Goal: Transaction & Acquisition: Book appointment/travel/reservation

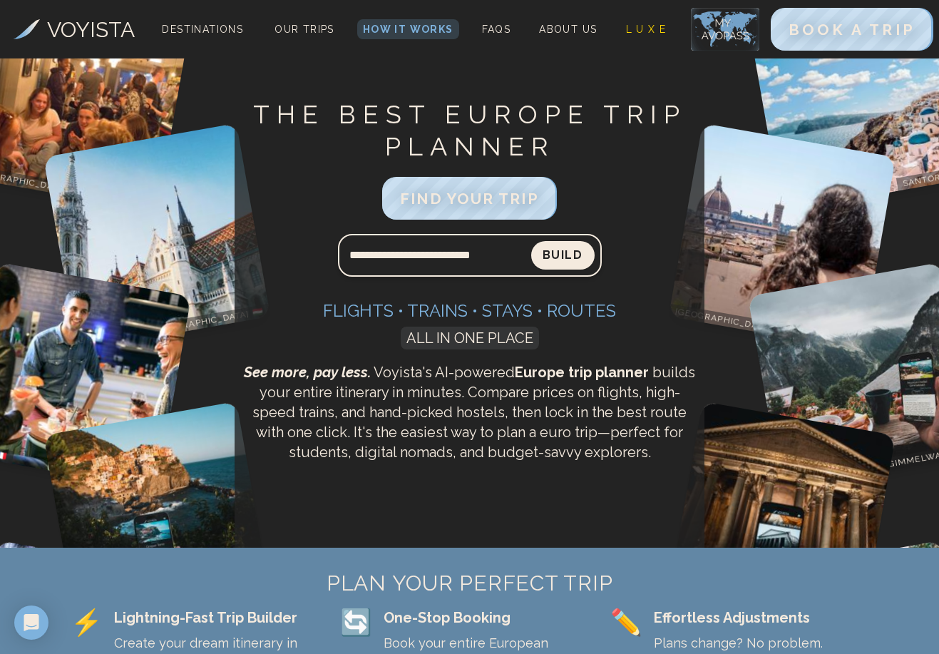
type input "**********"
click at [562, 255] on button "Build" at bounding box center [562, 255] width 63 height 29
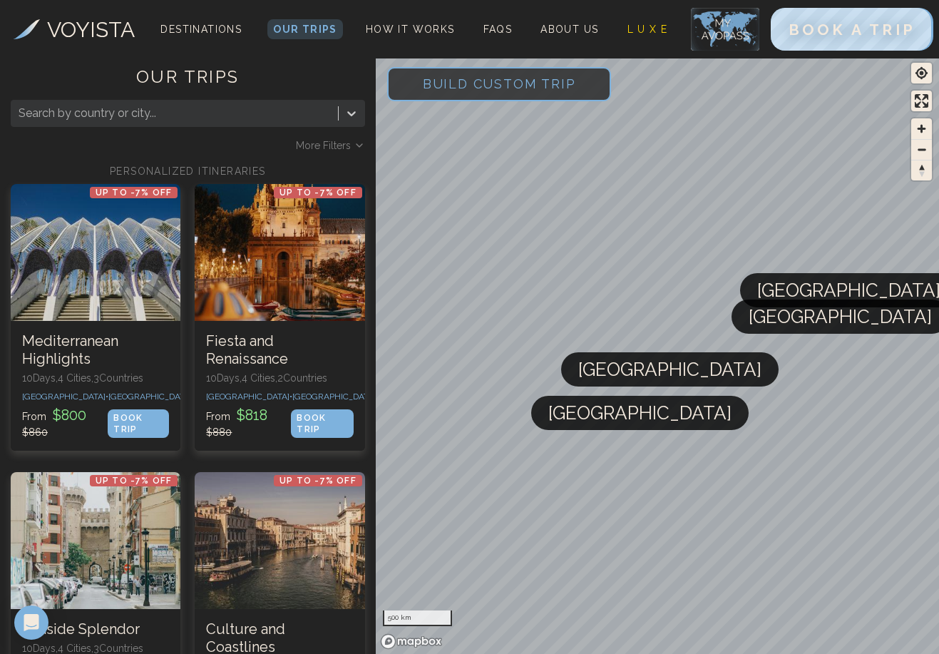
click at [349, 138] on div "Search by country or city... More Filters" at bounding box center [188, 126] width 354 height 53
click at [349, 142] on span "More Filters" at bounding box center [323, 145] width 55 height 14
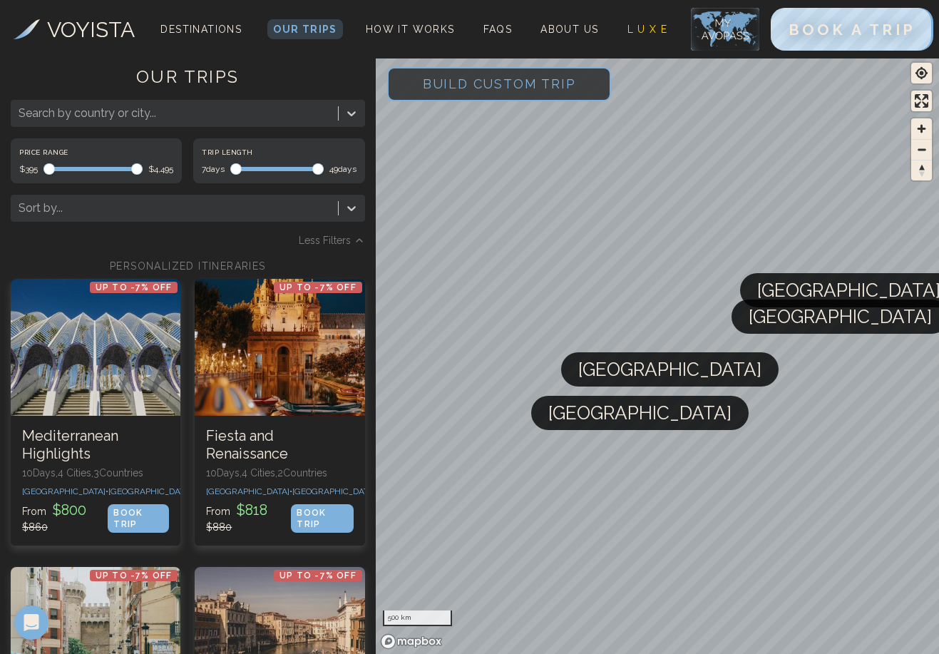
click at [249, 118] on div at bounding box center [175, 113] width 312 height 20
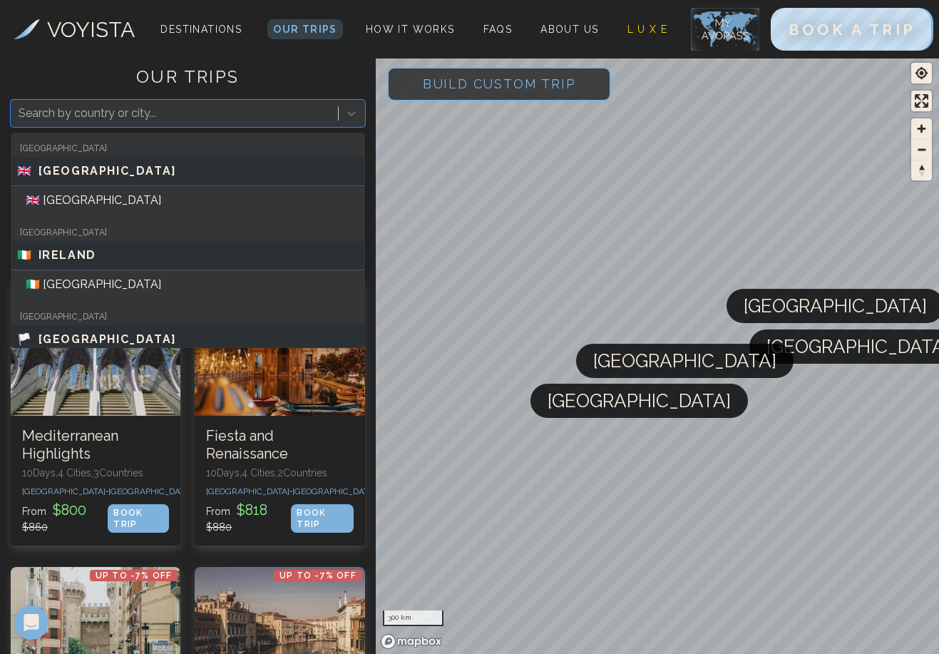
click at [294, 75] on h1 "OUR TRIPS" at bounding box center [188, 83] width 354 height 34
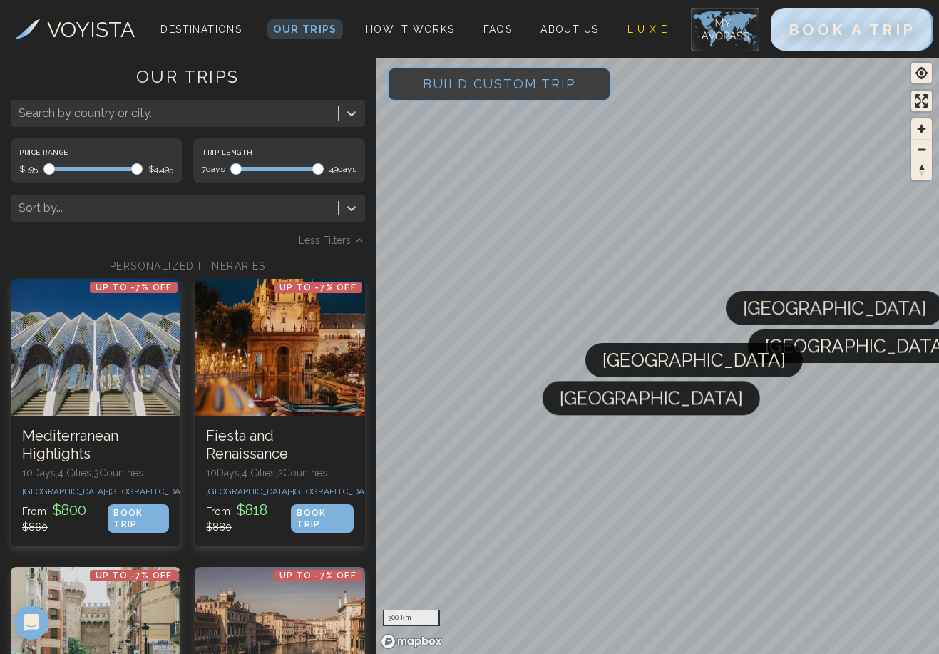
click at [143, 115] on div "Search by country or city..." at bounding box center [175, 113] width 312 height 17
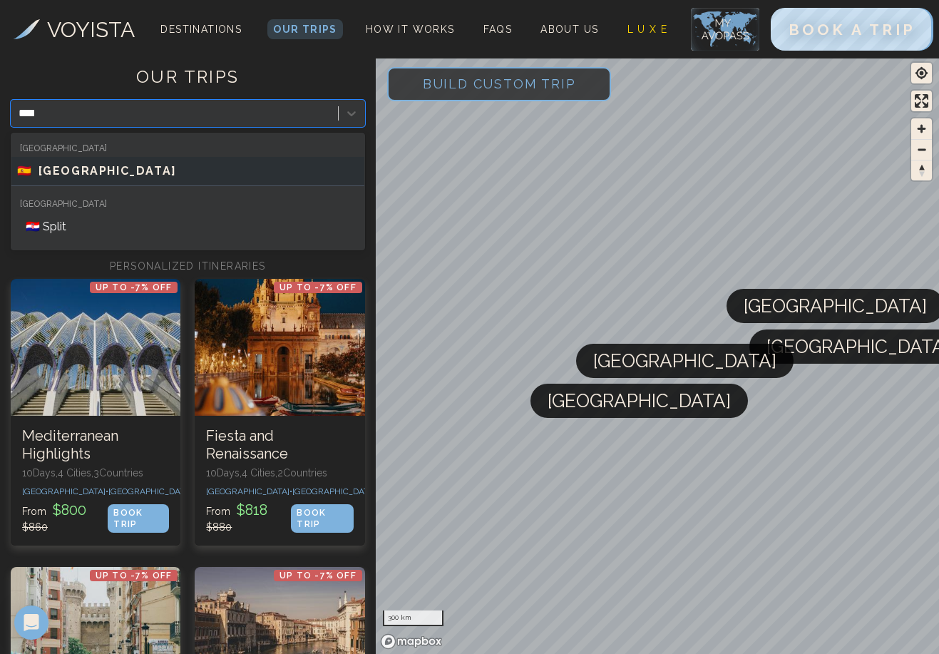
type input "*****"
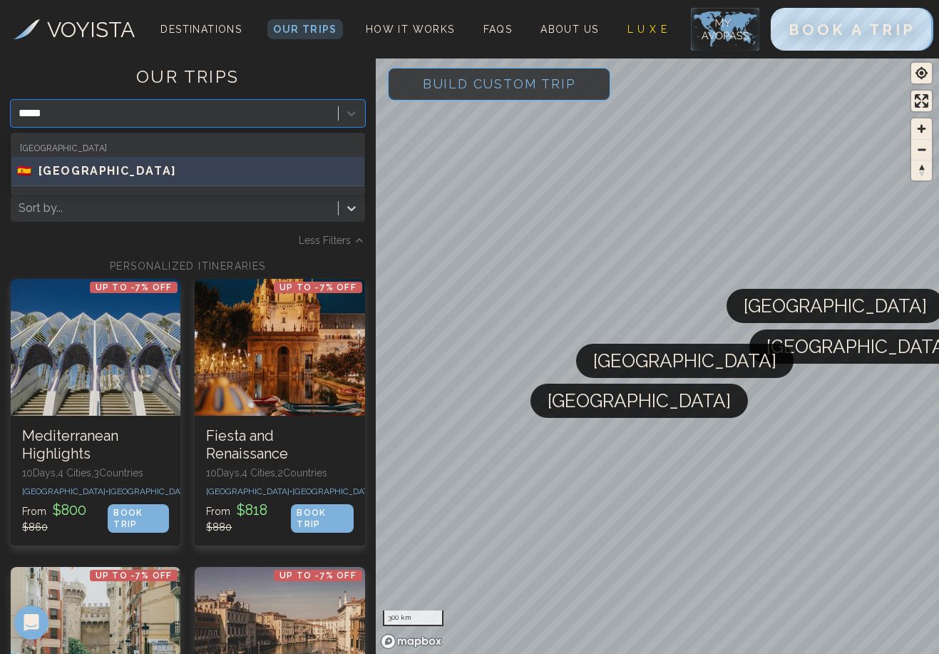
click at [113, 176] on div "🇪🇸 [GEOGRAPHIC_DATA]" at bounding box center [187, 171] width 341 height 17
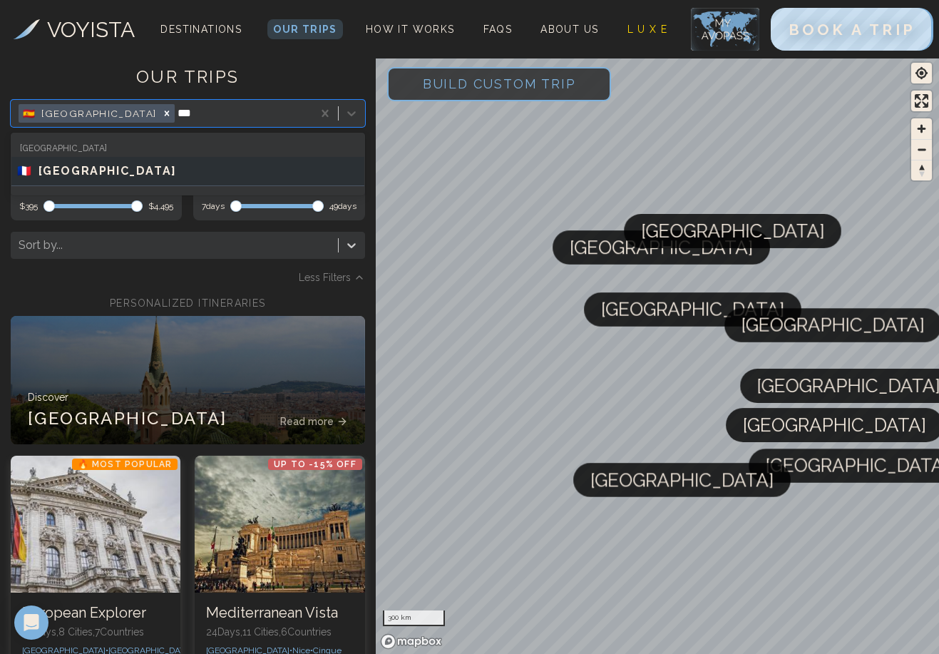
type input "****"
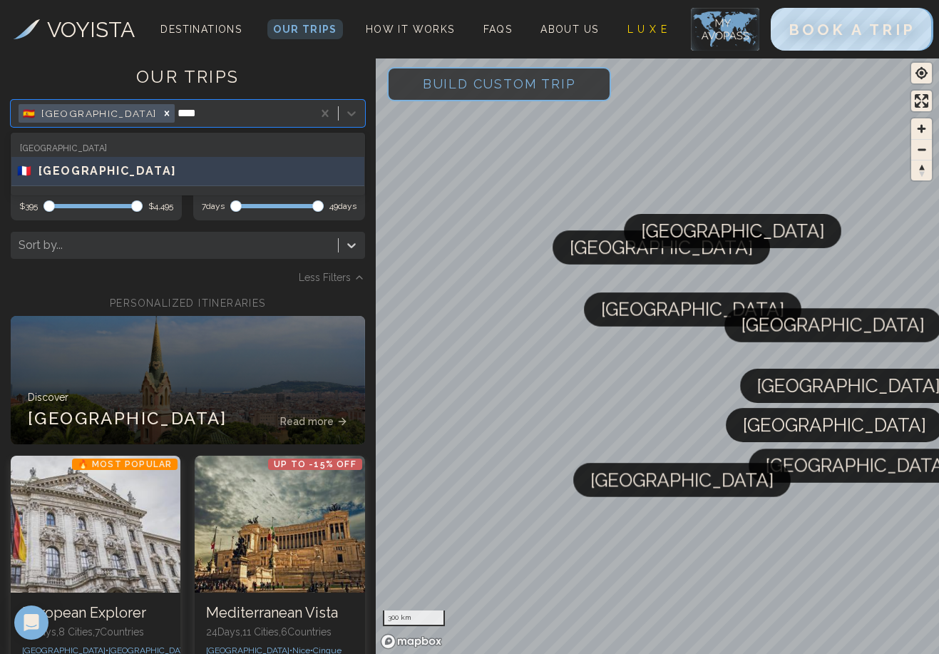
click at [108, 173] on div "🇫🇷 [GEOGRAPHIC_DATA]" at bounding box center [187, 171] width 341 height 17
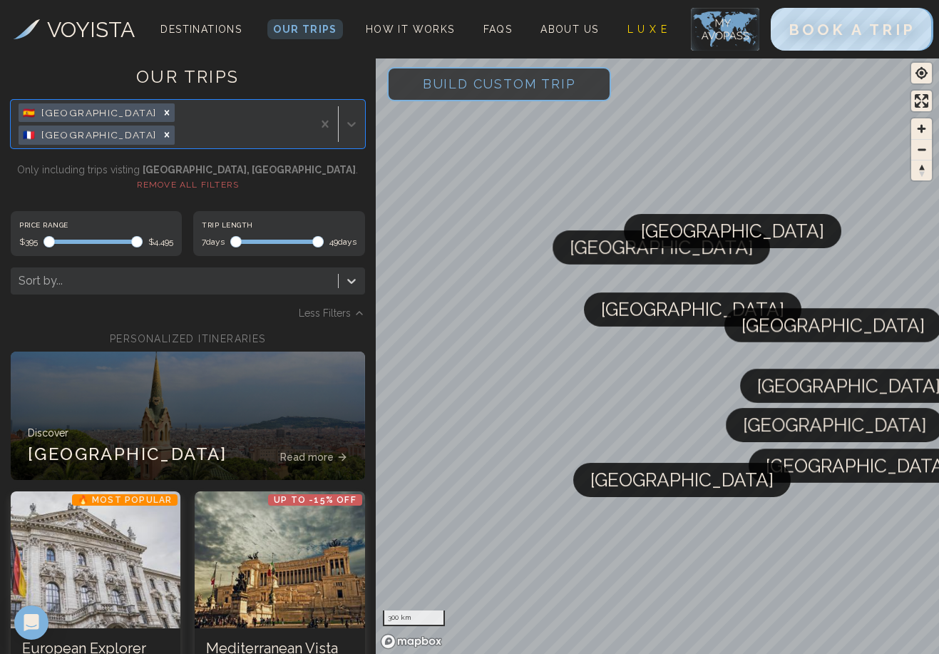
click at [260, 306] on div "Less Filters" at bounding box center [188, 313] width 354 height 14
click at [495, 72] on span "Build Custom Trip" at bounding box center [499, 83] width 199 height 61
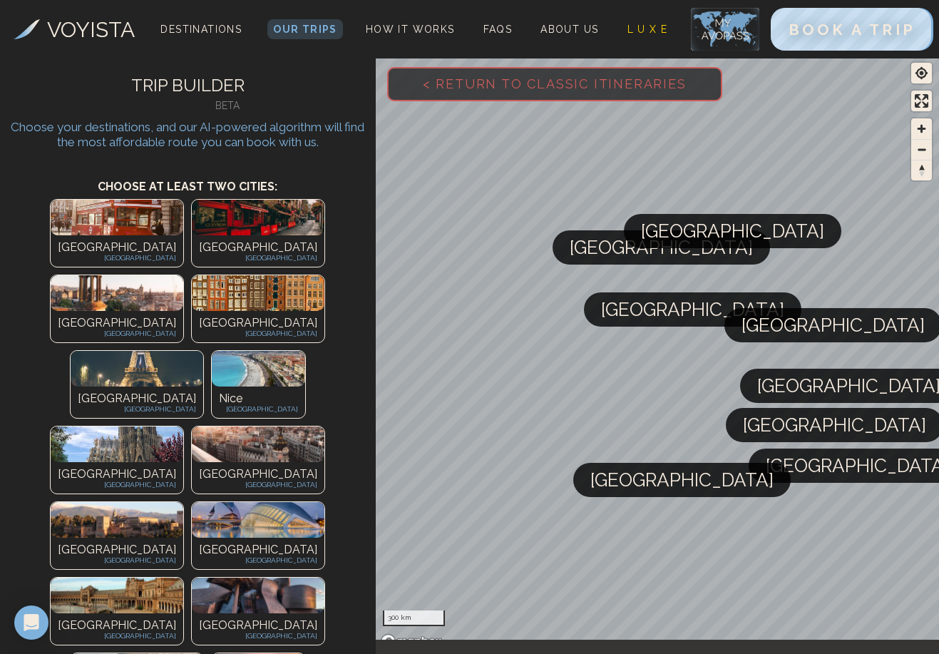
click at [203, 351] on img at bounding box center [137, 369] width 133 height 36
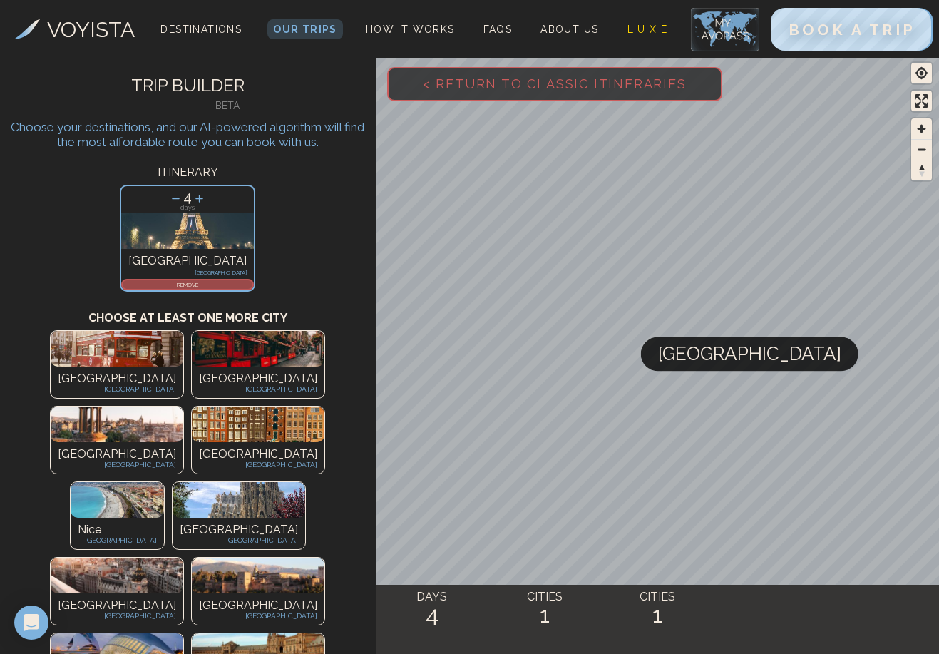
click at [125, 558] on img at bounding box center [117, 576] width 133 height 36
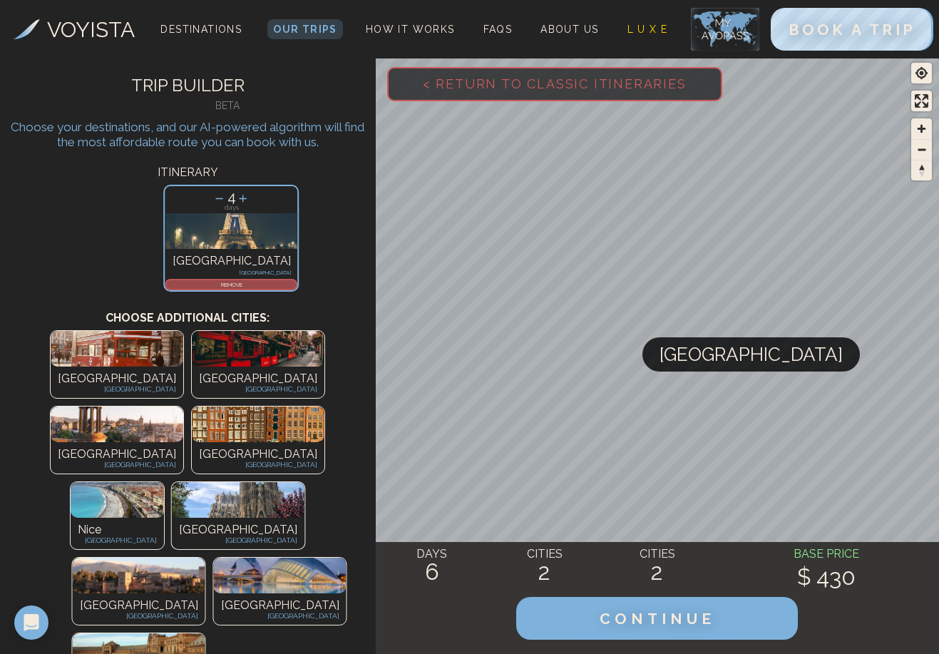
click at [172, 482] on img at bounding box center [238, 500] width 133 height 36
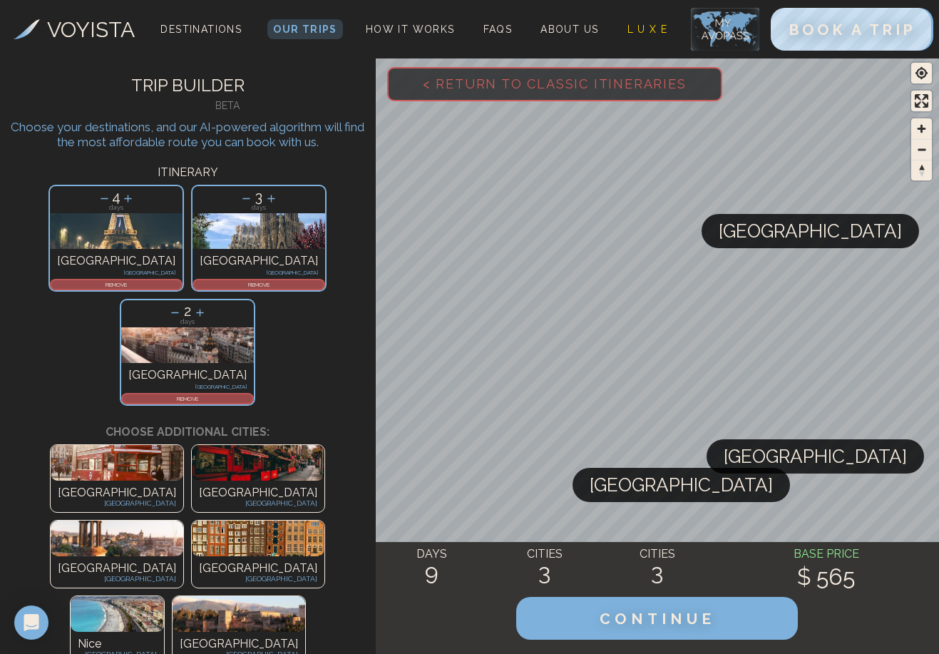
click at [173, 596] on img at bounding box center [239, 614] width 133 height 36
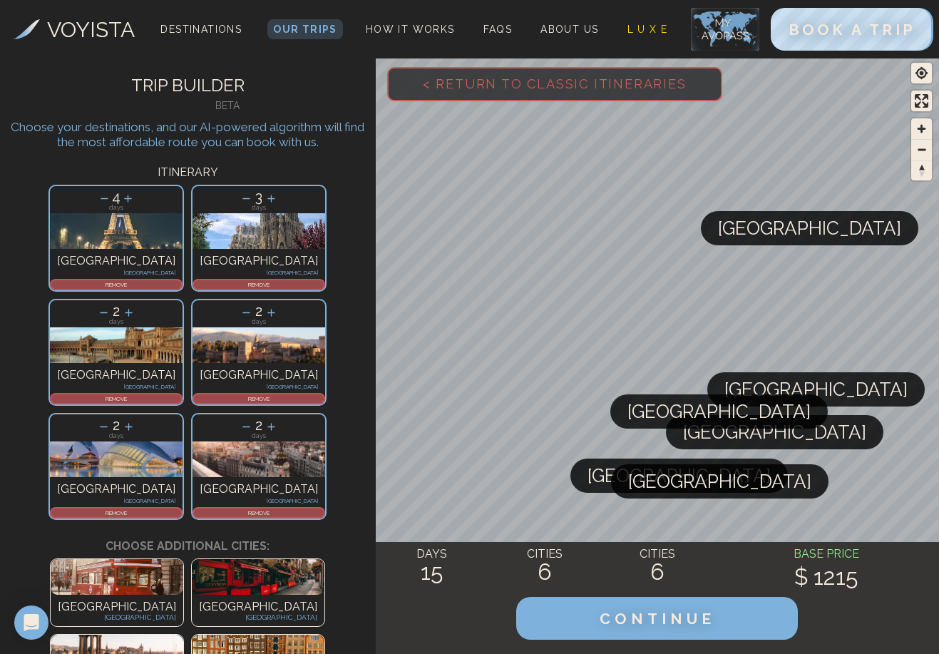
click at [258, 394] on p "REMOVE" at bounding box center [259, 398] width 130 height 9
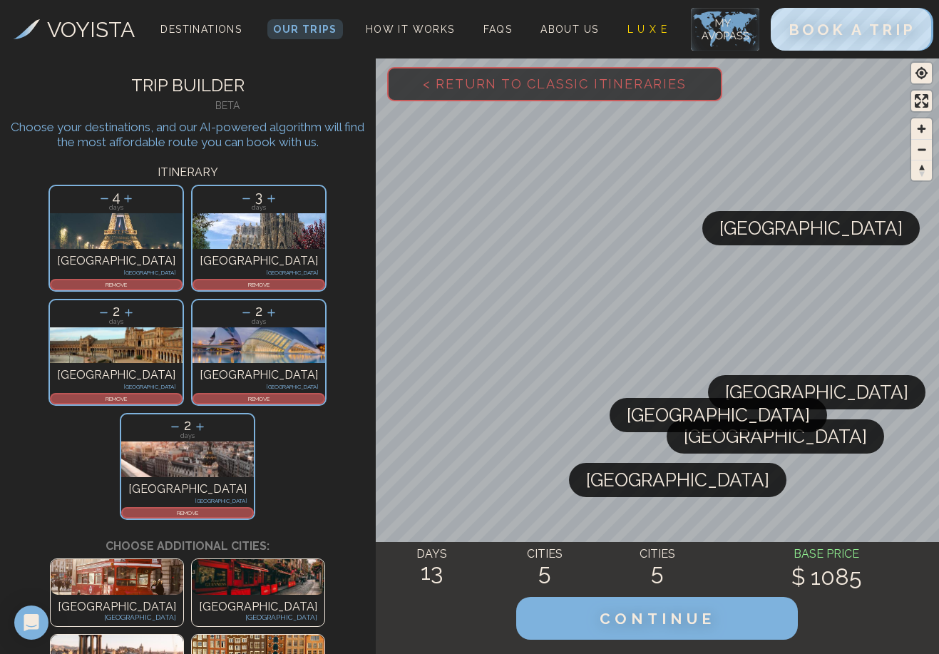
click at [181, 394] on p "REMOVE" at bounding box center [116, 398] width 130 height 9
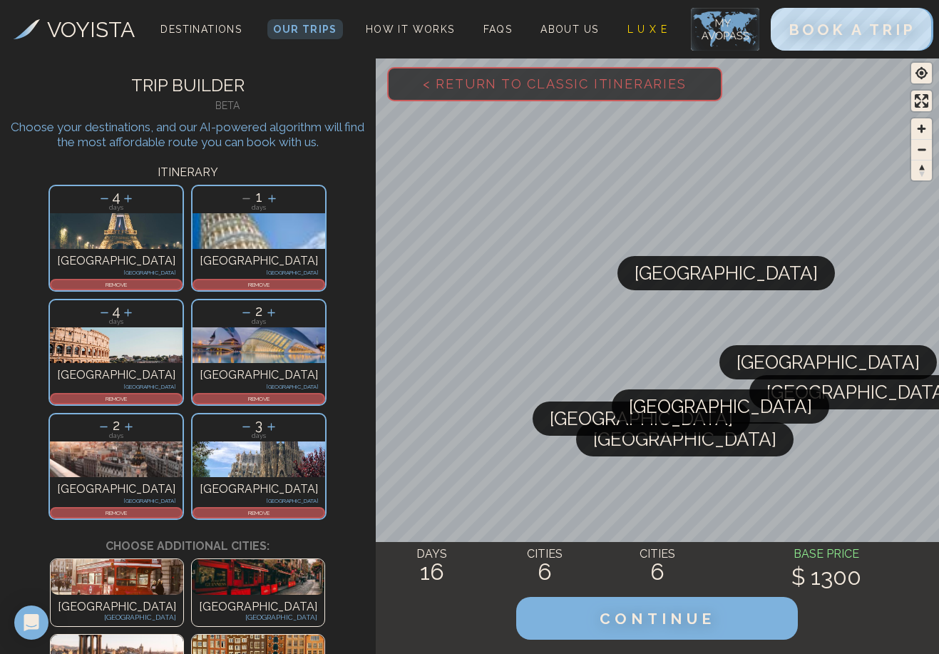
click at [76, 289] on div "REMOVE" at bounding box center [116, 284] width 133 height 11
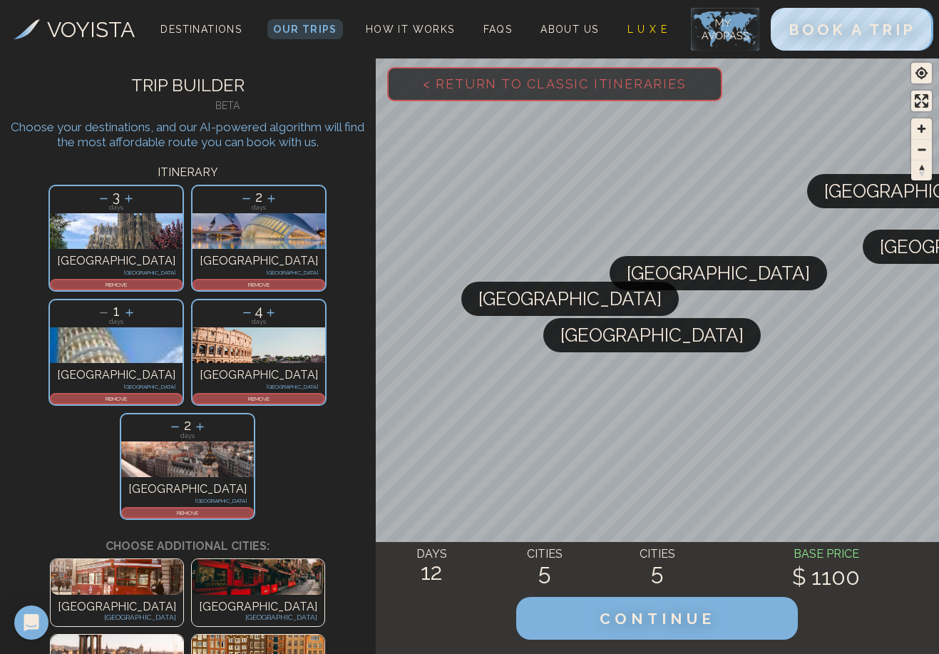
click at [183, 393] on div "REMOVE" at bounding box center [116, 398] width 133 height 11
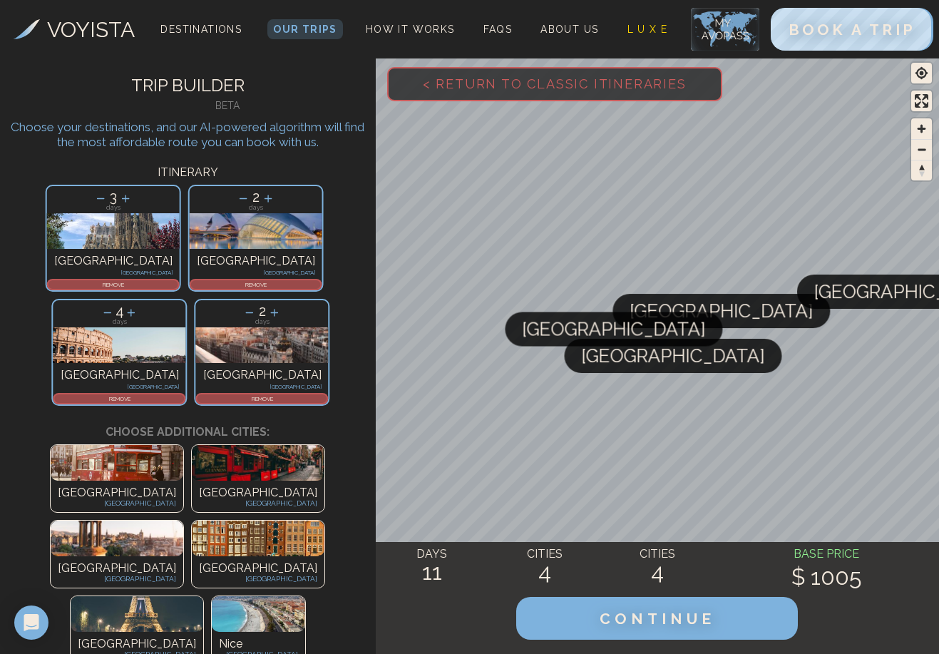
click at [185, 394] on p "REMOVE" at bounding box center [120, 398] width 130 height 9
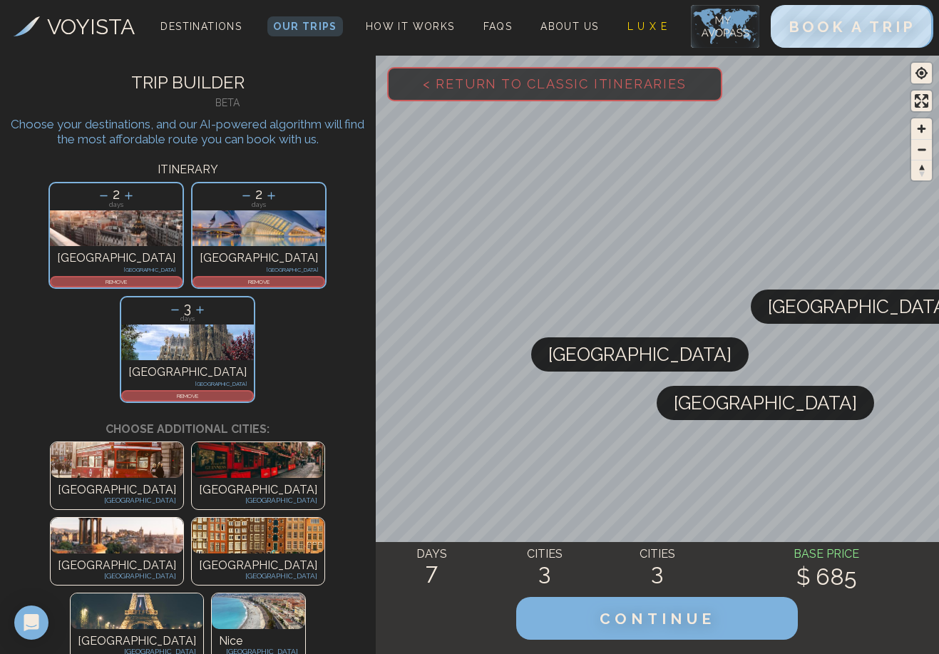
scroll to position [104, 0]
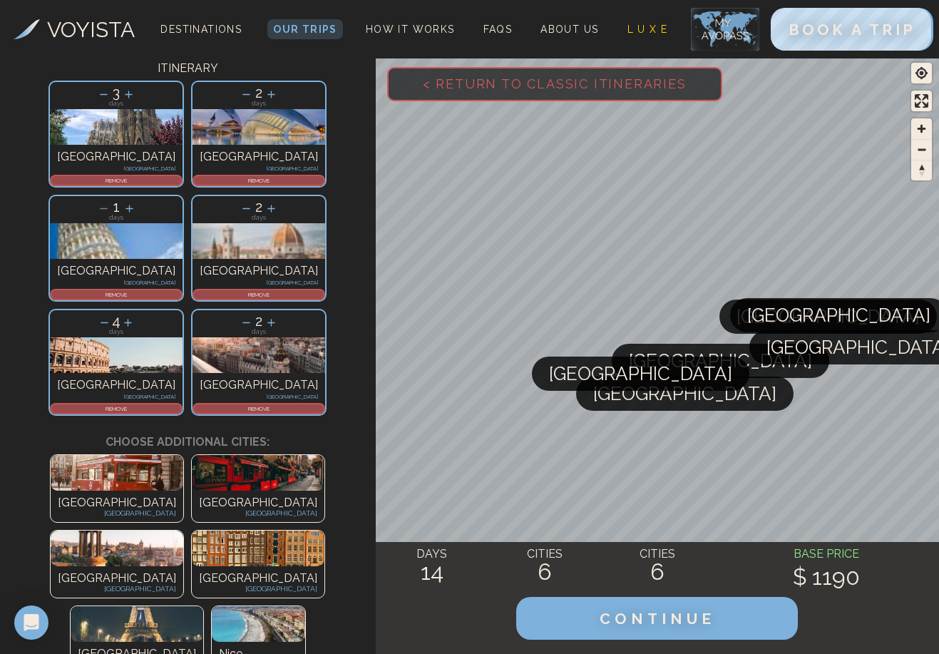
click at [181, 404] on p "REMOVE" at bounding box center [116, 408] width 130 height 9
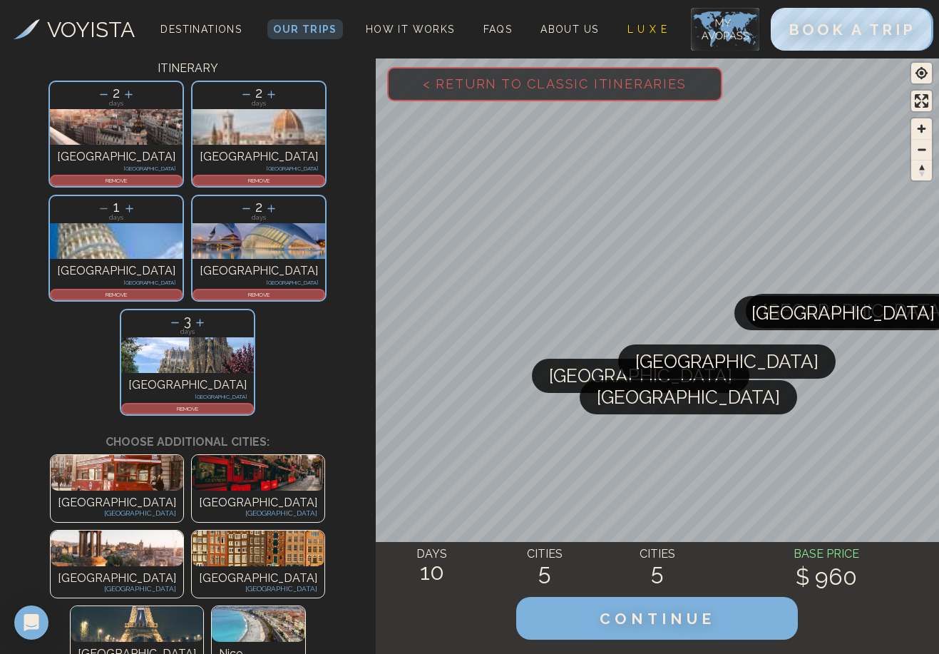
click at [252, 404] on p "REMOVE" at bounding box center [188, 408] width 130 height 9
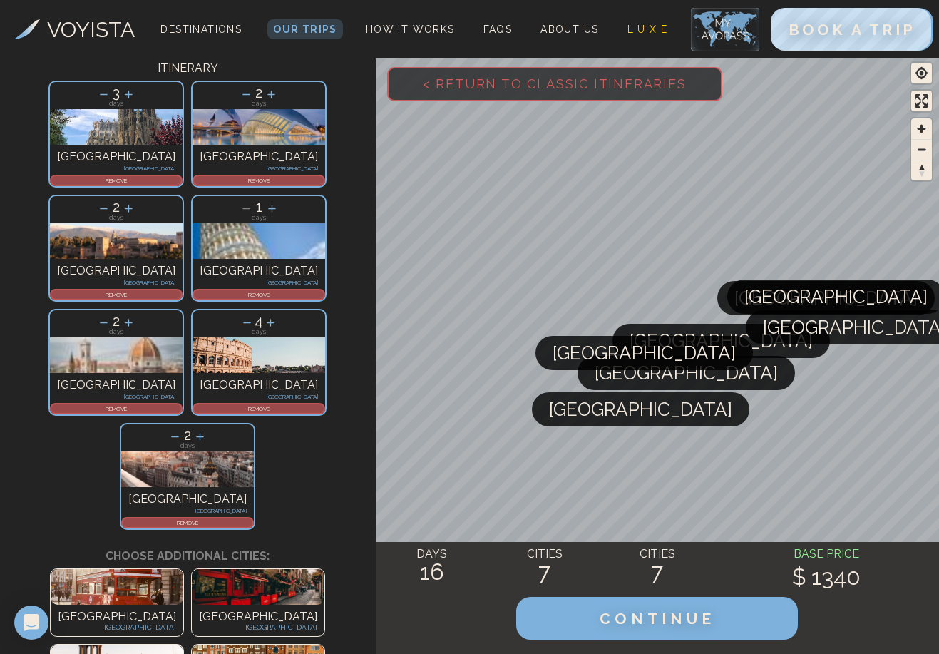
click at [219, 518] on p "REMOVE" at bounding box center [188, 522] width 130 height 9
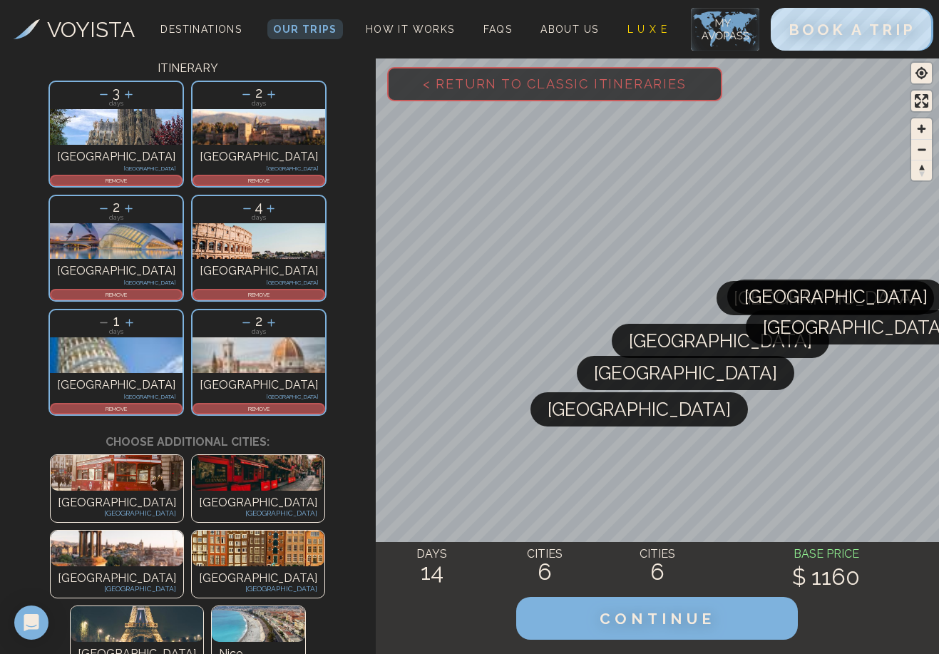
click at [254, 201] on icon at bounding box center [247, 208] width 15 height 15
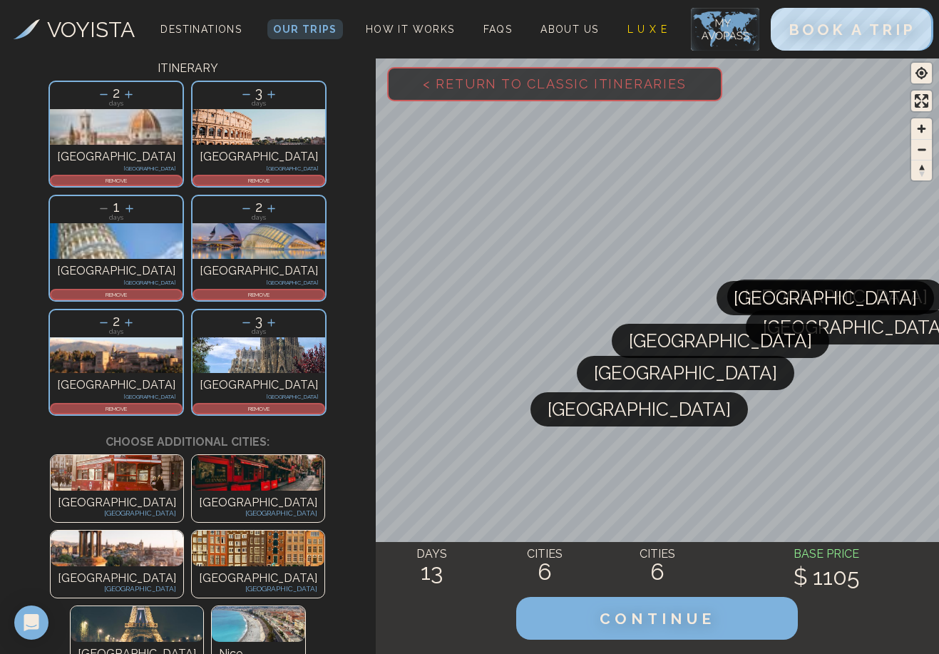
click at [65, 179] on p "REMOVE" at bounding box center [116, 180] width 130 height 9
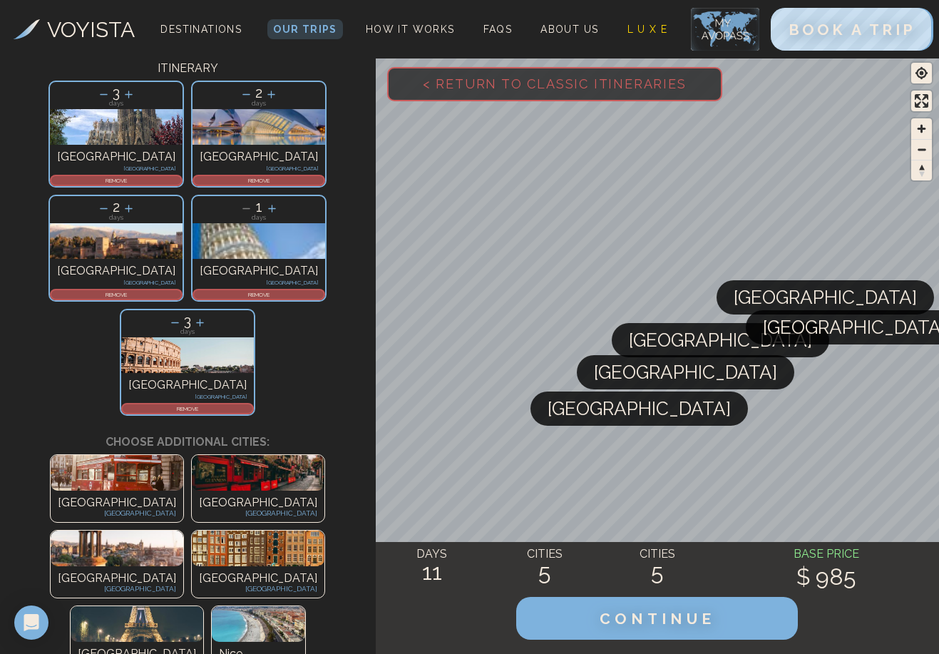
click at [255, 290] on p "REMOVE" at bounding box center [259, 294] width 130 height 9
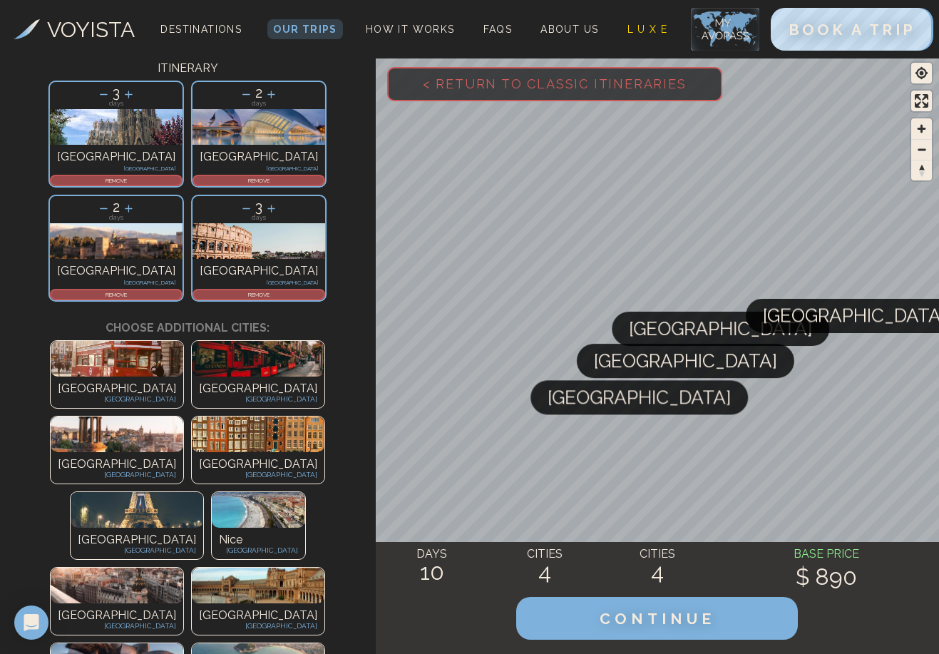
click at [289, 290] on p "REMOVE" at bounding box center [259, 294] width 130 height 9
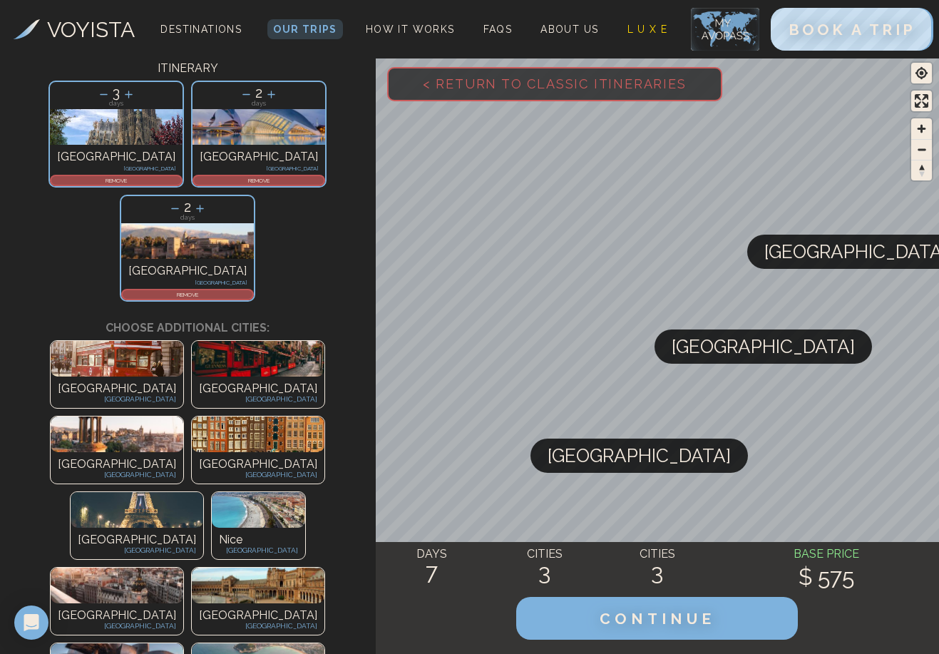
click at [103, 99] on icon at bounding box center [103, 94] width 15 height 15
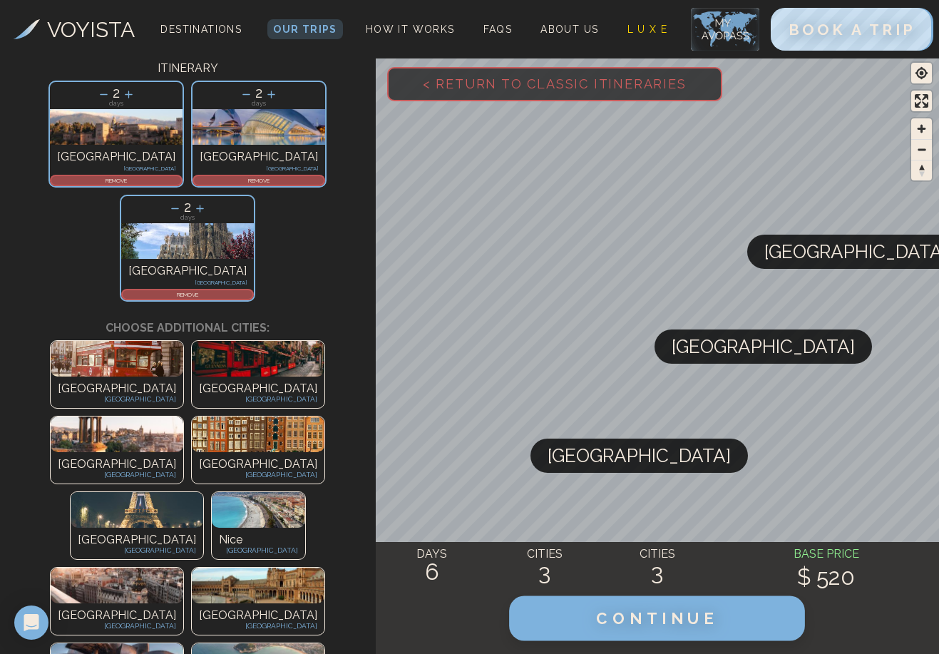
click at [579, 616] on button "CONTINUE" at bounding box center [657, 618] width 296 height 45
click at [654, 621] on span "CONTINUE" at bounding box center [658, 618] width 122 height 19
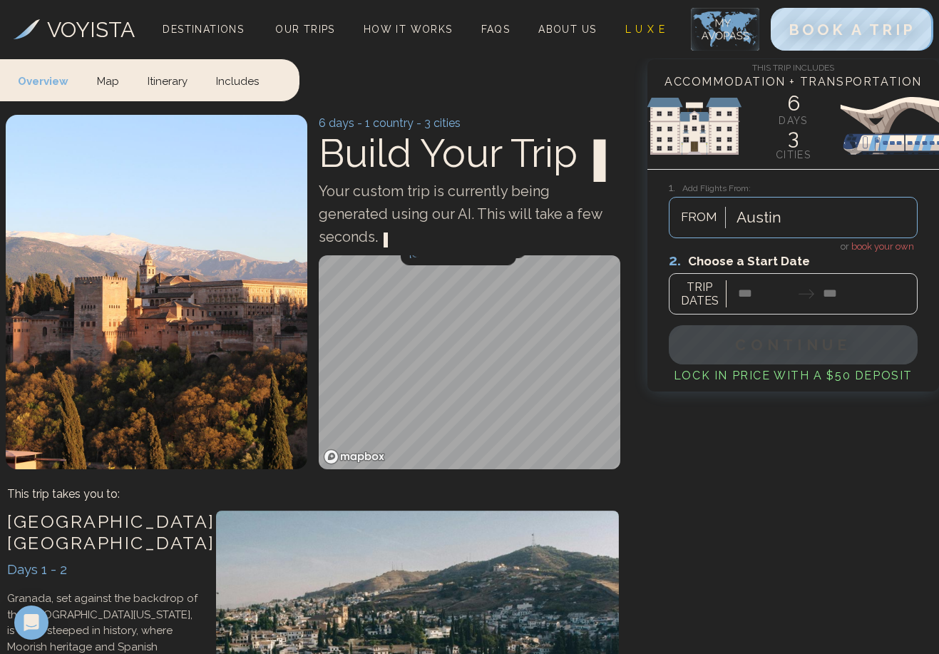
click at [774, 223] on div "Austin" at bounding box center [758, 217] width 45 height 23
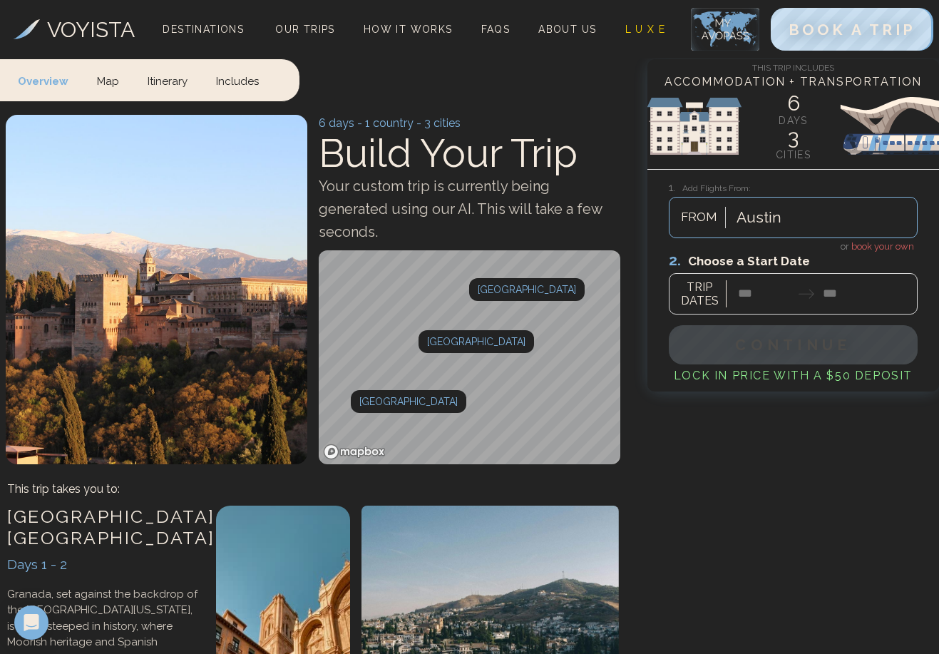
click at [801, 173] on div "This Trip Includes Accommodation + Transportation 6 days 3 cities 1. Add Flight…" at bounding box center [793, 225] width 292 height 332
click at [771, 289] on div at bounding box center [793, 282] width 249 height 63
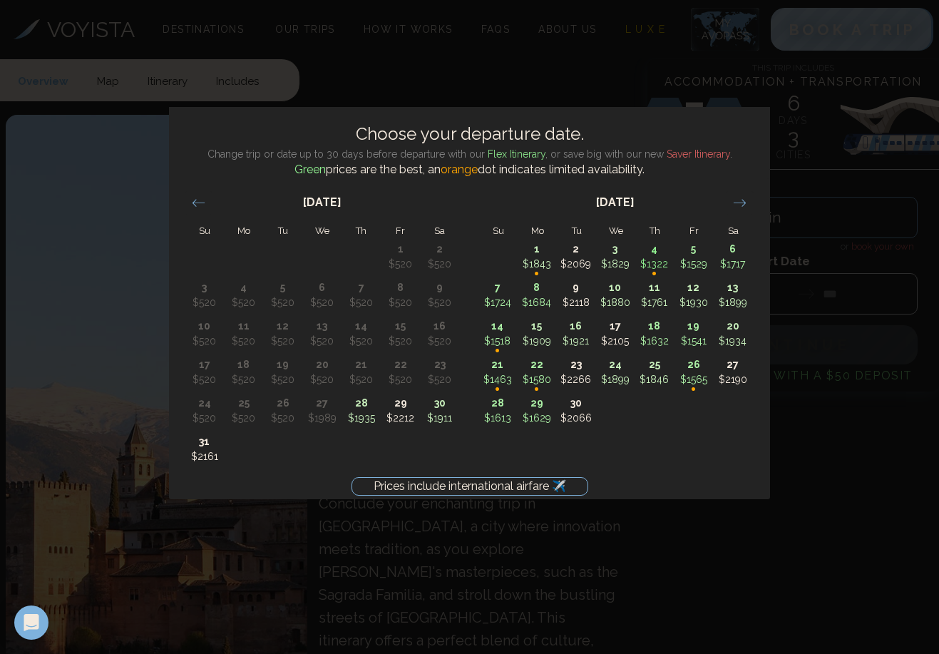
click at [518, 83] on div "Prices include international airfare ✈️ Choose your departure date. Change trip…" at bounding box center [469, 327] width 939 height 654
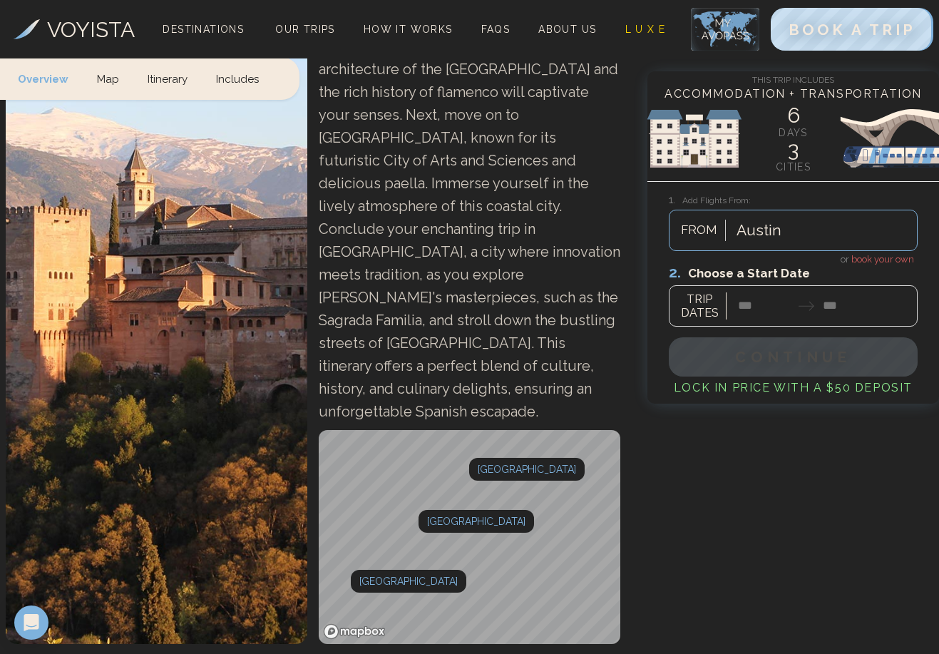
scroll to position [695, 0]
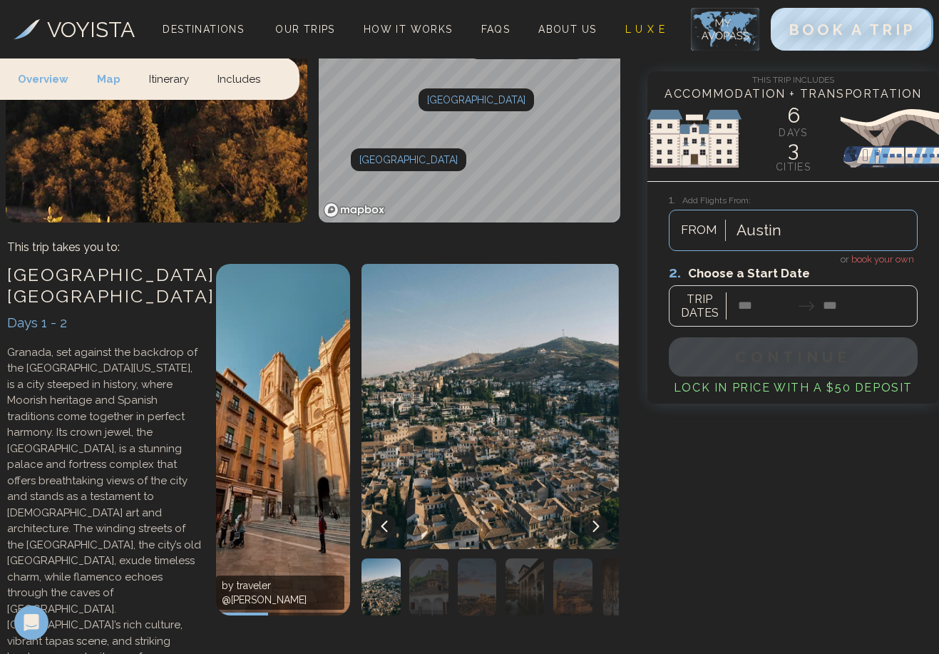
click at [426, 558] on img "button" at bounding box center [428, 586] width 38 height 57
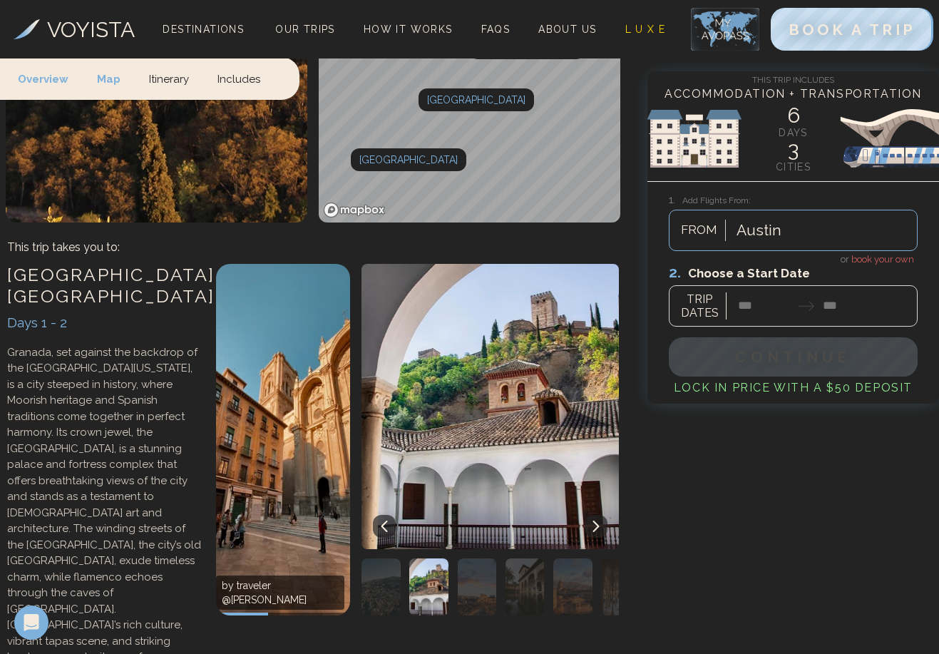
click at [471, 558] on img "button" at bounding box center [477, 586] width 38 height 57
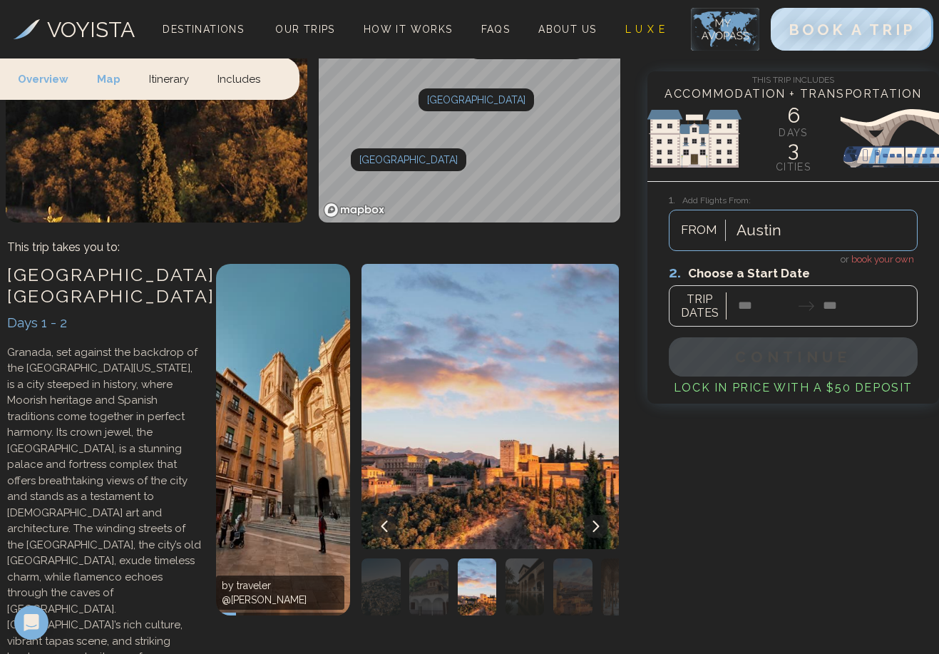
click at [509, 558] on img "button" at bounding box center [524, 586] width 38 height 57
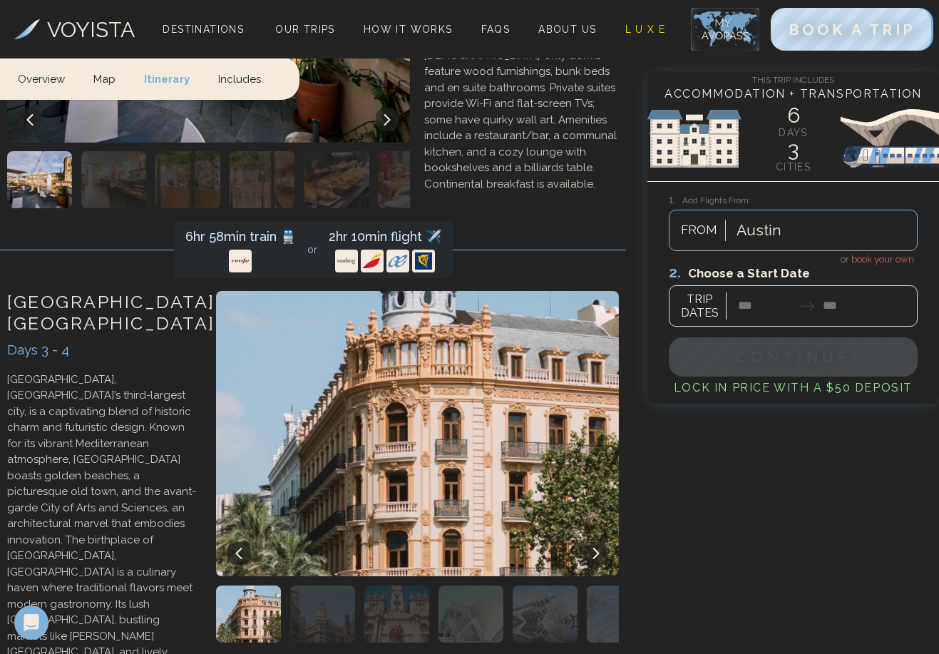
scroll to position [1829, 0]
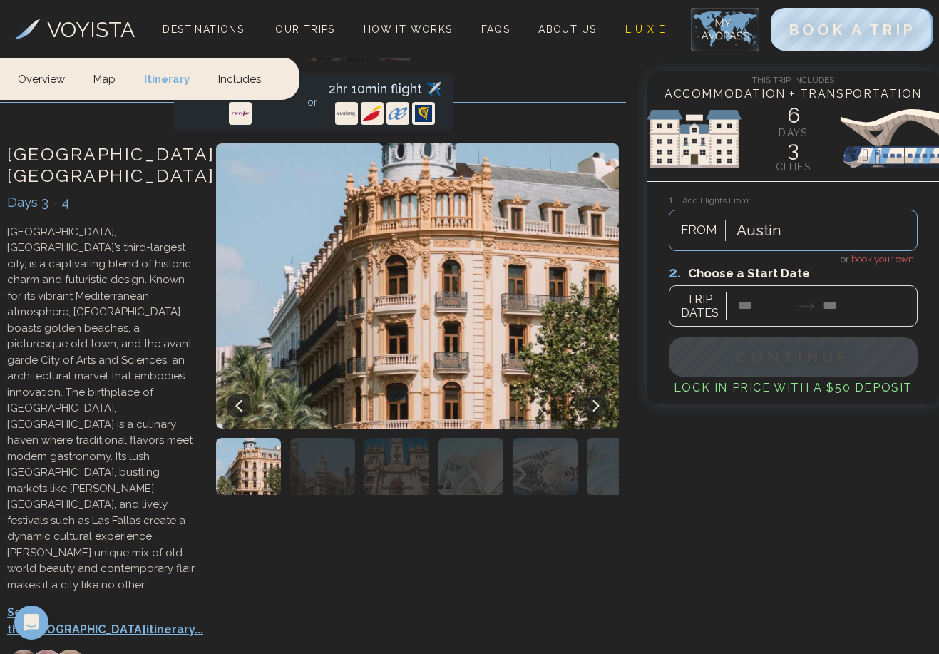
click at [326, 438] on img "button" at bounding box center [322, 466] width 65 height 57
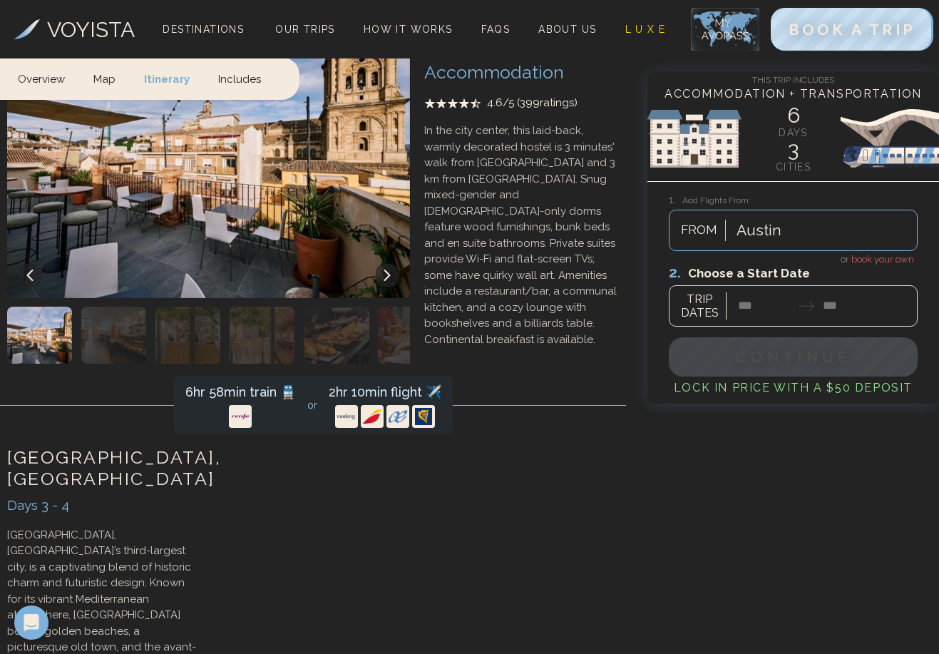
scroll to position [1598, 0]
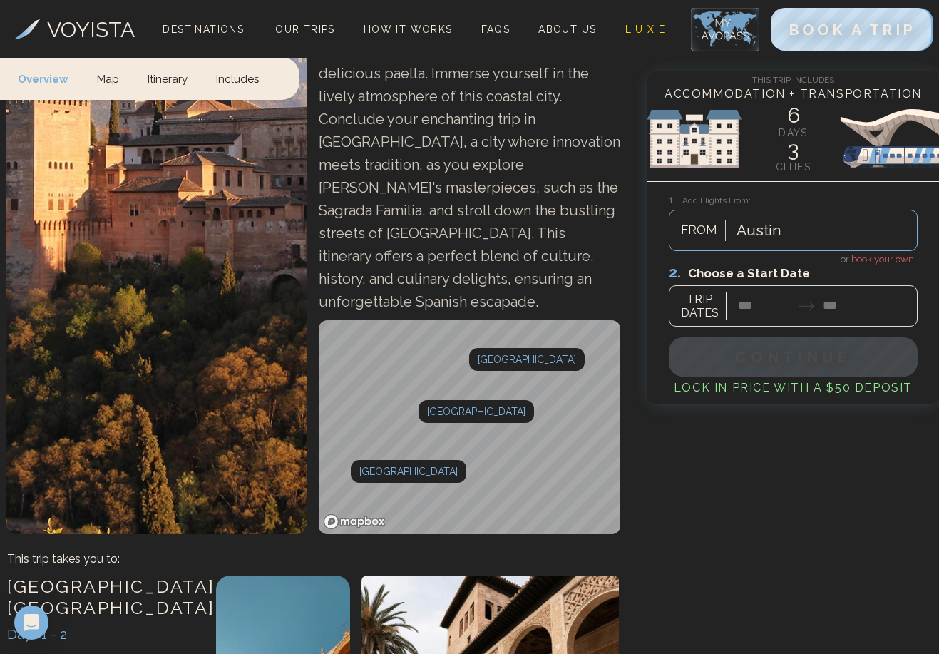
scroll to position [0, 0]
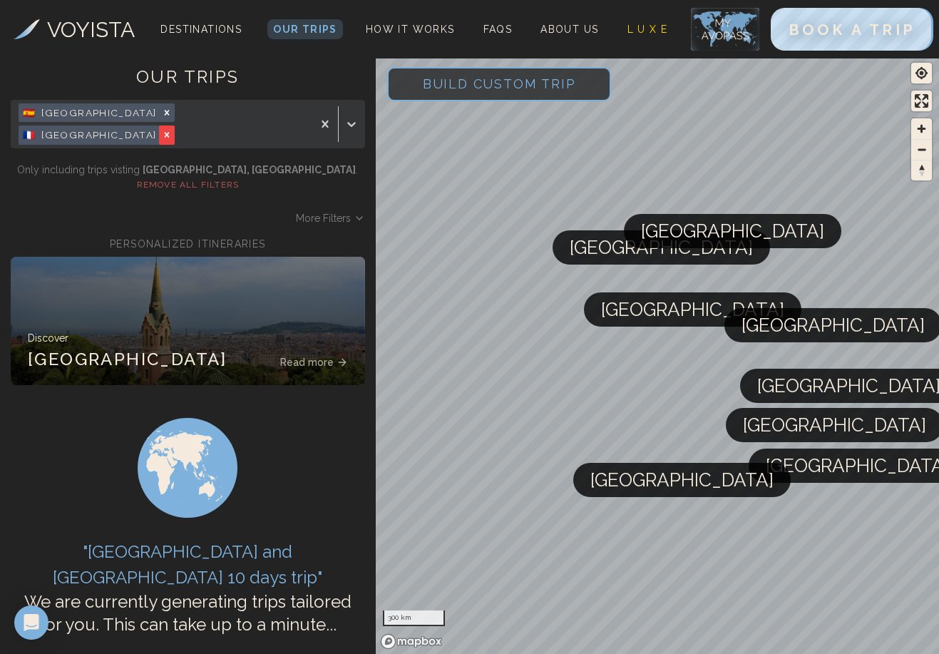
click at [172, 130] on icon "Remove [object Object]" at bounding box center [167, 135] width 10 height 10
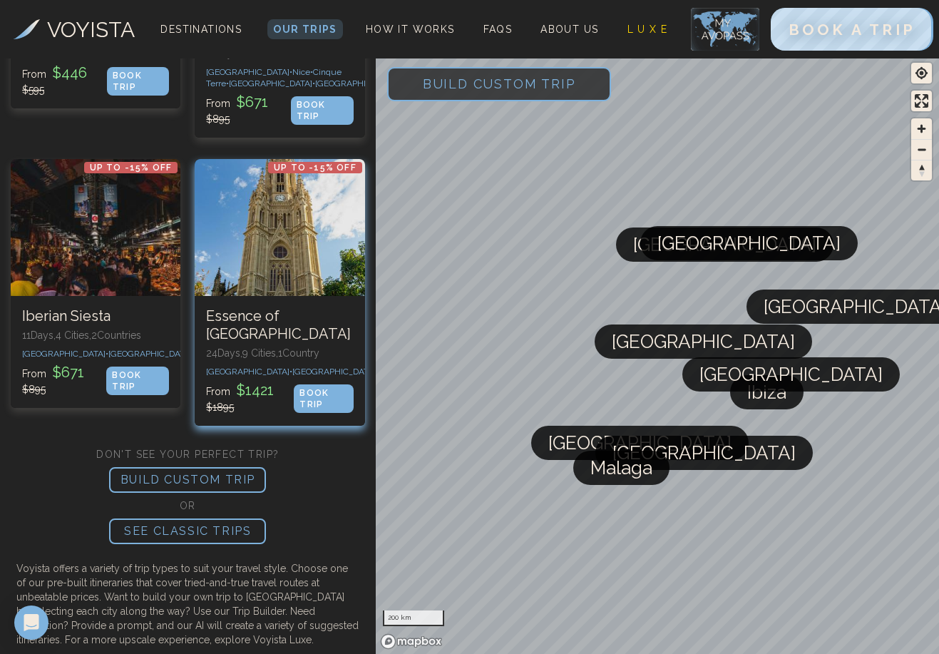
scroll to position [1161, 0]
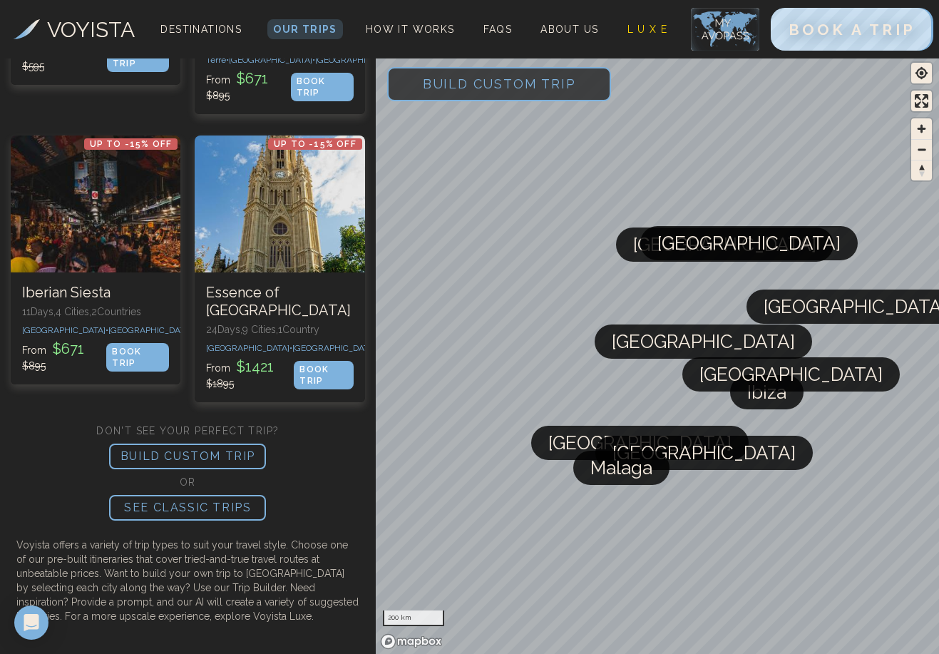
click at [507, 88] on span "Build Custom Trip" at bounding box center [499, 83] width 199 height 61
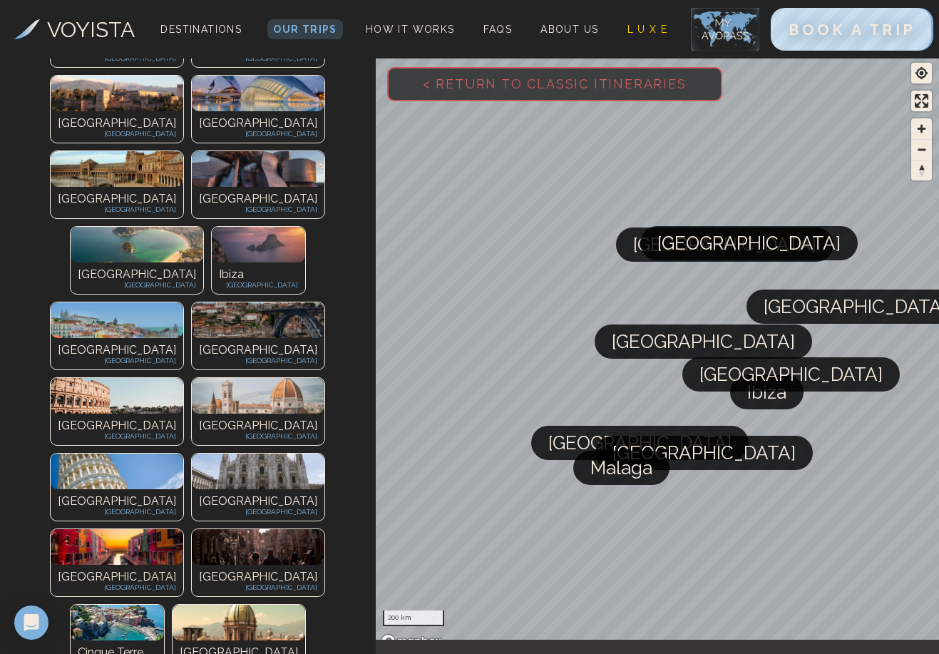
scroll to position [0, 0]
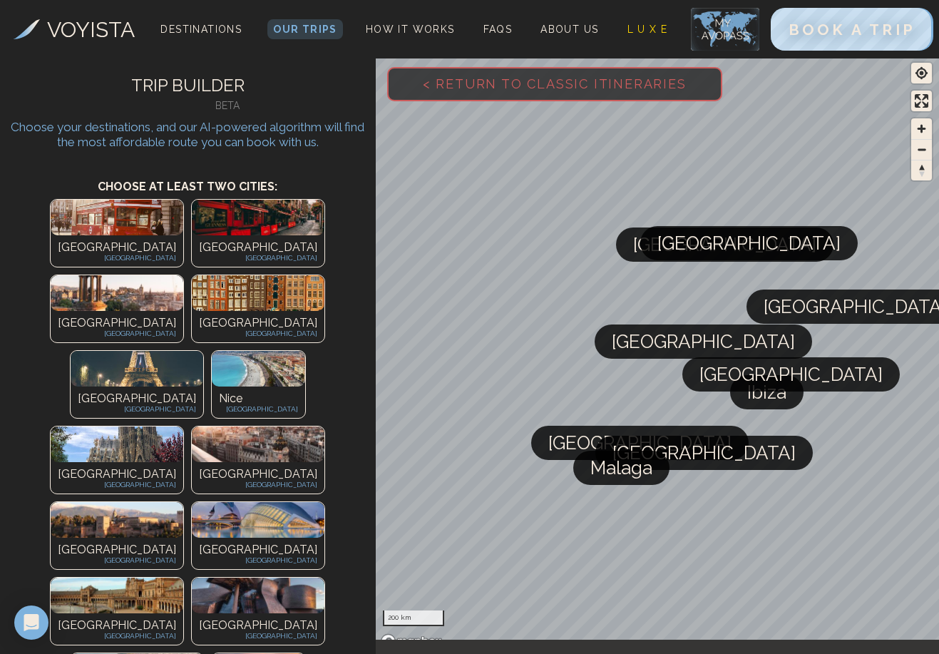
click at [122, 426] on img at bounding box center [117, 444] width 133 height 36
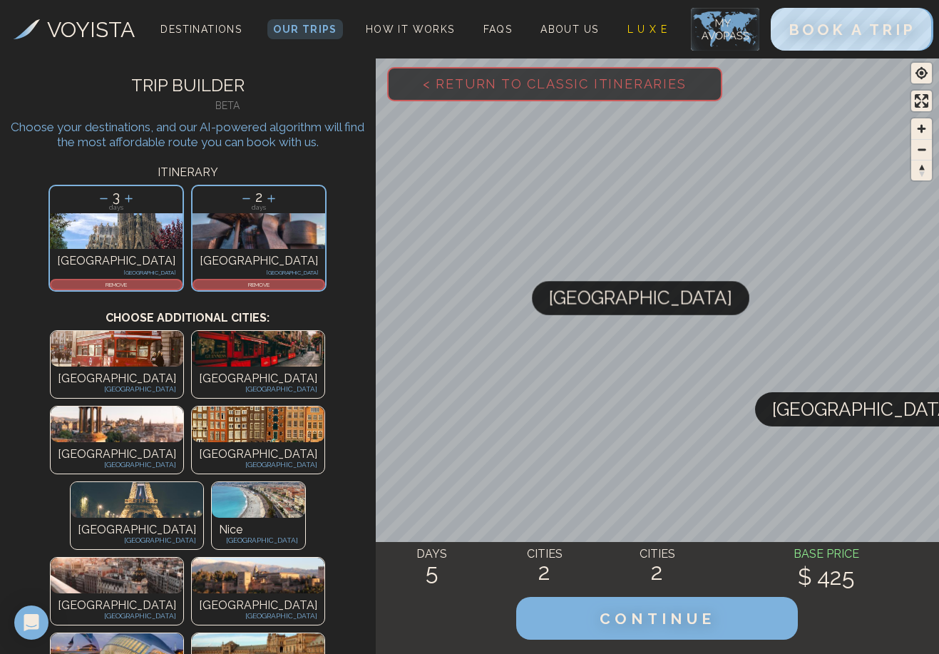
click at [324, 633] on img at bounding box center [258, 651] width 133 height 36
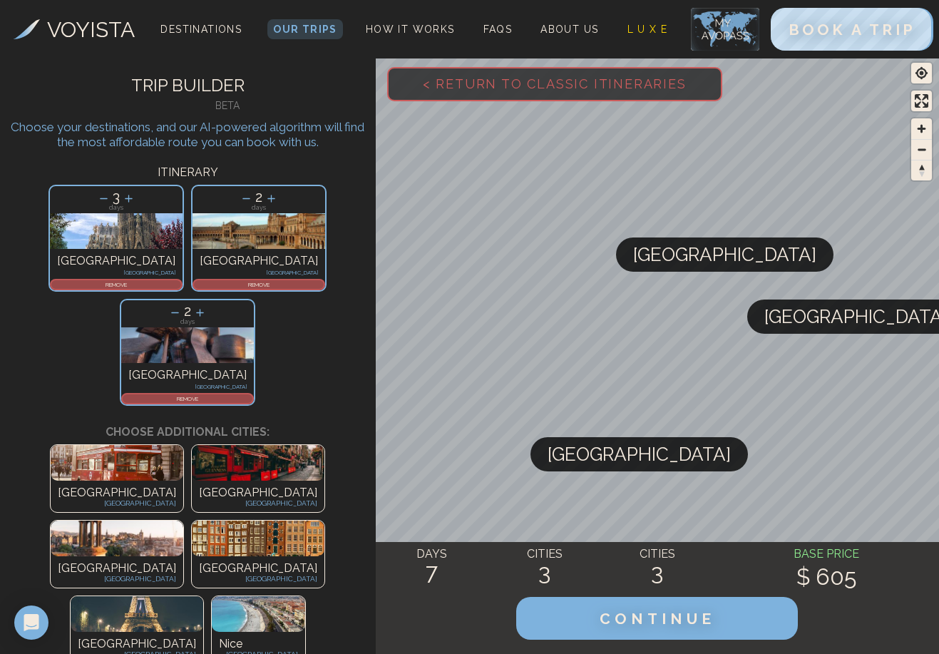
click at [249, 299] on div "2 days Bilbao [GEOGRAPHIC_DATA] REMOVE" at bounding box center [187, 352] width 135 height 107
click at [251, 394] on p "REMOVE" at bounding box center [188, 398] width 130 height 9
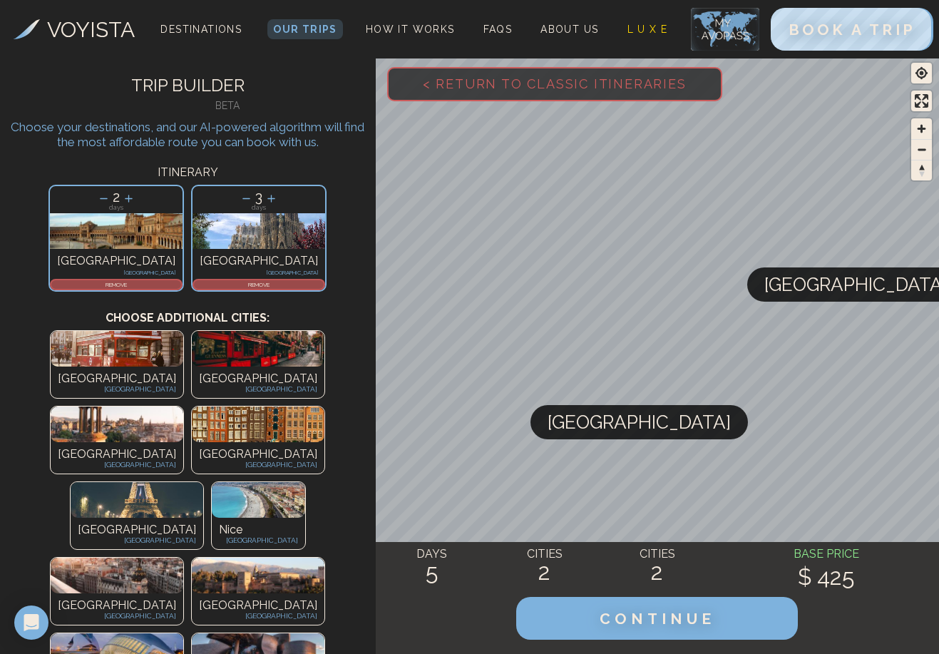
click at [158, 285] on p "REMOVE" at bounding box center [116, 284] width 130 height 9
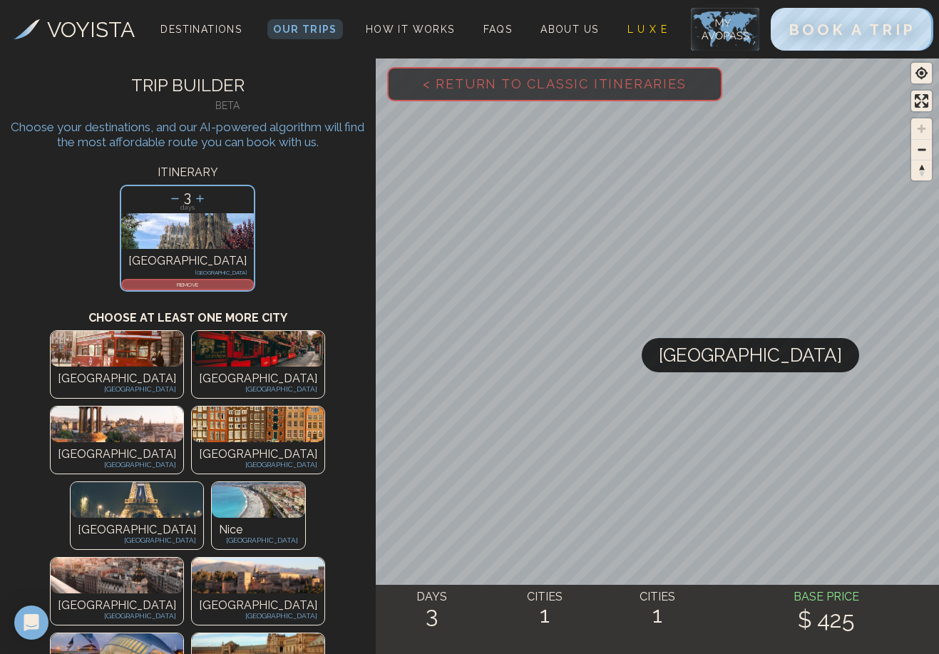
click at [99, 593] on div "[GEOGRAPHIC_DATA] [GEOGRAPHIC_DATA]" at bounding box center [117, 608] width 133 height 31
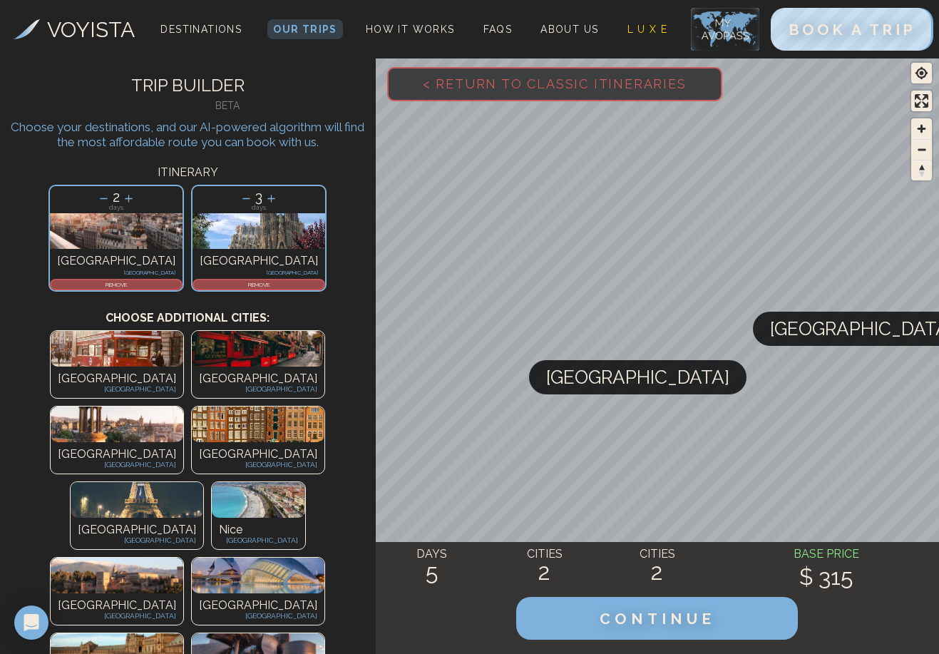
click at [149, 558] on img at bounding box center [117, 576] width 133 height 36
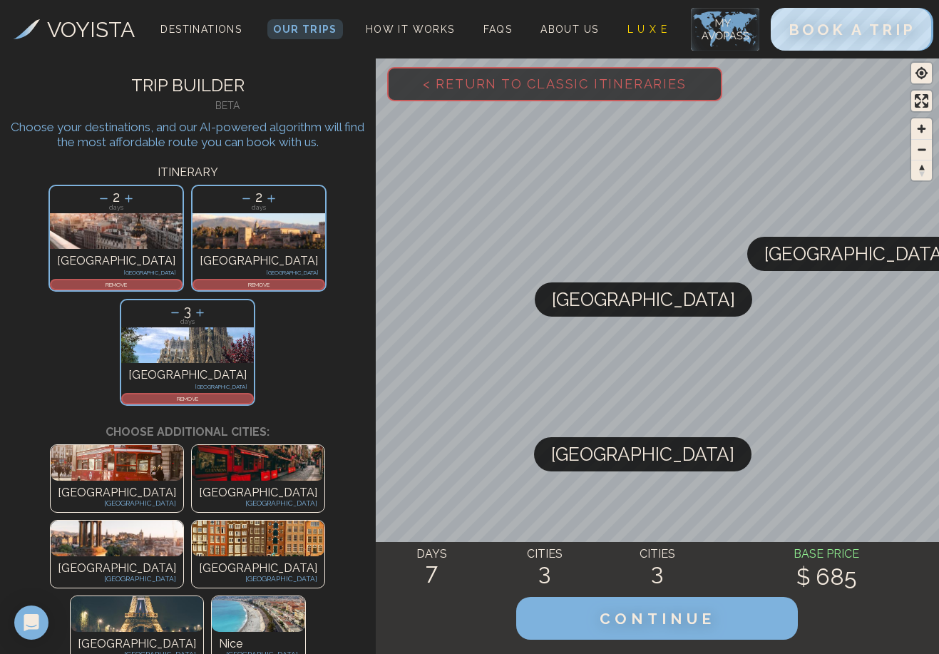
click at [194, 280] on p "REMOVE" at bounding box center [259, 284] width 130 height 9
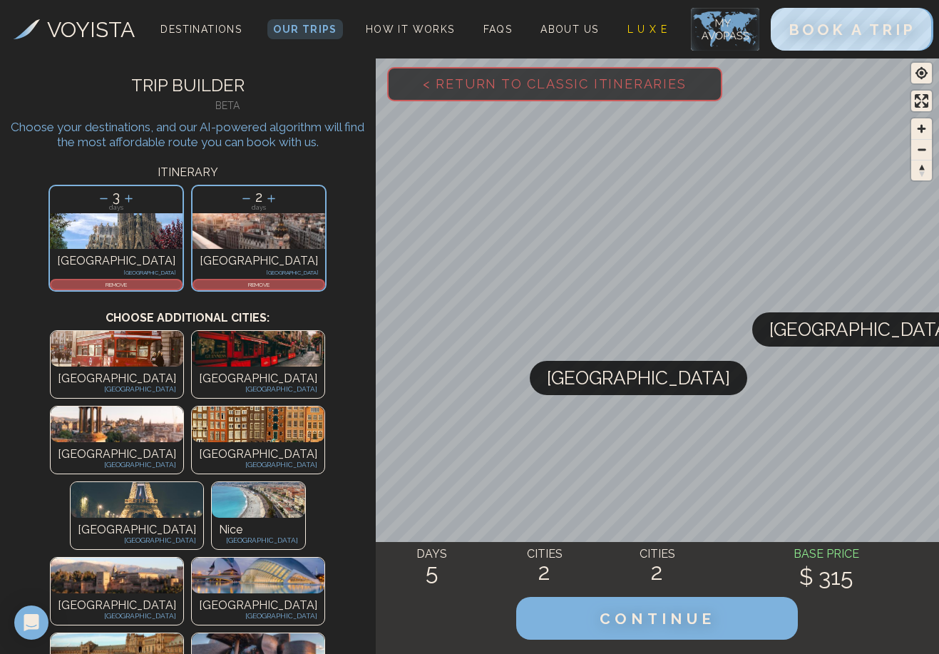
click at [199, 597] on p "[GEOGRAPHIC_DATA]" at bounding box center [258, 605] width 118 height 17
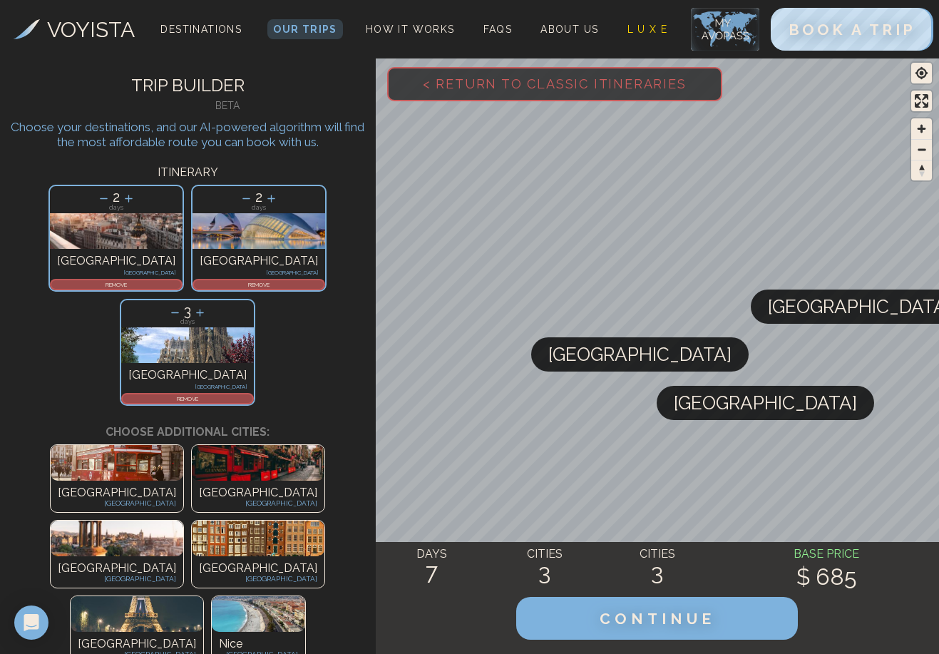
click at [194, 287] on p "REMOVE" at bounding box center [259, 284] width 130 height 9
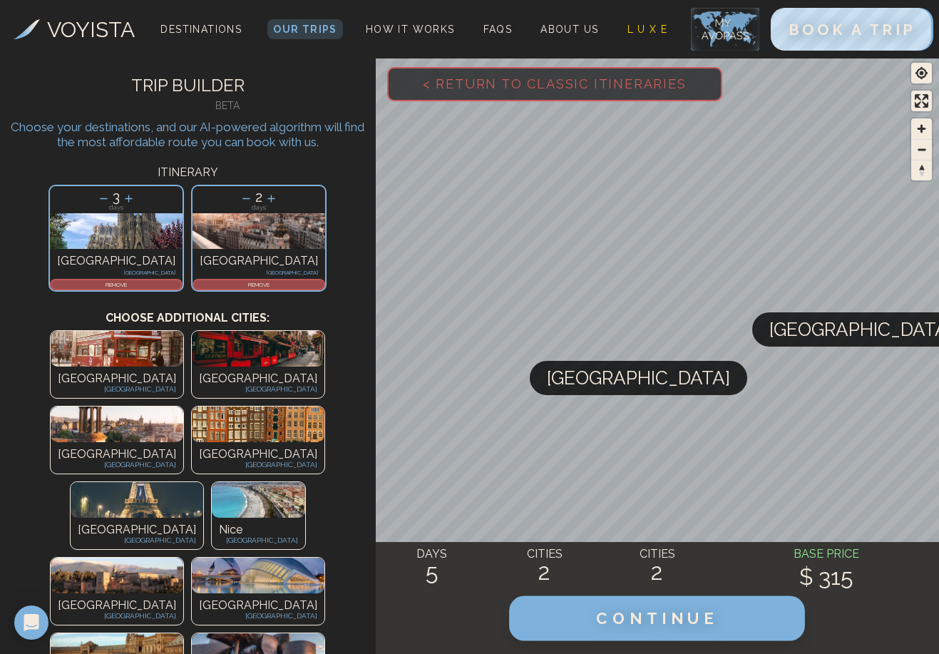
click at [617, 624] on span "CONTINUE" at bounding box center [658, 618] width 122 height 19
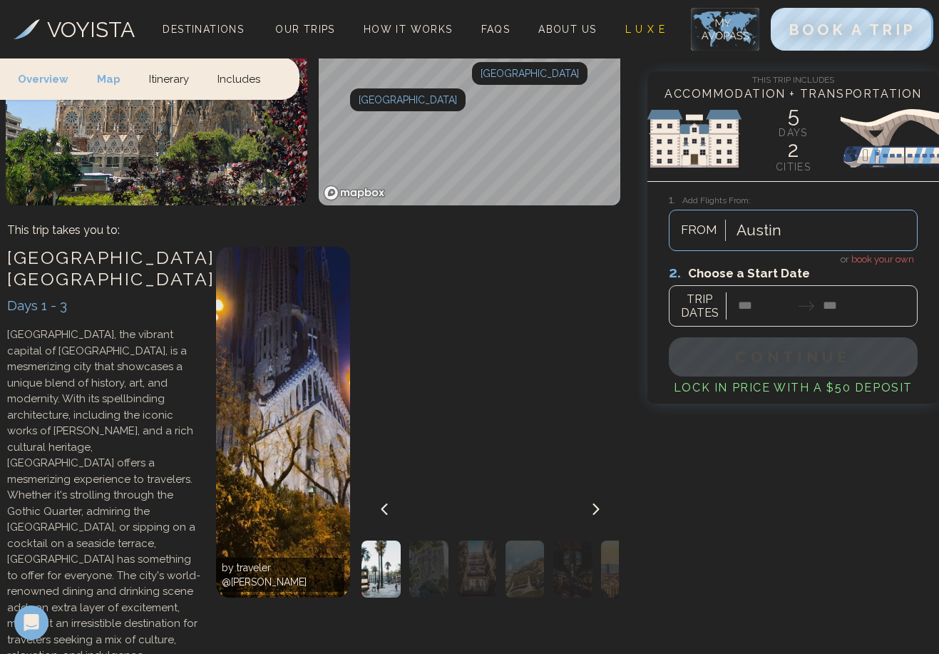
scroll to position [536, 0]
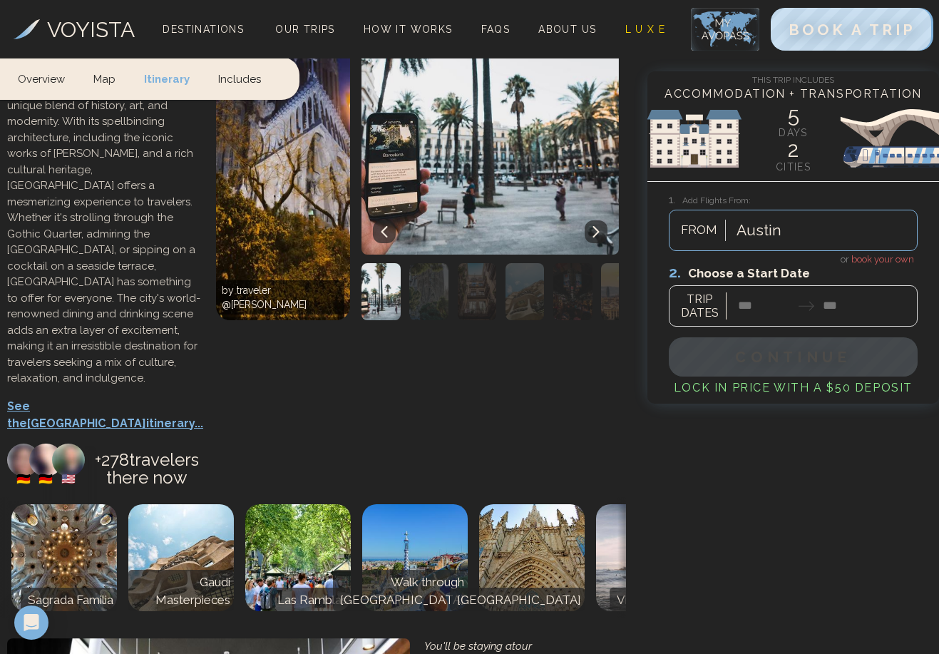
click at [602, 504] on img at bounding box center [649, 557] width 106 height 107
click at [625, 497] on div at bounding box center [628, 557] width 23 height 121
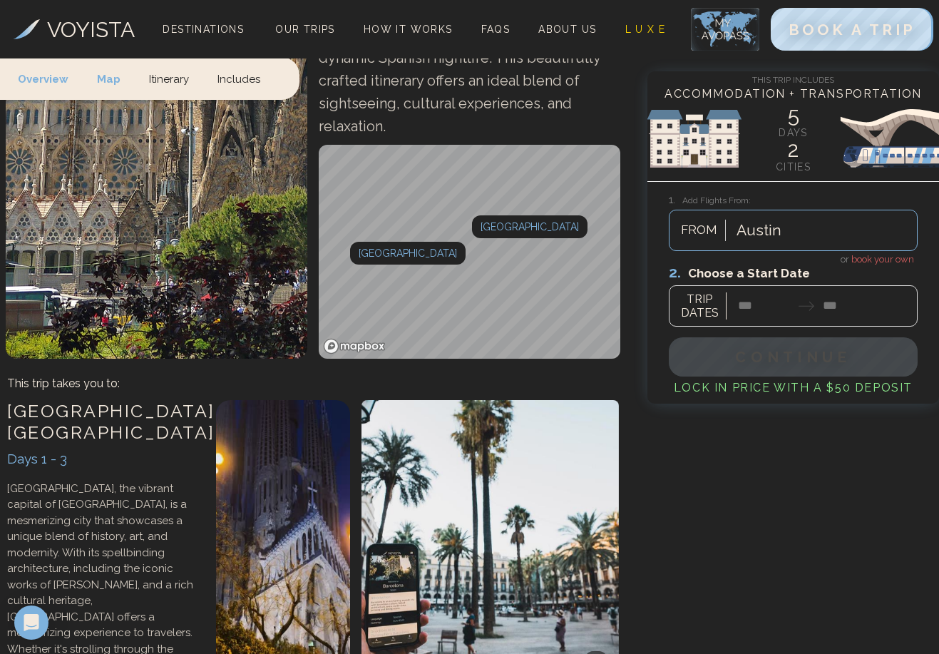
scroll to position [662, 0]
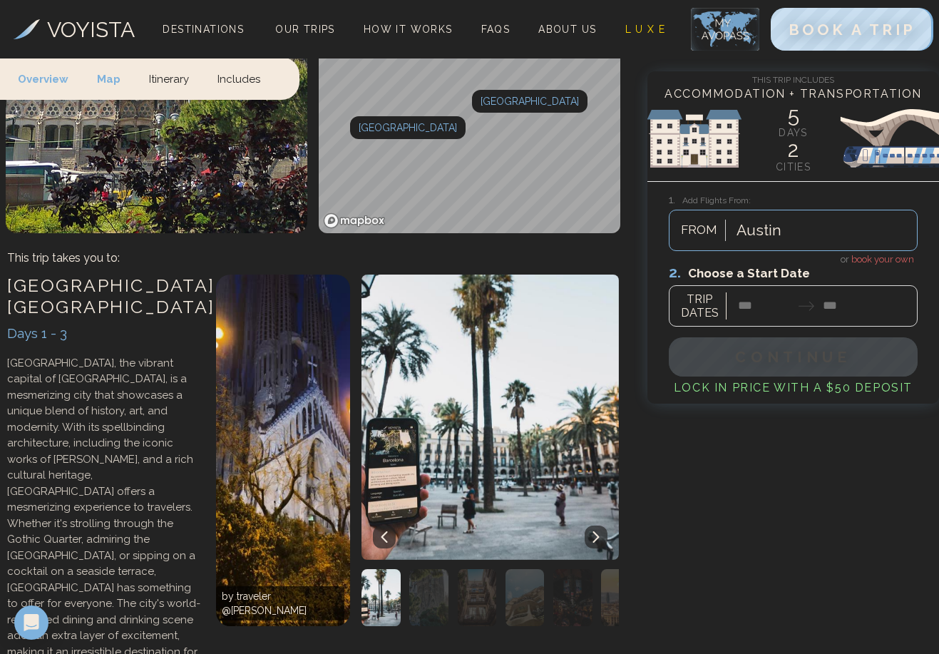
click at [592, 531] on icon at bounding box center [595, 536] width 11 height 11
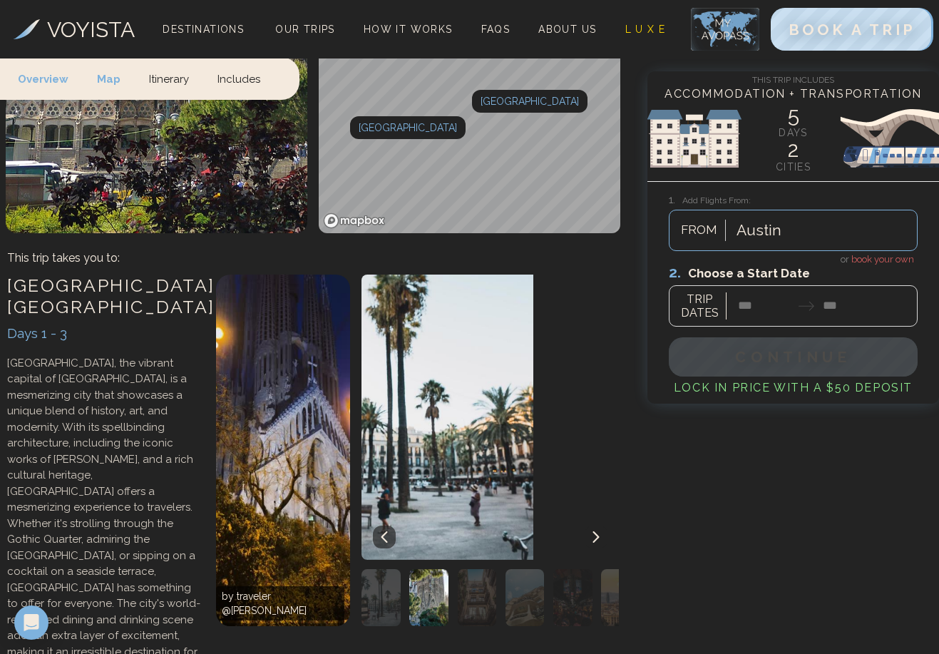
click at [592, 531] on icon at bounding box center [595, 536] width 11 height 11
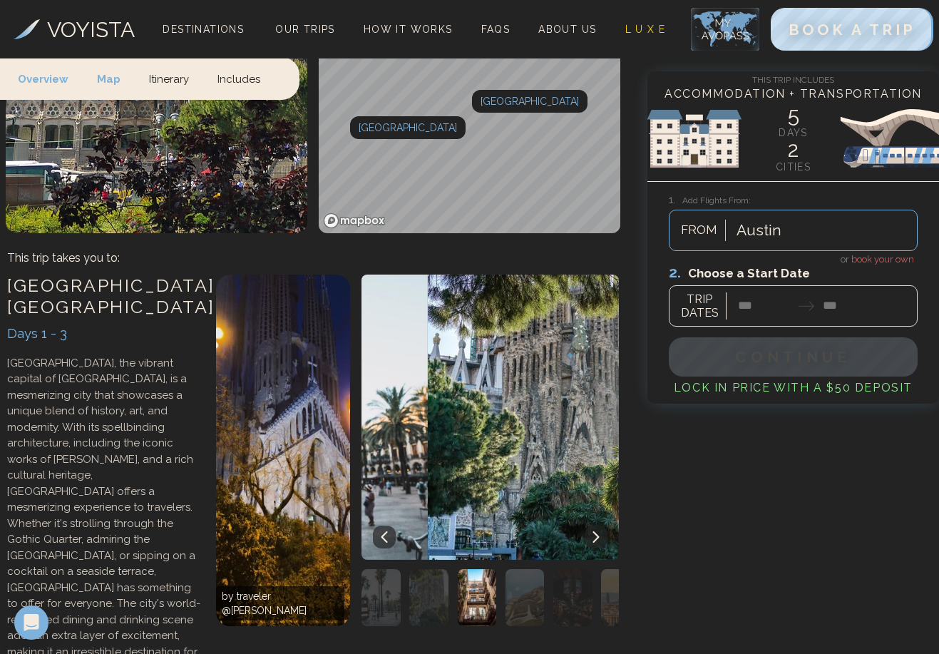
click at [592, 531] on icon at bounding box center [595, 536] width 11 height 11
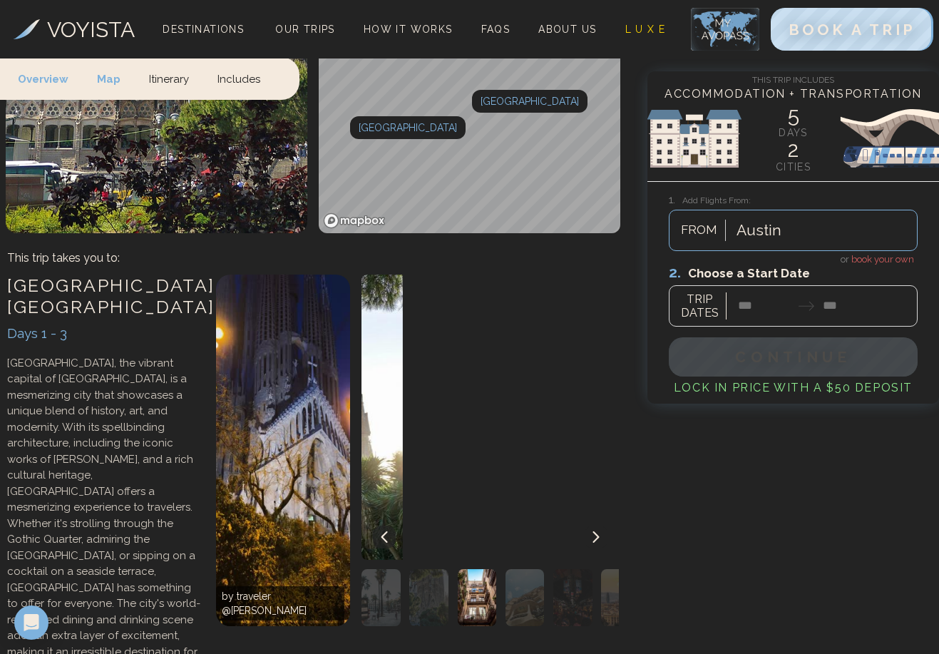
click at [592, 531] on icon at bounding box center [595, 536] width 11 height 11
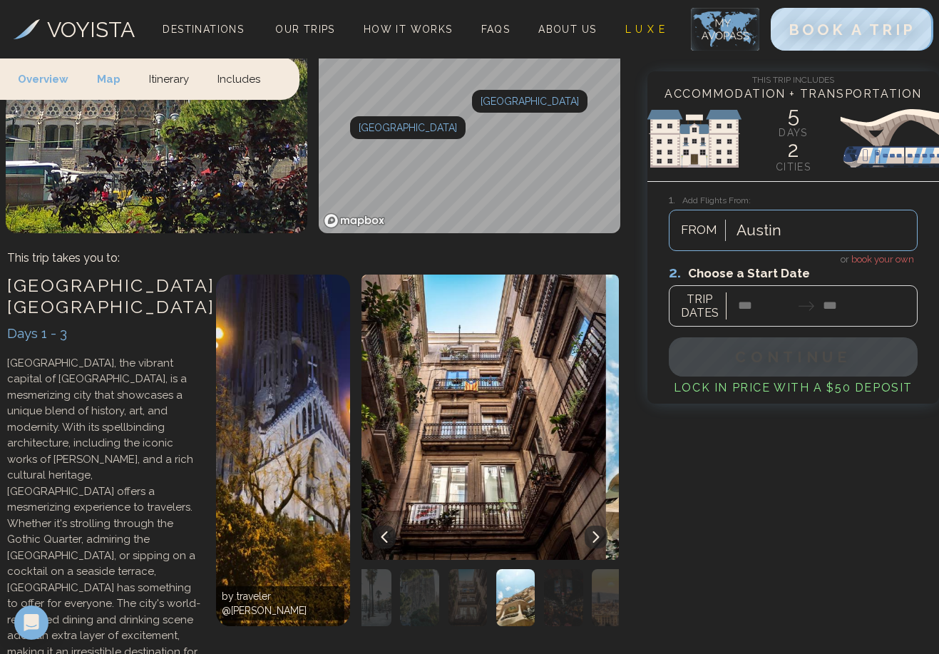
drag, startPoint x: 592, startPoint y: 445, endPoint x: 576, endPoint y: 443, distance: 16.5
click at [592, 531] on icon at bounding box center [595, 536] width 11 height 11
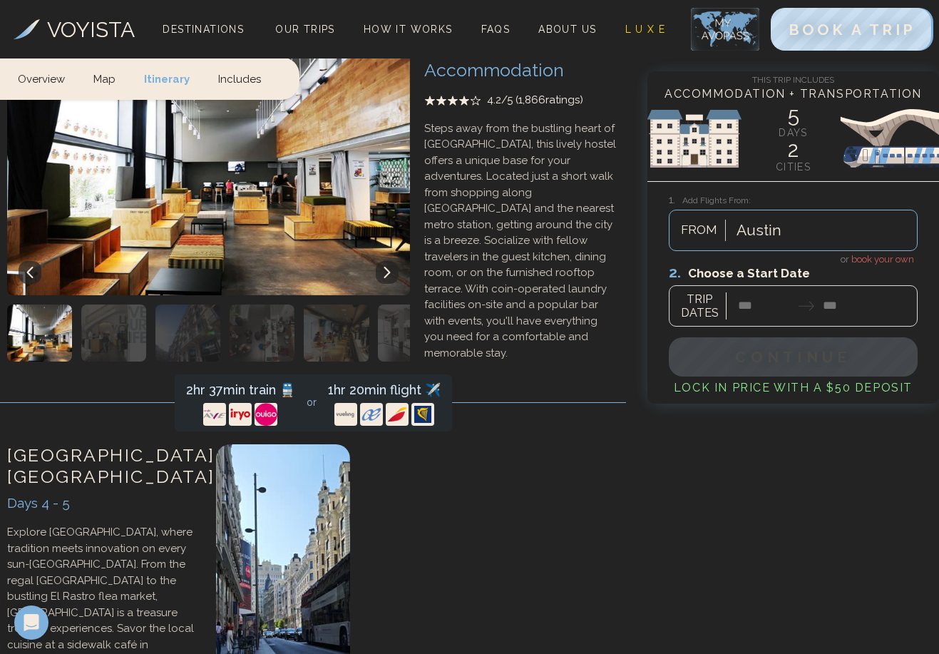
scroll to position [1613, 0]
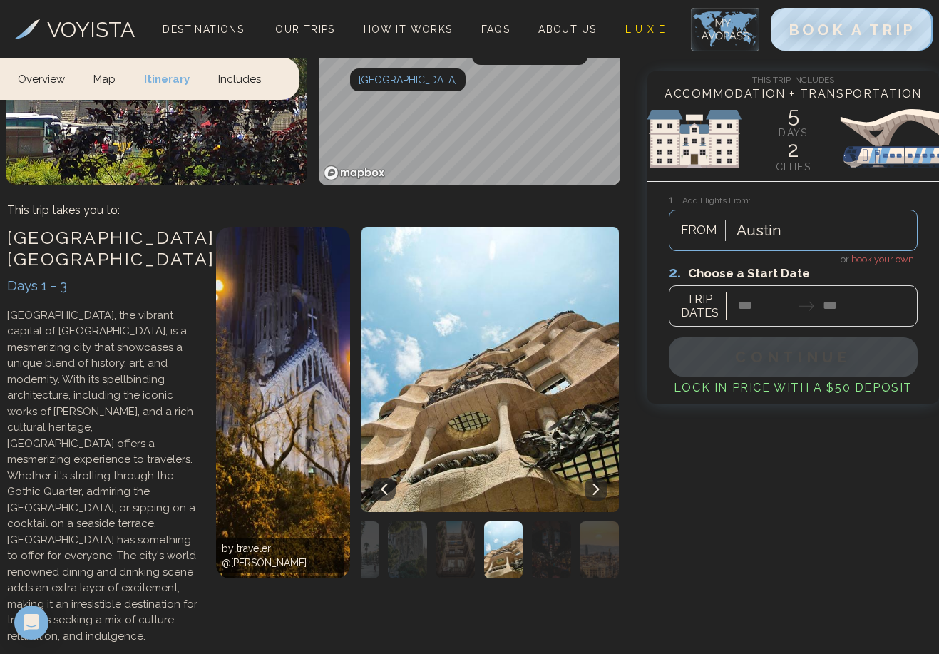
scroll to position [977, 0]
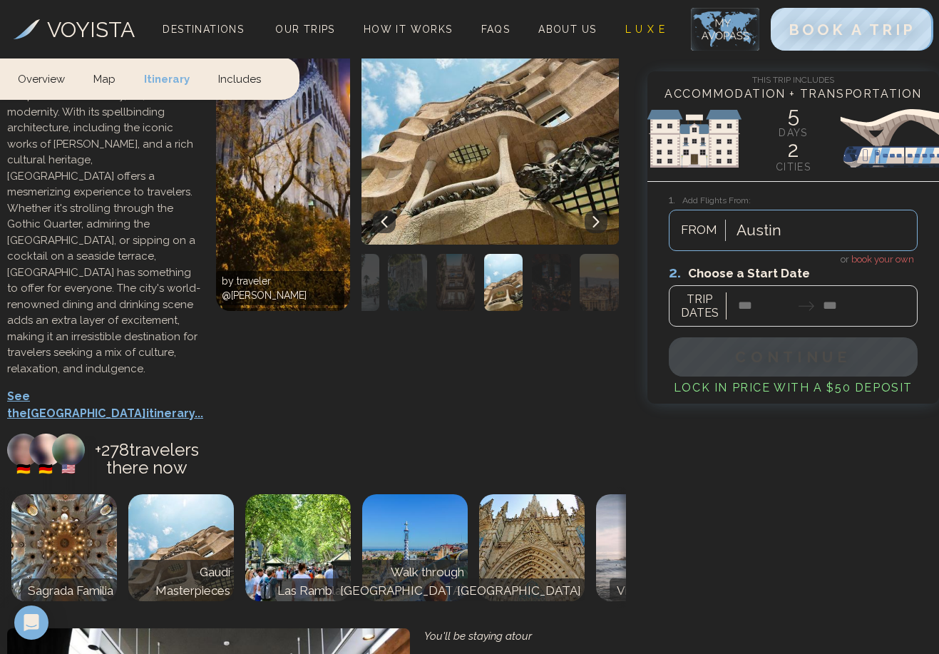
click at [570, 494] on img at bounding box center [532, 547] width 106 height 107
drag, startPoint x: 433, startPoint y: 391, endPoint x: 464, endPoint y: 379, distance: 33.6
click at [433, 494] on img at bounding box center [415, 547] width 106 height 107
click at [548, 494] on img at bounding box center [532, 547] width 106 height 107
click at [604, 210] on button at bounding box center [596, 221] width 23 height 23
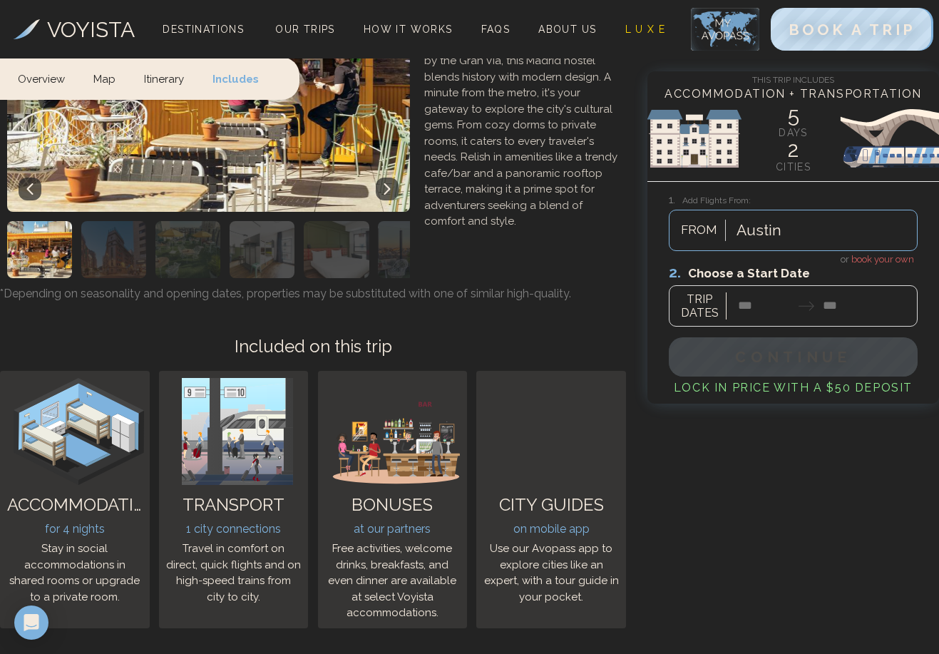
scroll to position [2288, 0]
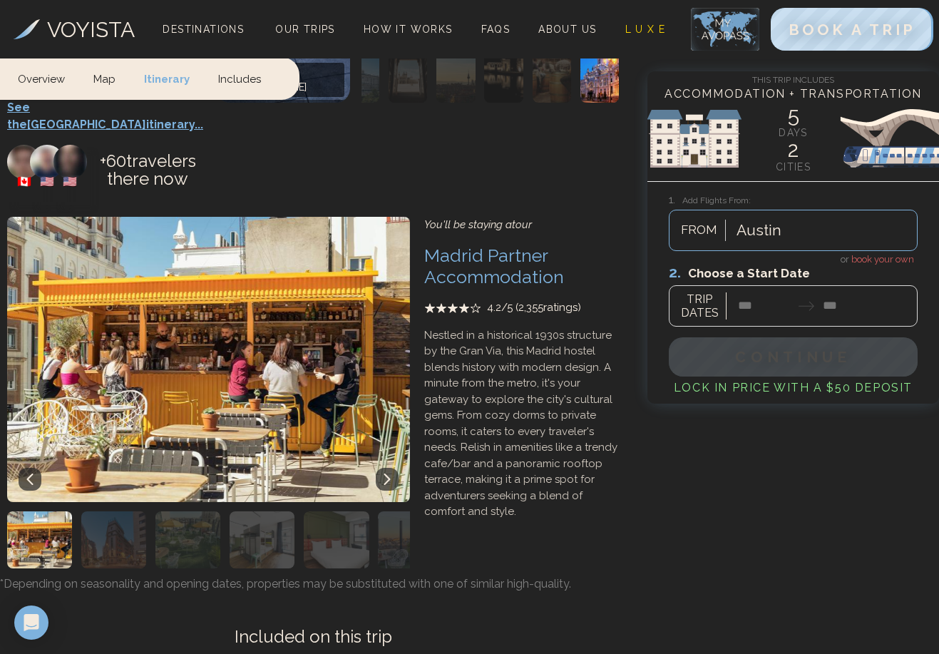
click at [736, 313] on div at bounding box center [793, 294] width 249 height 63
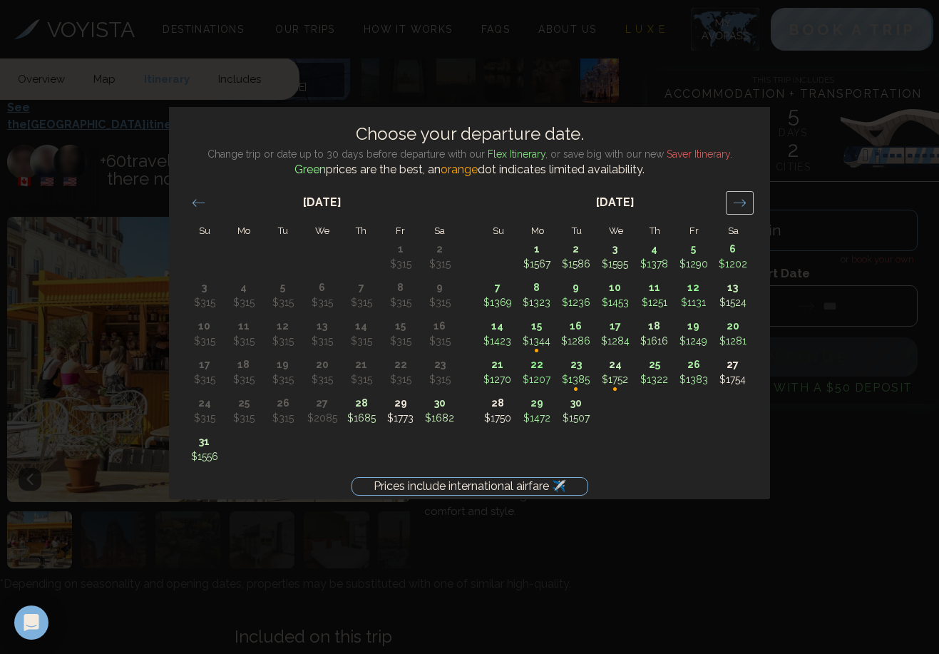
click at [746, 205] on icon "Move forward to switch to the next month." at bounding box center [740, 203] width 14 height 14
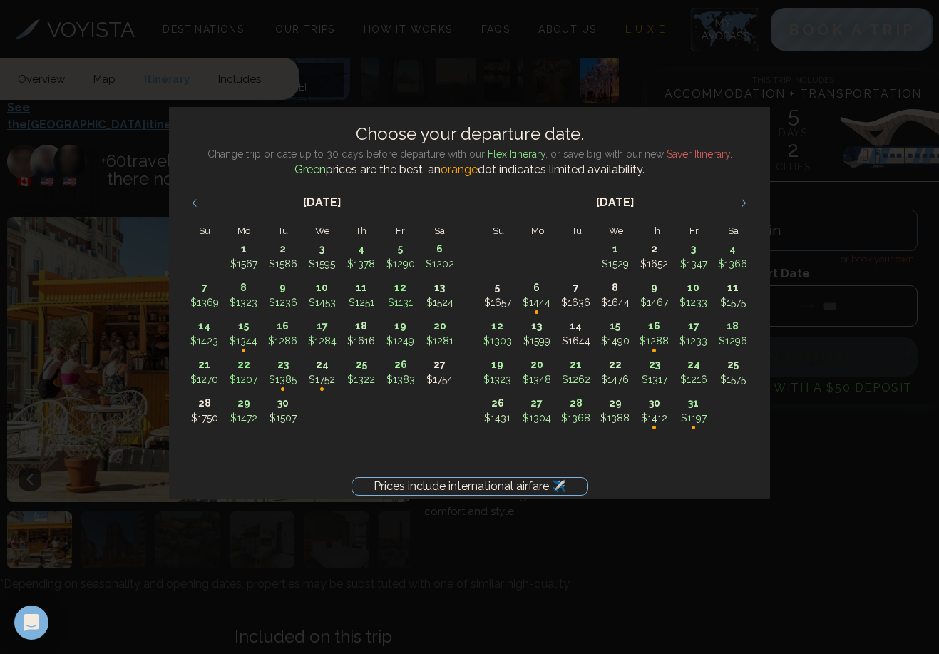
click at [862, 508] on div "Prices include international airfare ✈️ Choose your departure date. Change trip…" at bounding box center [469, 327] width 939 height 654
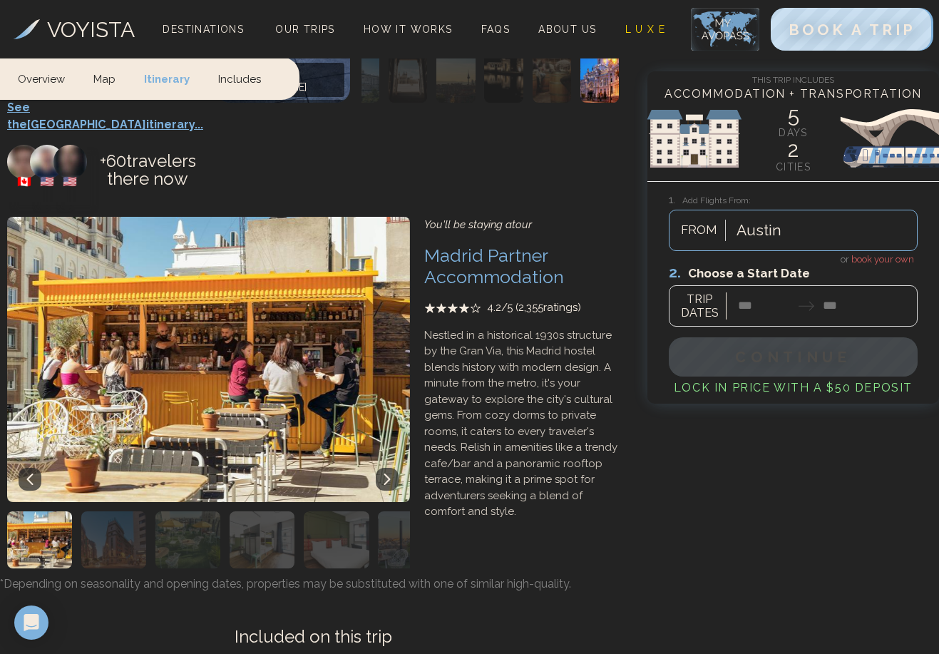
click at [862, 263] on div at bounding box center [793, 294] width 249 height 63
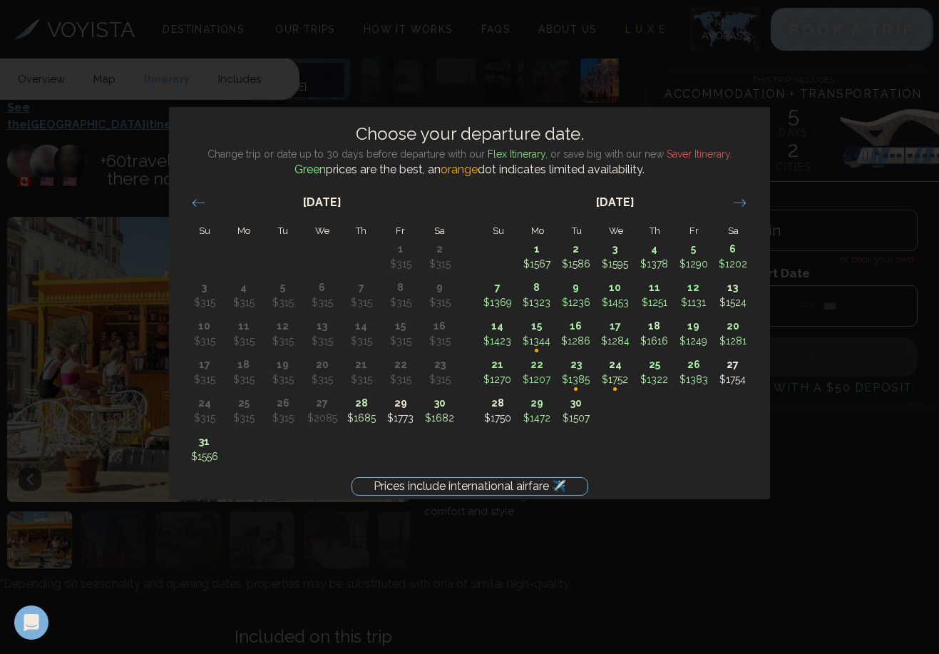
click at [848, 239] on div "Prices include international airfare ✈️ Choose your departure date. Change trip…" at bounding box center [469, 327] width 939 height 654
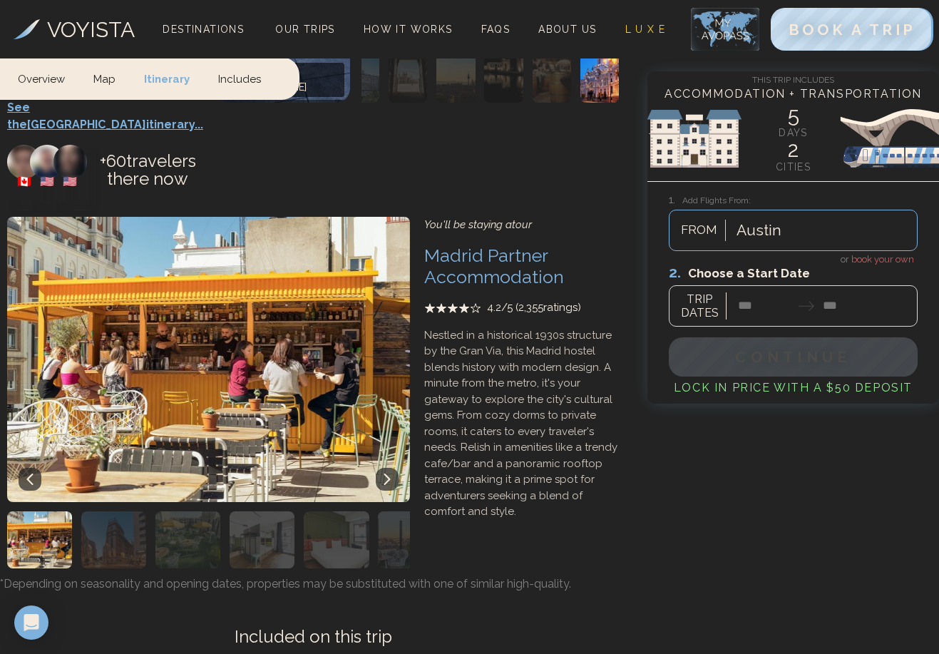
click at [870, 260] on span "book your own" at bounding box center [882, 259] width 63 height 11
click at [774, 314] on div at bounding box center [793, 294] width 249 height 63
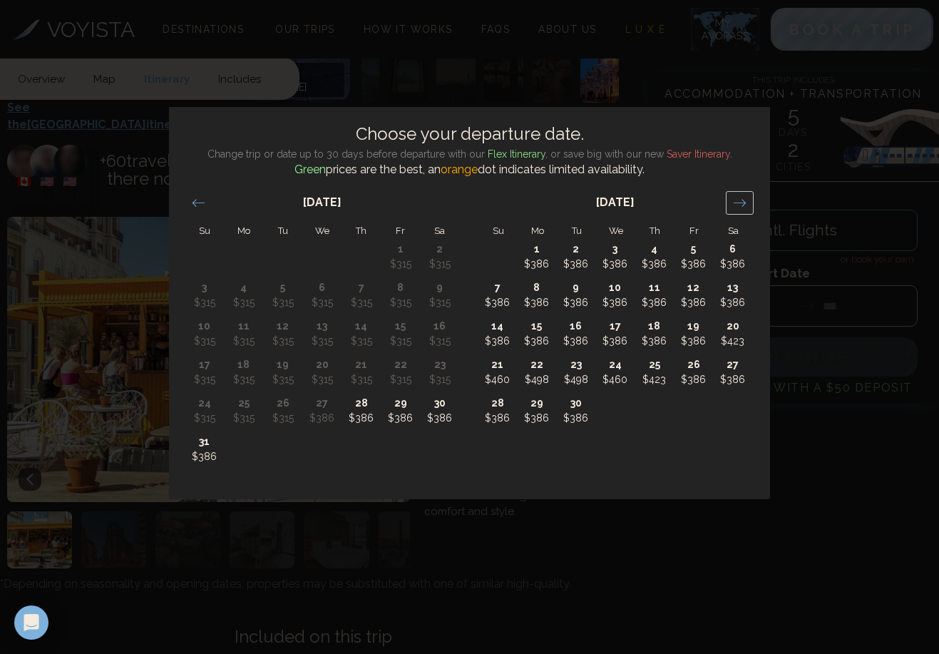
click at [741, 207] on icon "Move forward to switch to the next month." at bounding box center [740, 203] width 14 height 14
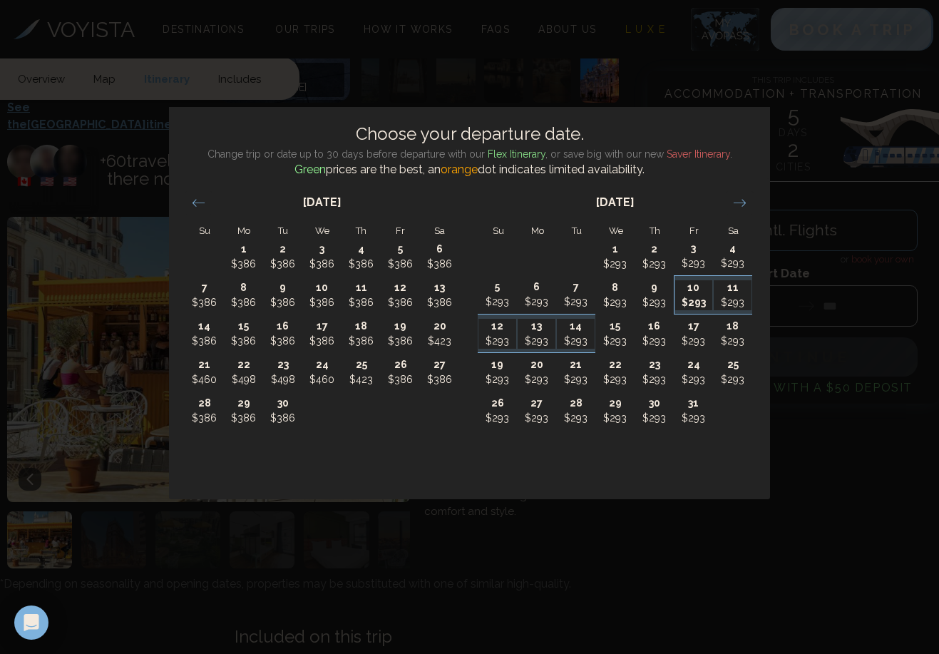
click at [699, 309] on p "$293" at bounding box center [694, 302] width 38 height 15
type input "********"
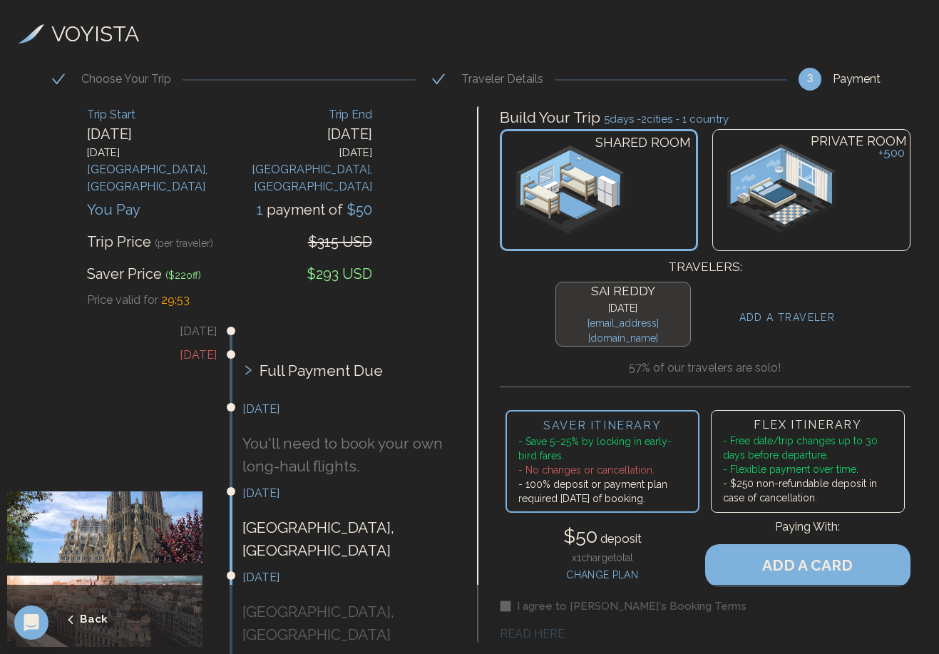
click at [255, 359] on div "Full Payment Due" at bounding box center [347, 371] width 210 height 46
click at [255, 356] on div "Full Payment Due" at bounding box center [347, 371] width 210 height 46
click at [783, 201] on img at bounding box center [781, 188] width 108 height 89
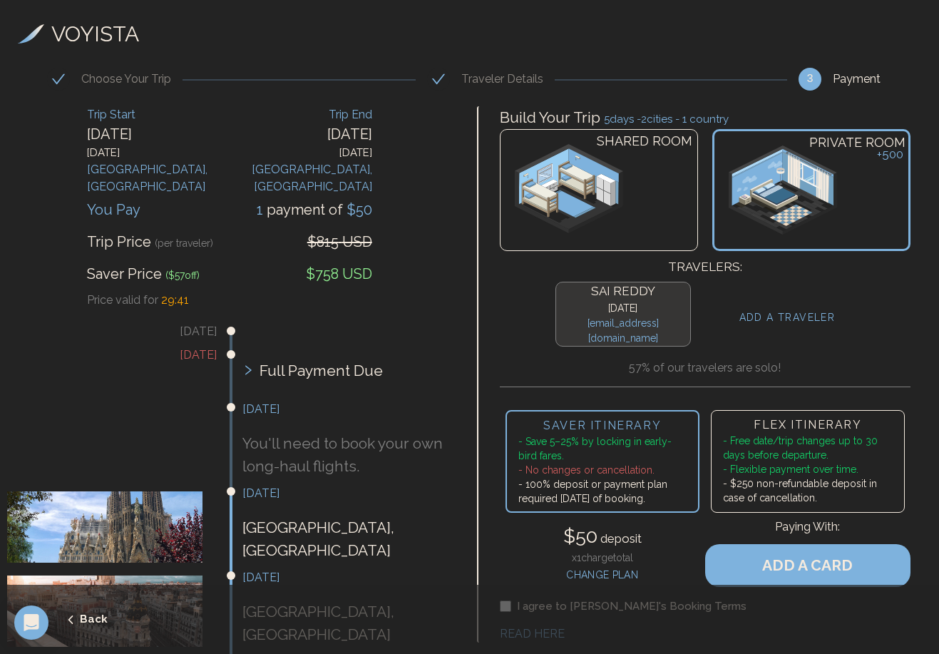
click at [631, 192] on div "SHARED ROOM" at bounding box center [599, 190] width 198 height 122
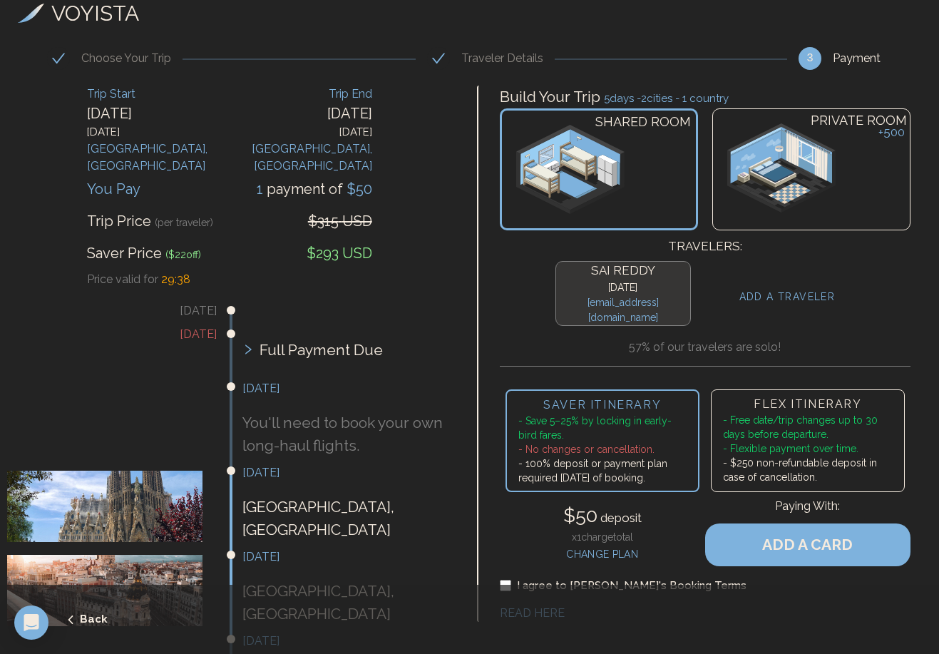
scroll to position [37, 0]
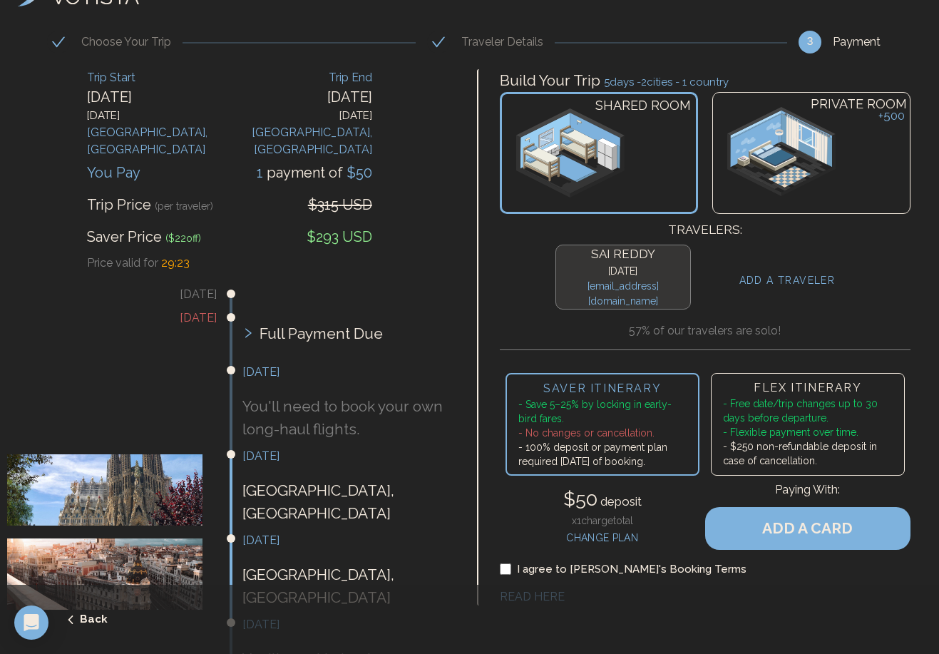
click at [740, 425] on li "- Flexible payment over time." at bounding box center [808, 432] width 170 height 14
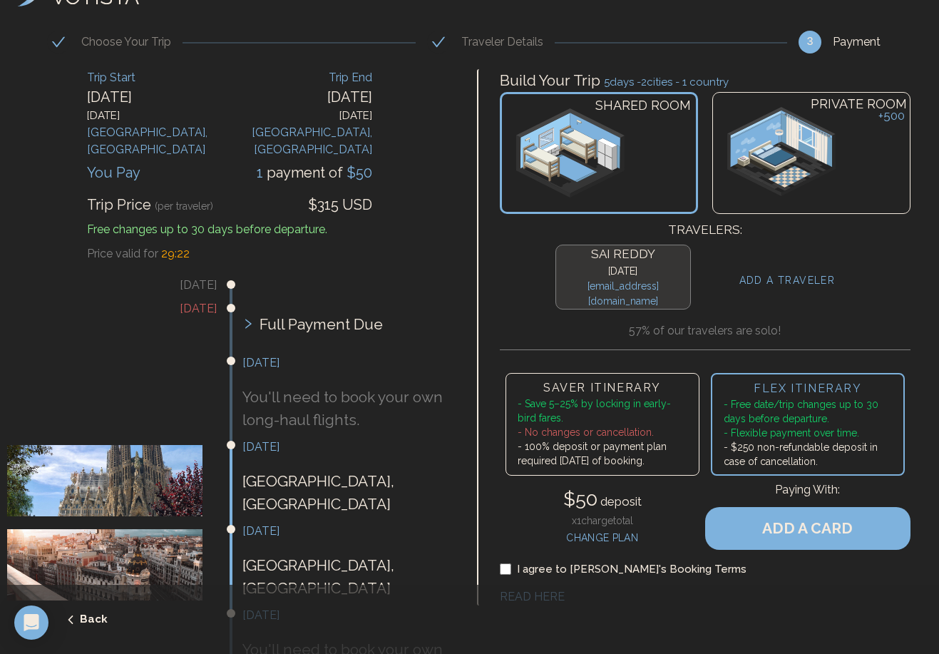
click at [664, 398] on li "- Save 5–25% by locking in early-bird fares." at bounding box center [603, 410] width 170 height 29
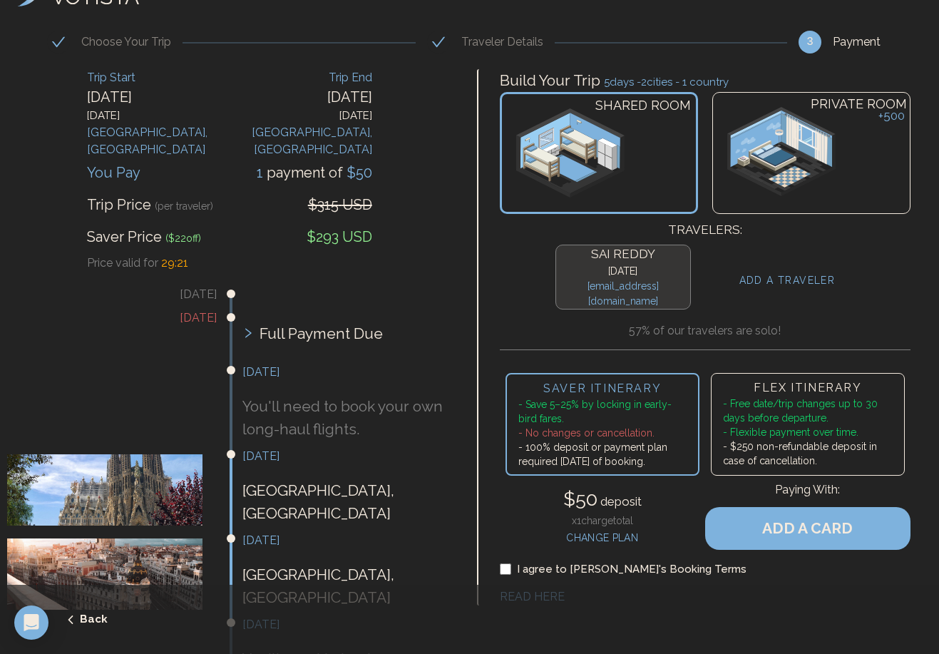
click at [757, 398] on li "- Free date/trip changes up to 30 days before departure." at bounding box center [808, 410] width 170 height 29
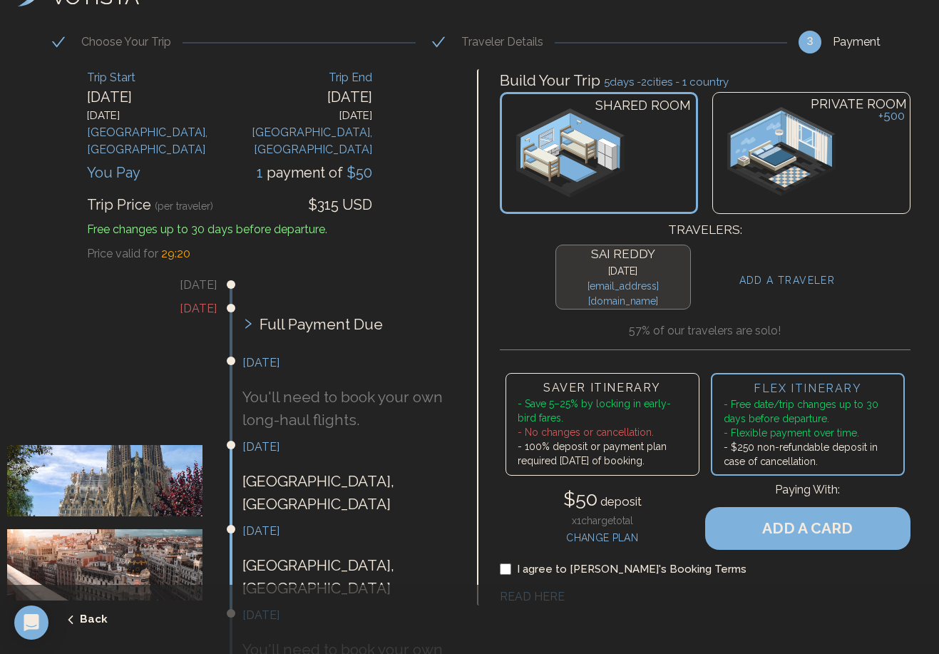
click at [664, 399] on li "- Save 5–25% by locking in early-bird fares." at bounding box center [603, 410] width 170 height 29
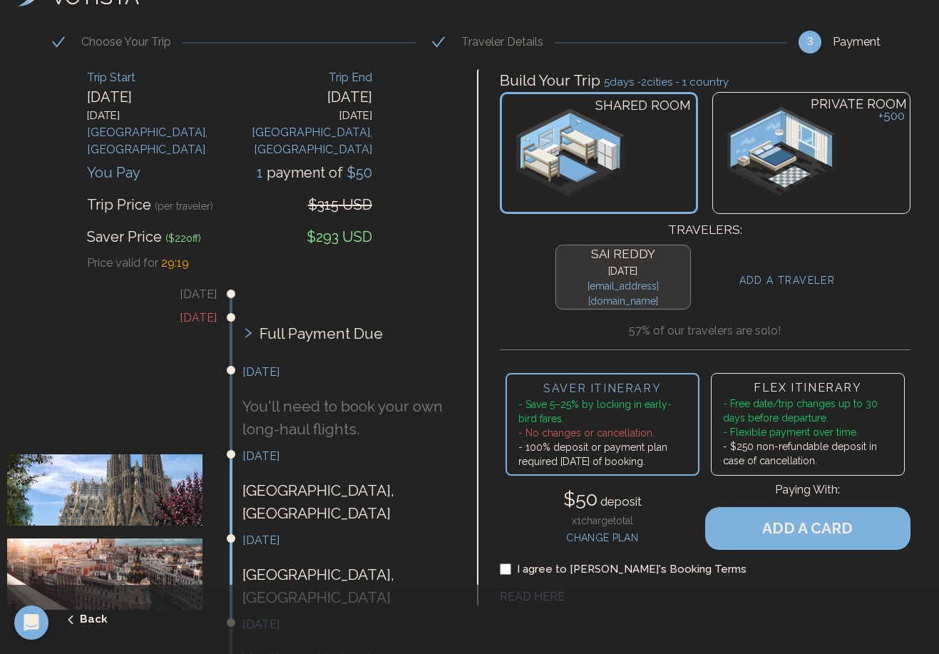
click at [750, 408] on li "- Free date/trip changes up to 30 days before departure." at bounding box center [808, 410] width 170 height 29
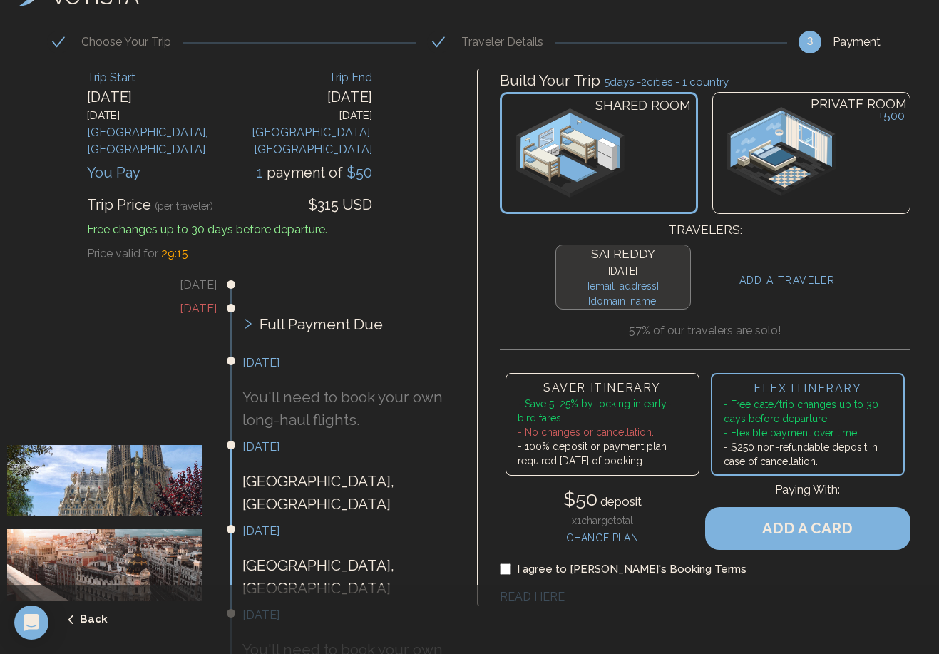
click at [670, 402] on li "- Save 5–25% by locking in early-bird fares." at bounding box center [603, 410] width 170 height 29
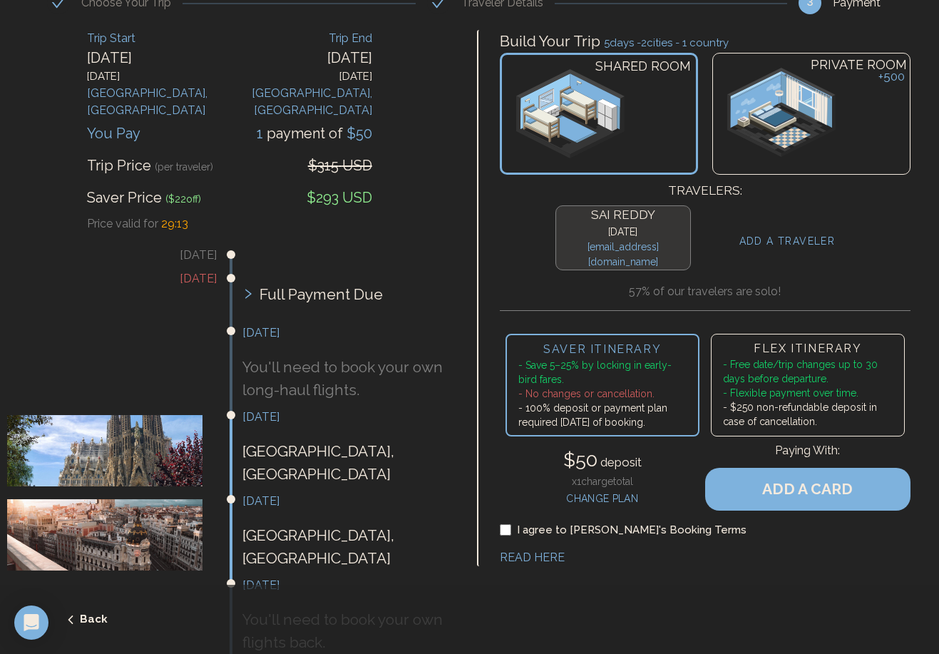
scroll to position [106, 0]
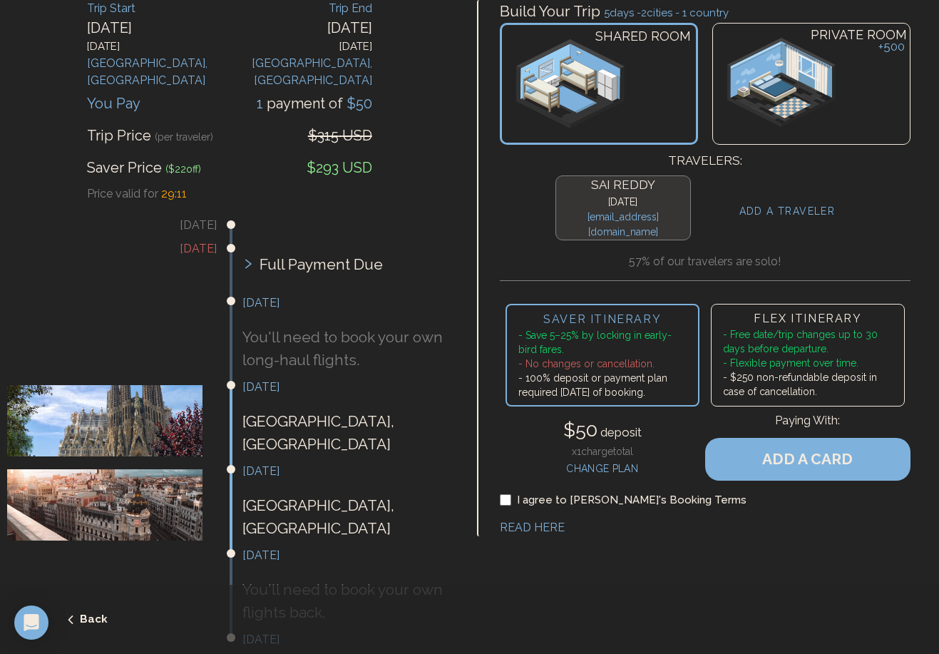
click at [763, 370] on li "- $250 non-refundable deposit in case of cancellation." at bounding box center [808, 384] width 170 height 29
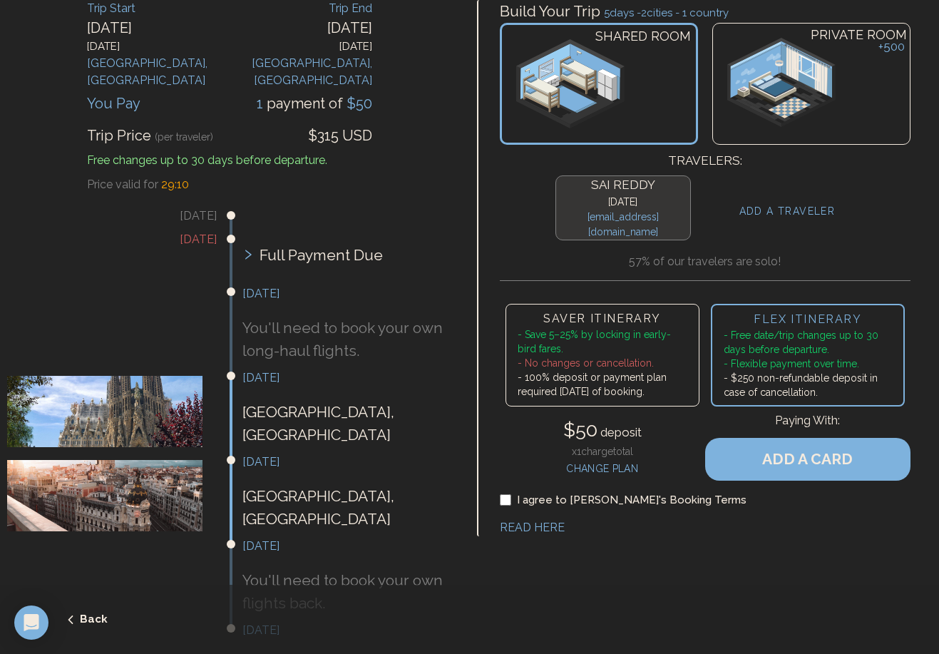
scroll to position [21, 0]
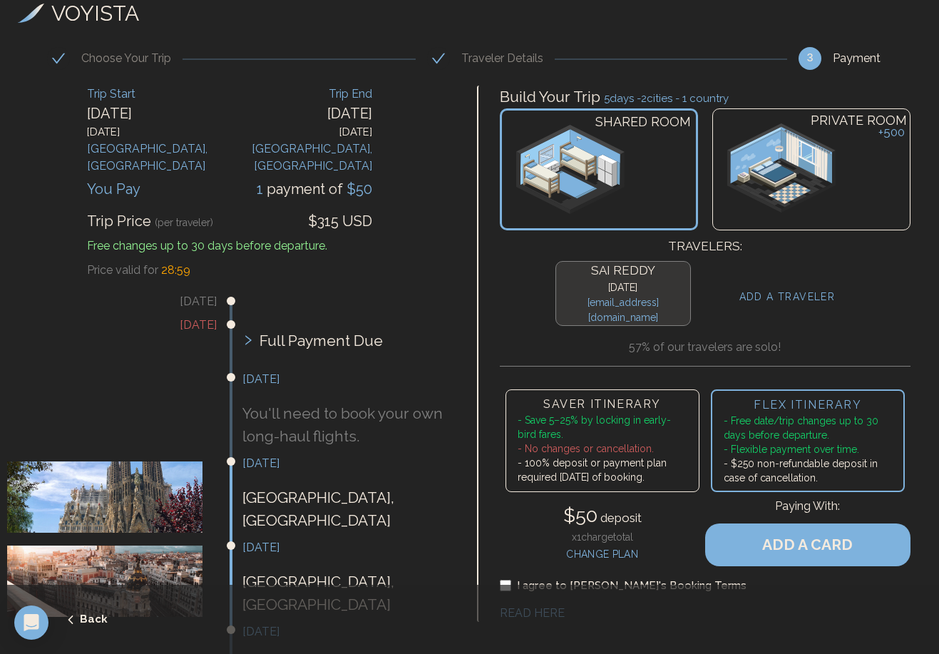
click at [612, 413] on li "- Save 5–25% by locking in early-bird fares." at bounding box center [603, 427] width 170 height 29
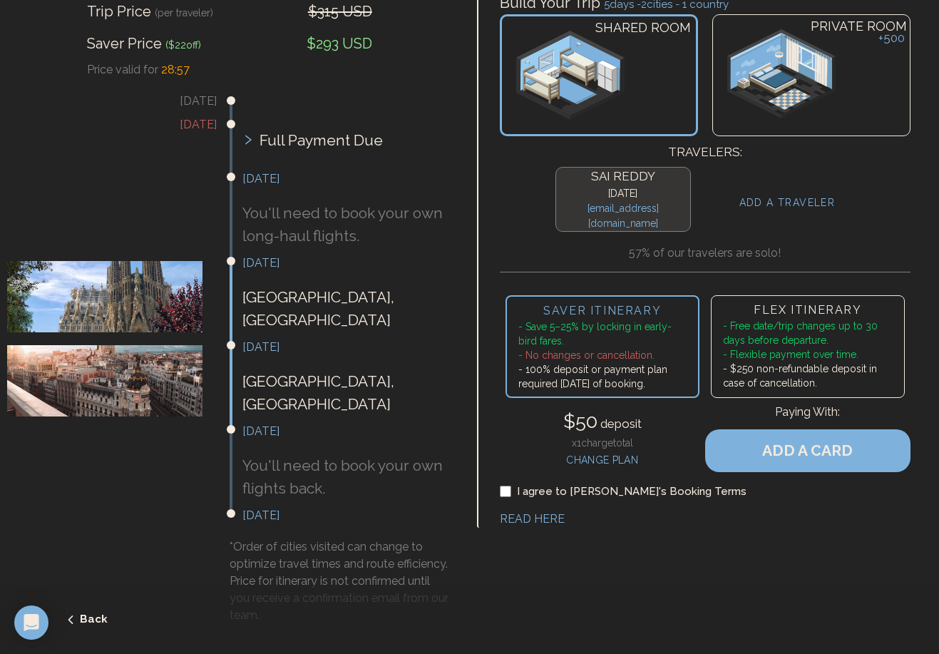
scroll to position [0, 0]
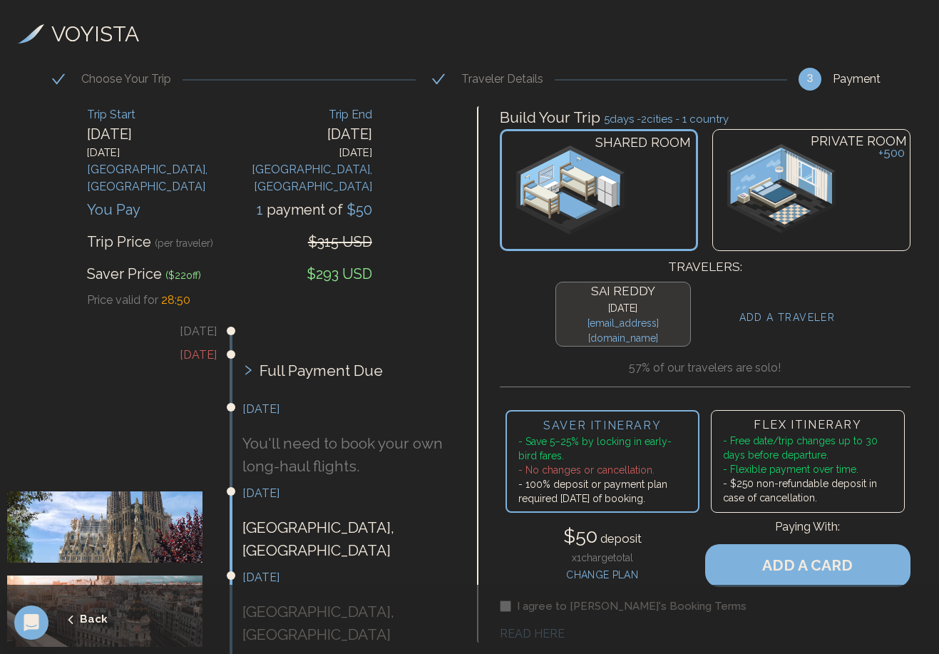
click at [252, 364] on icon at bounding box center [247, 369] width 11 height 11
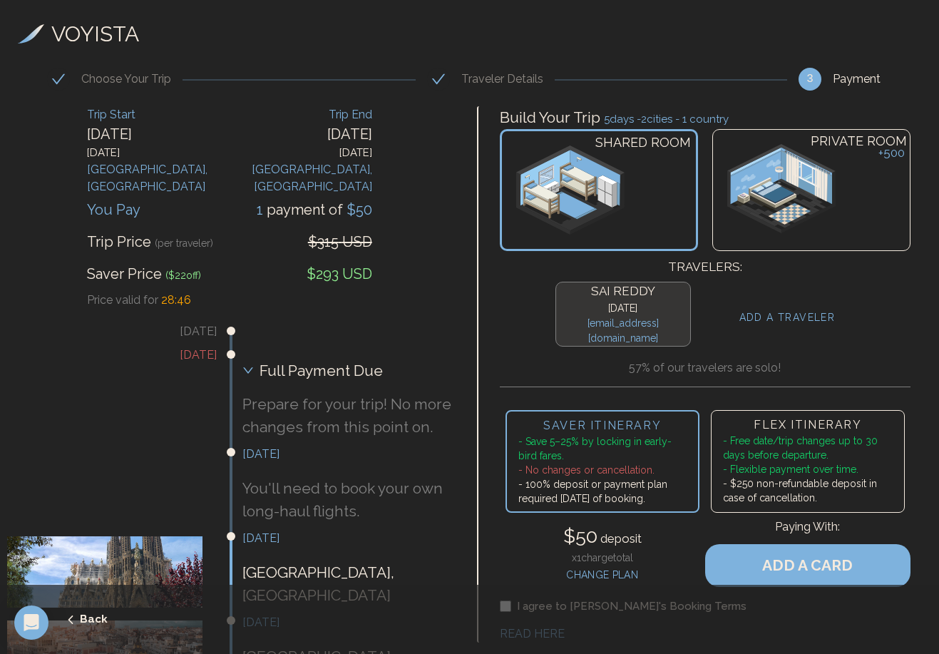
click at [250, 359] on div "Full Payment Due" at bounding box center [347, 371] width 210 height 46
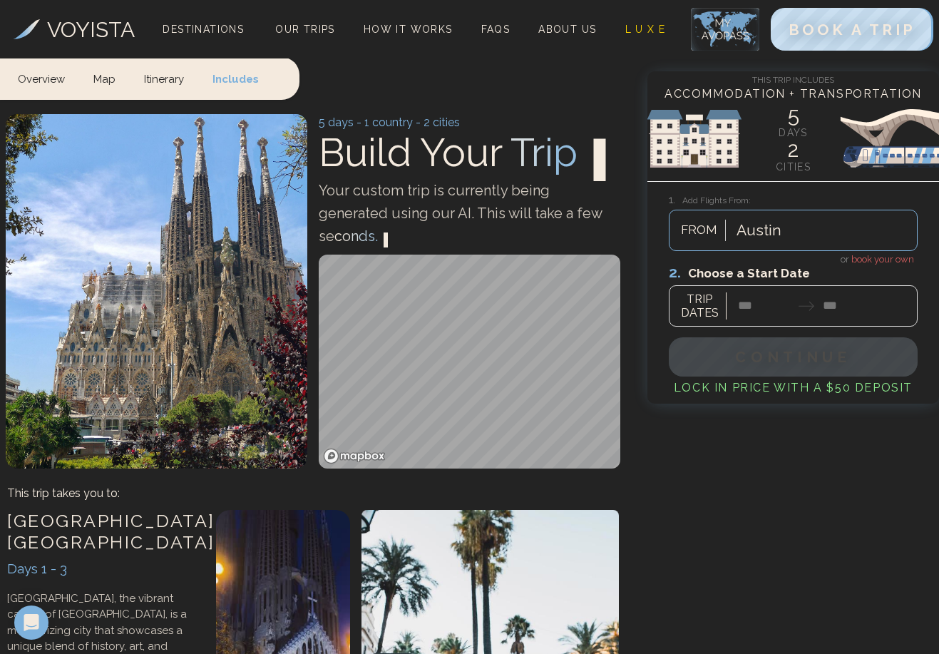
click at [751, 304] on div at bounding box center [793, 294] width 249 height 63
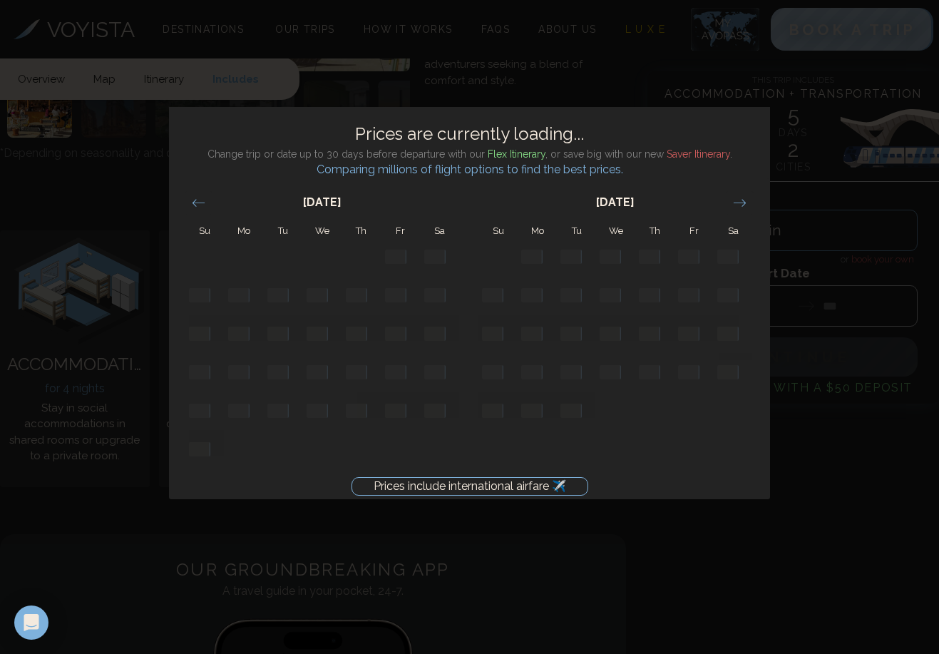
click at [117, 342] on div "Prices include international airfare ✈️ Prices are currently loading... Change …" at bounding box center [469, 327] width 939 height 654
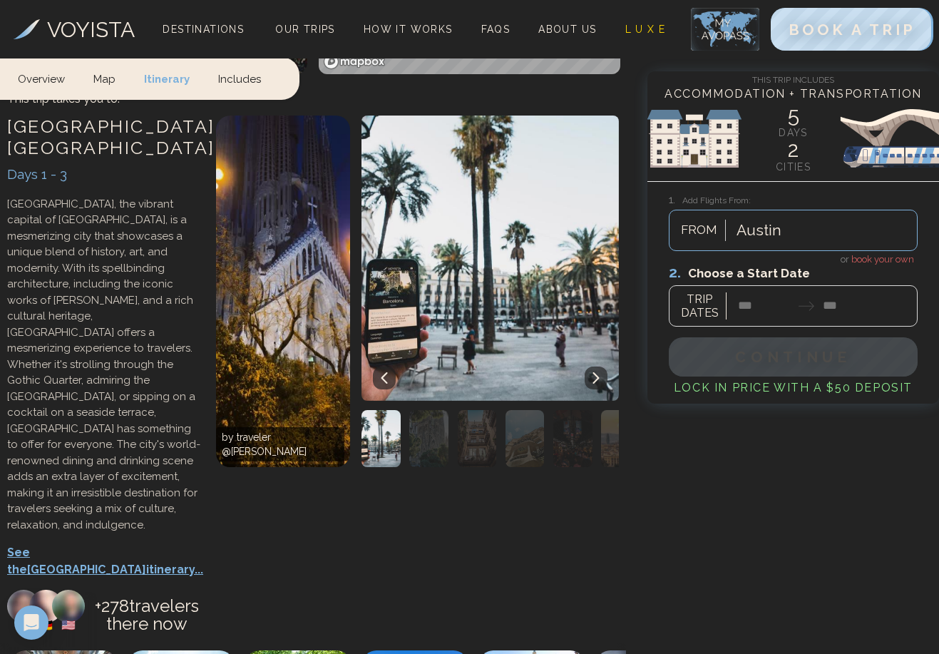
scroll to position [1264, 0]
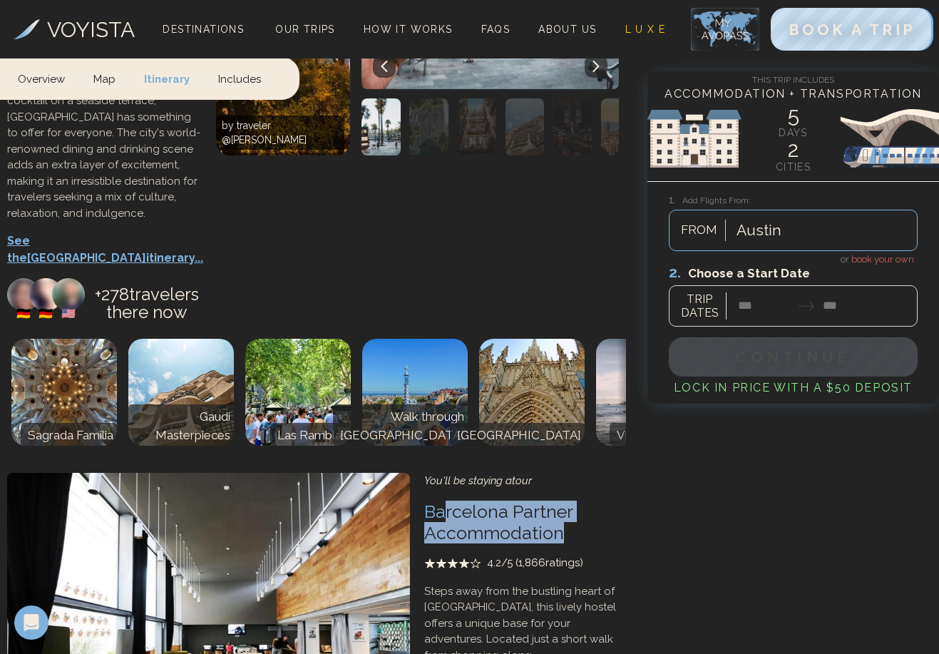
drag, startPoint x: 572, startPoint y: 287, endPoint x: 443, endPoint y: 269, distance: 129.5
click at [443, 500] on h3 "Barcelona Partner Accommodation" at bounding box center [521, 521] width 195 height 43
click at [448, 500] on h3 "Barcelona Partner Accommodation" at bounding box center [521, 521] width 195 height 43
click at [475, 473] on div "You'll be staying at our Barcelona Partner Accommodation 4.2 /5 ( 1,866 ratings…" at bounding box center [521, 648] width 195 height 351
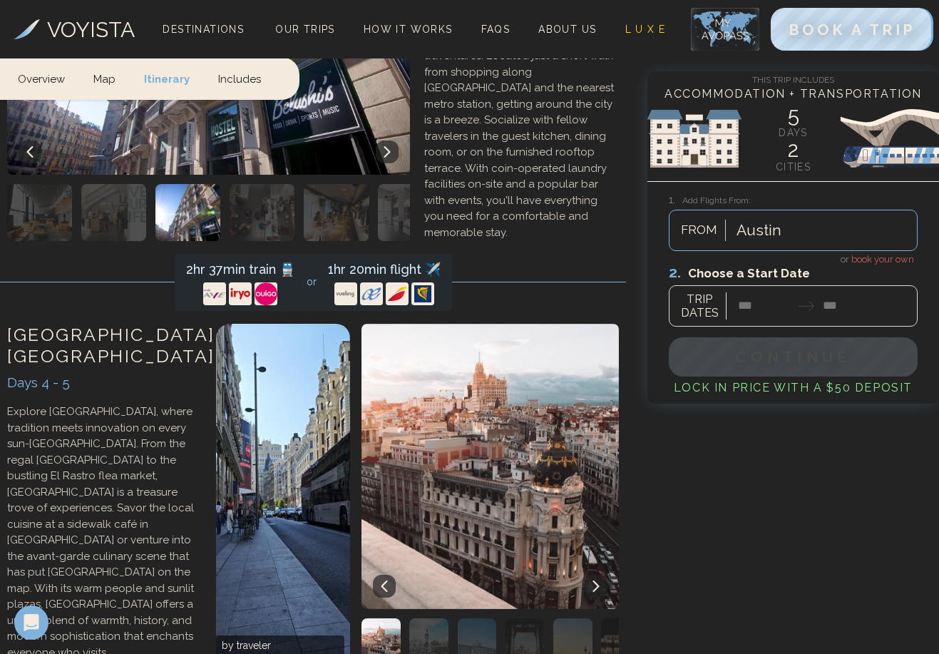
scroll to position [2380, 0]
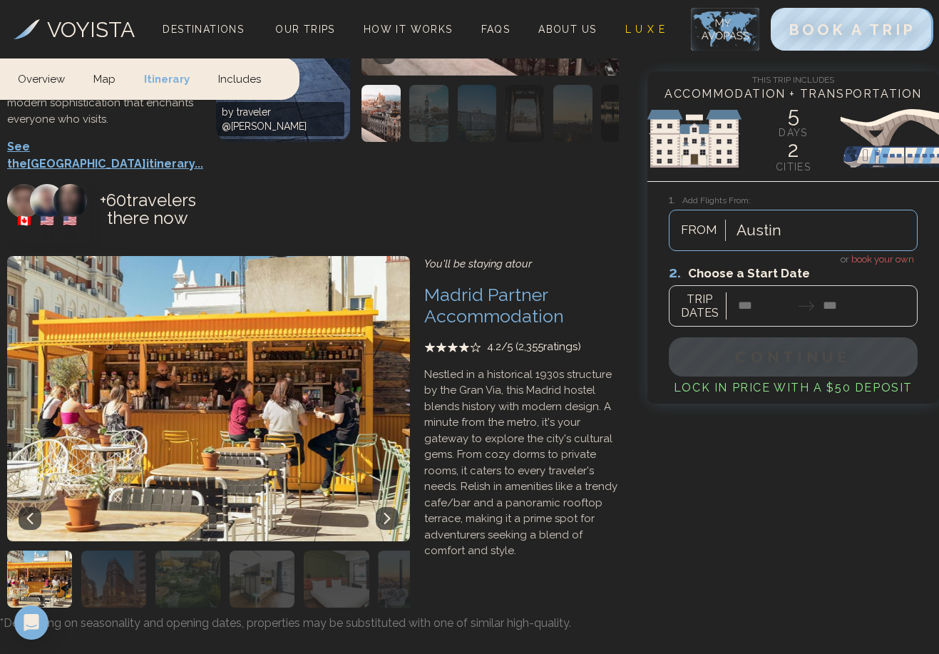
click at [741, 309] on div at bounding box center [793, 294] width 249 height 63
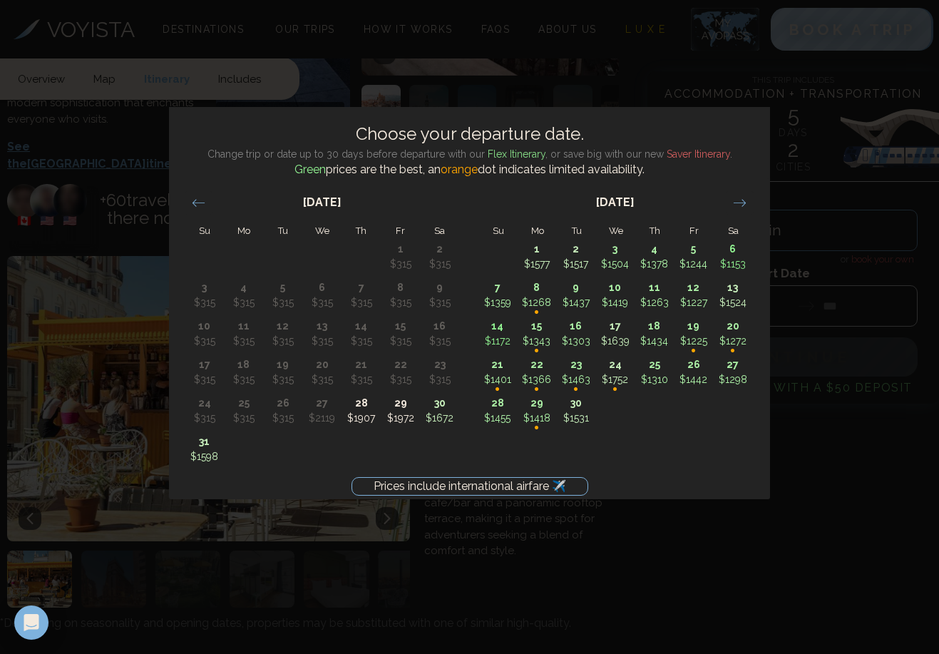
click at [825, 232] on div "Prices include international airfare ✈️ Choose your departure date. Change trip…" at bounding box center [469, 327] width 939 height 654
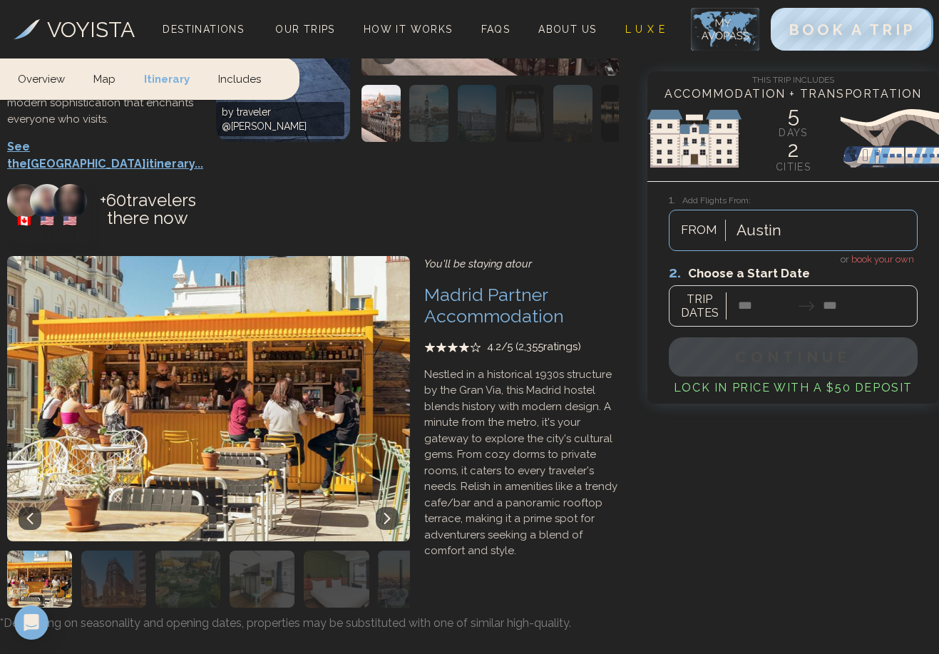
click at [864, 258] on span "book your own" at bounding box center [882, 259] width 63 height 11
click at [756, 317] on div at bounding box center [793, 294] width 249 height 63
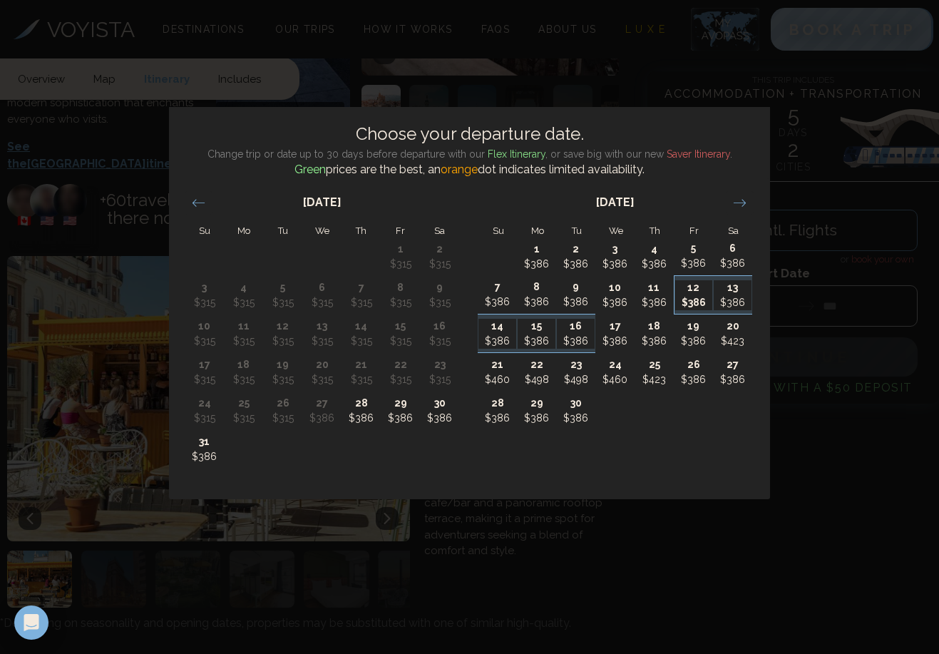
click at [679, 307] on p "$386" at bounding box center [694, 302] width 38 height 15
type input "********"
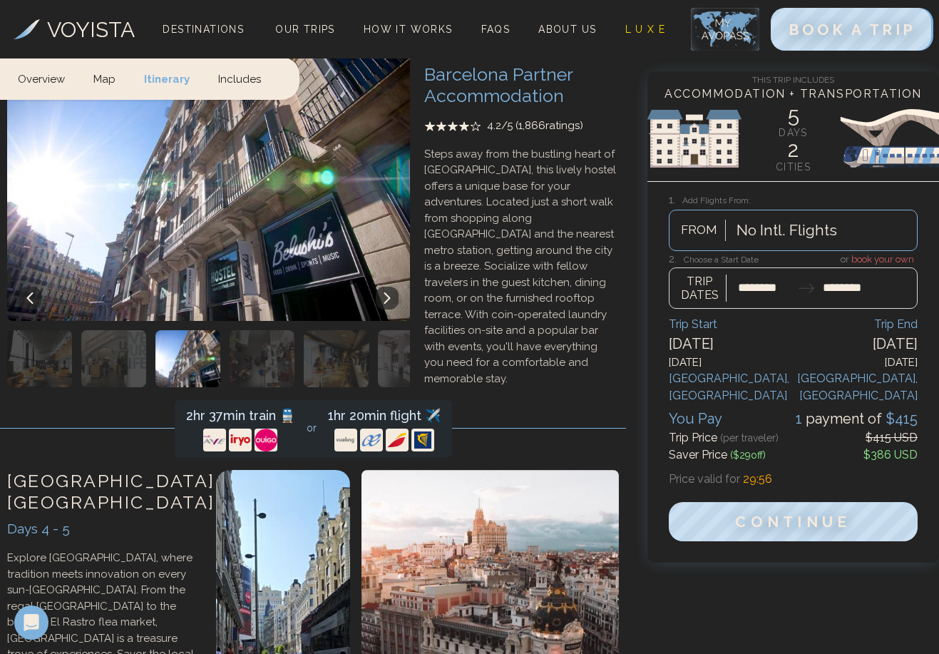
scroll to position [1486, 0]
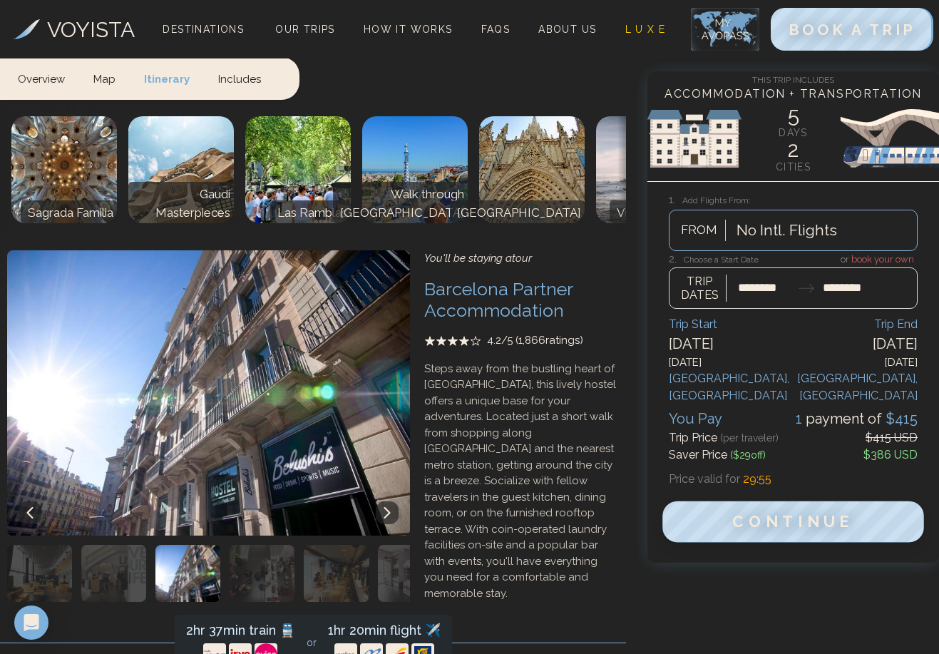
click at [769, 513] on span "Continue" at bounding box center [793, 522] width 122 height 19
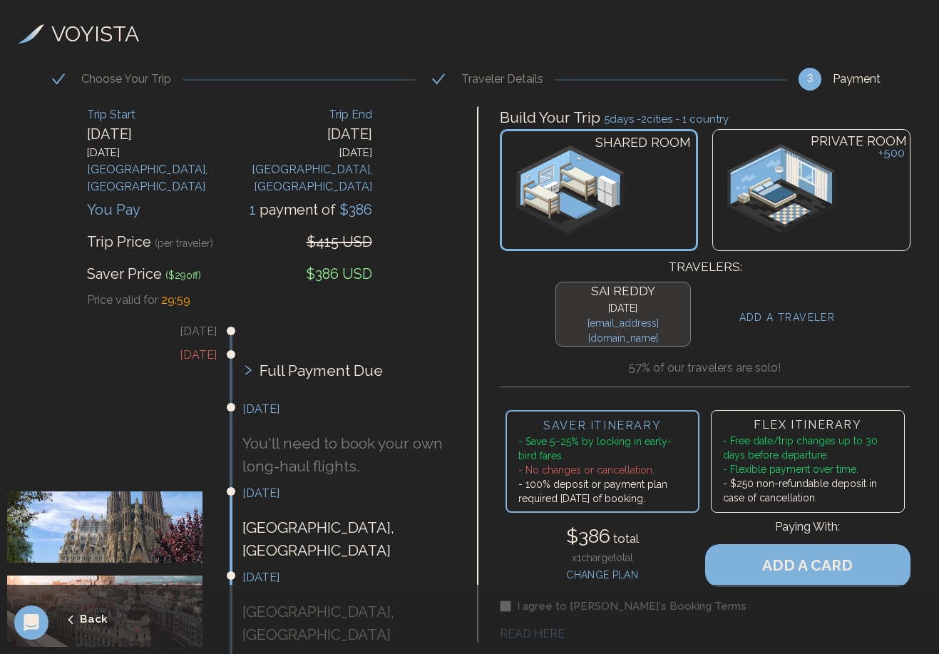
click at [838, 158] on div "PRIVATE ROOM + 500" at bounding box center [811, 190] width 198 height 122
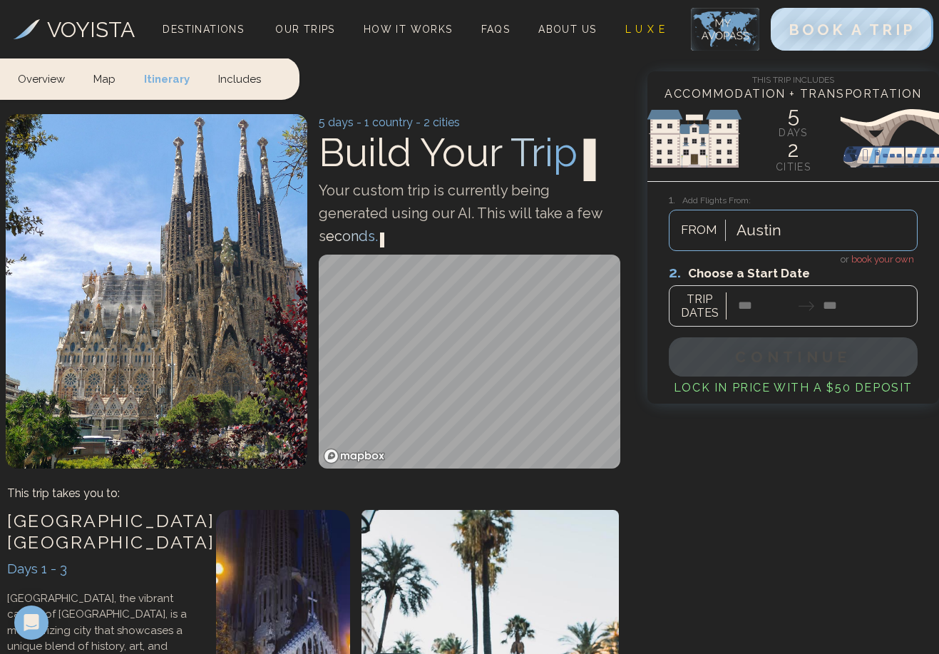
click at [754, 321] on div at bounding box center [793, 294] width 249 height 63
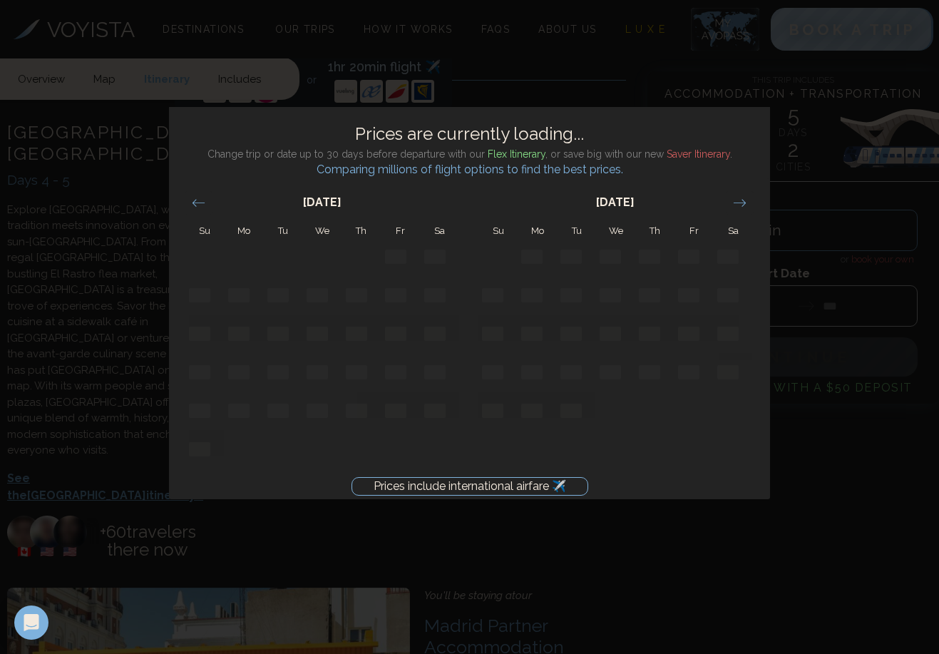
click at [838, 235] on div "Prices include international airfare ✈️ Prices are currently loading... Change …" at bounding box center [469, 327] width 939 height 654
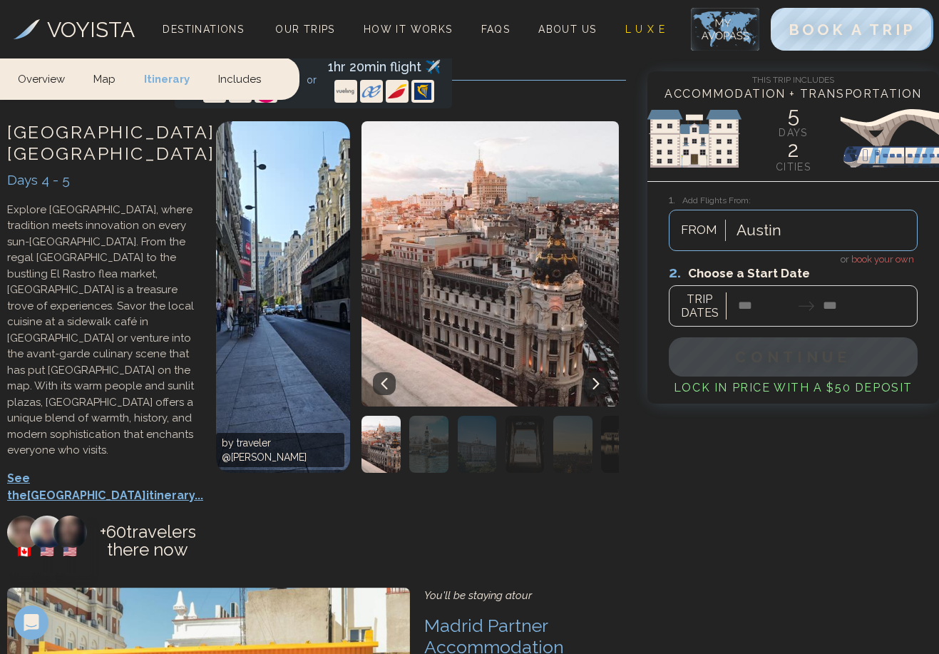
click at [868, 256] on span "book your own" at bounding box center [882, 259] width 63 height 11
click at [755, 314] on div at bounding box center [793, 294] width 249 height 63
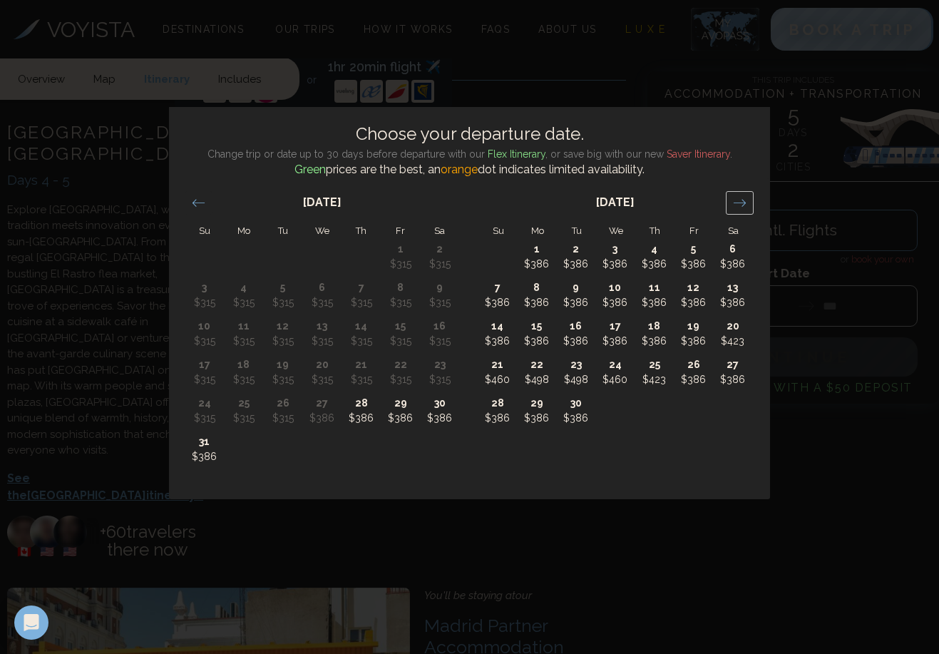
click at [750, 200] on div "Move forward to switch to the next month." at bounding box center [740, 203] width 28 height 24
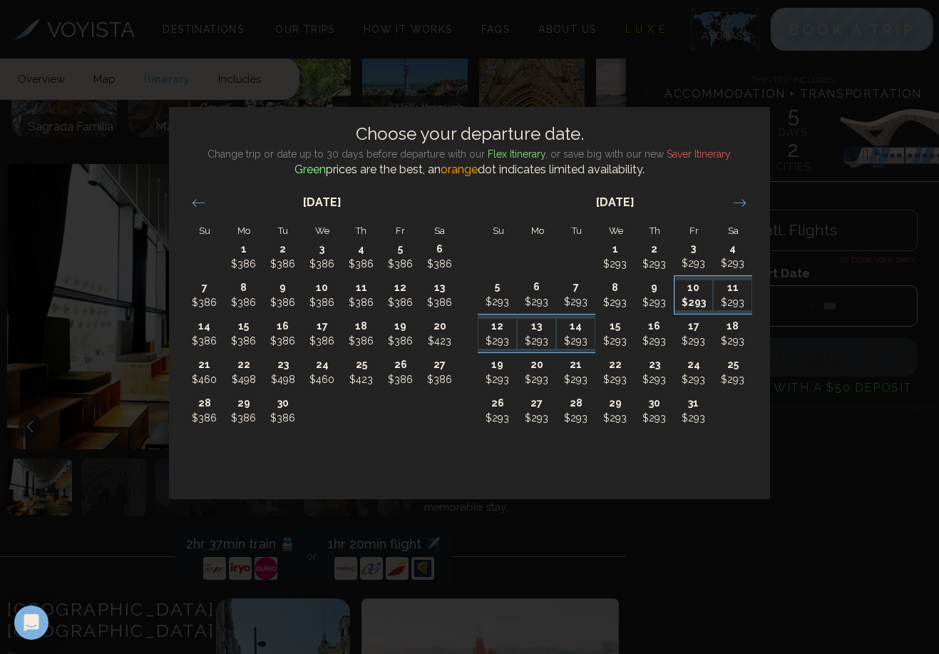
click at [699, 304] on p "$293" at bounding box center [694, 302] width 38 height 15
type input "********"
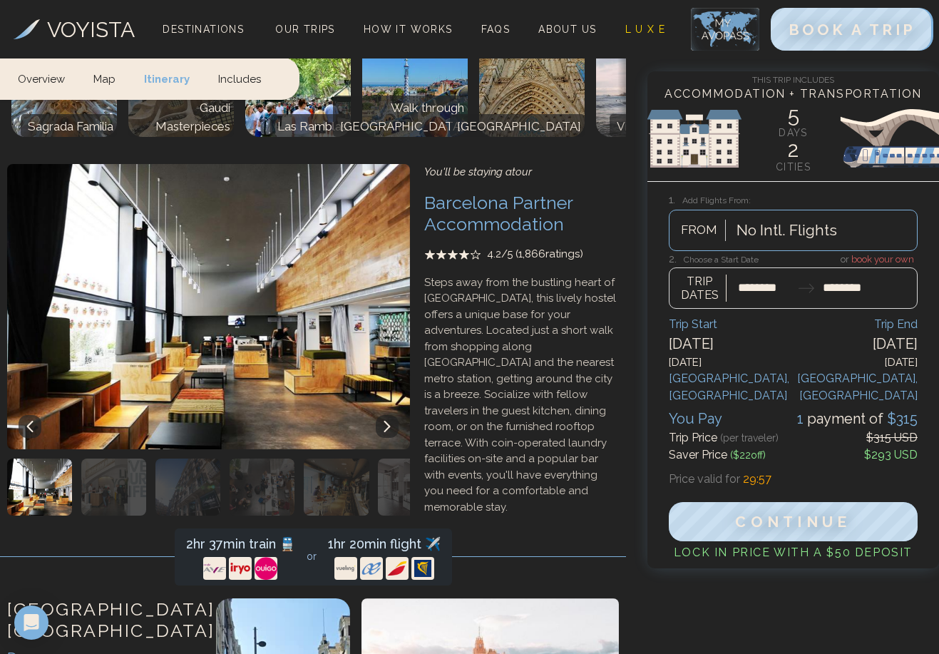
click at [764, 294] on div at bounding box center [793, 280] width 249 height 56
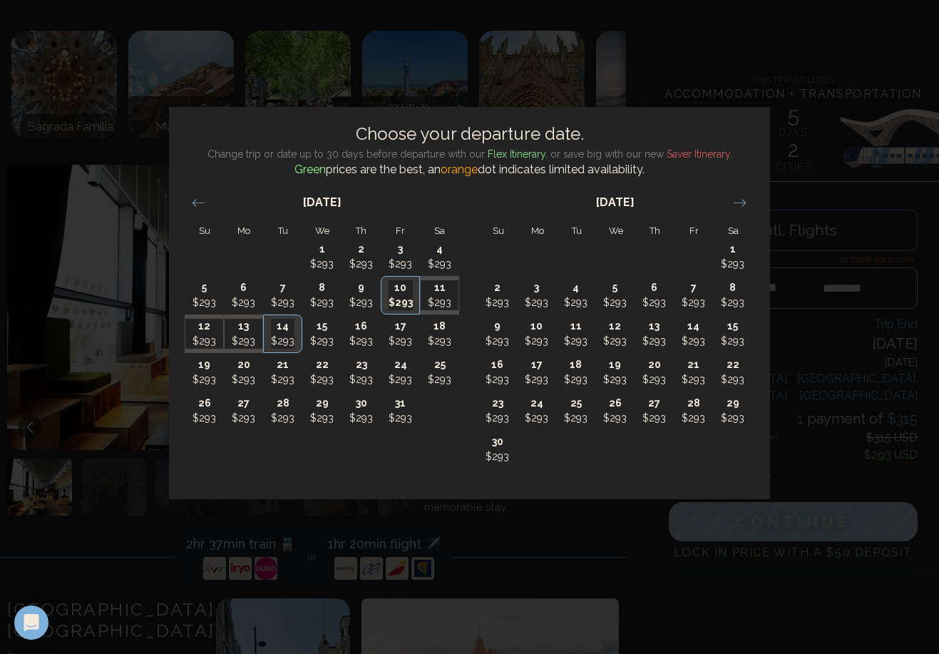
scroll to position [0, 0]
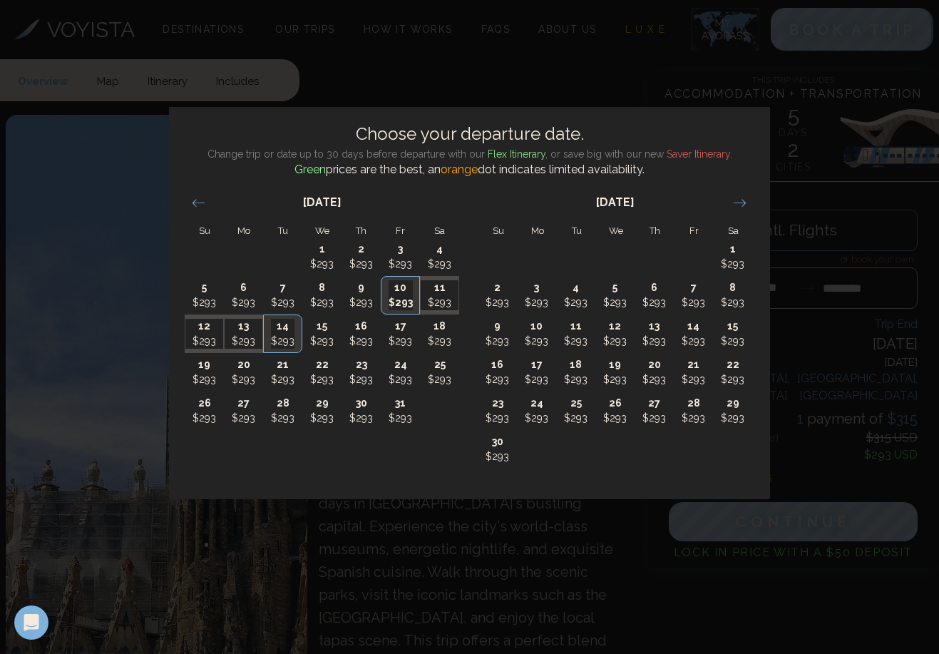
click at [778, 403] on div "Choose your departure date. Change trip or date up to 30 days before departure …" at bounding box center [469, 327] width 939 height 654
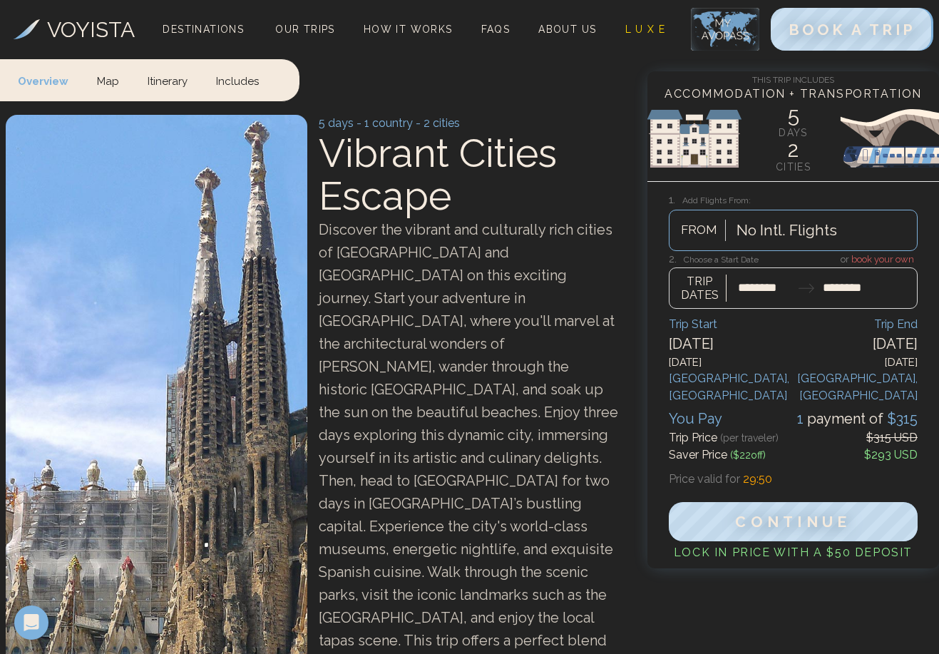
click at [789, 290] on div at bounding box center [793, 280] width 249 height 56
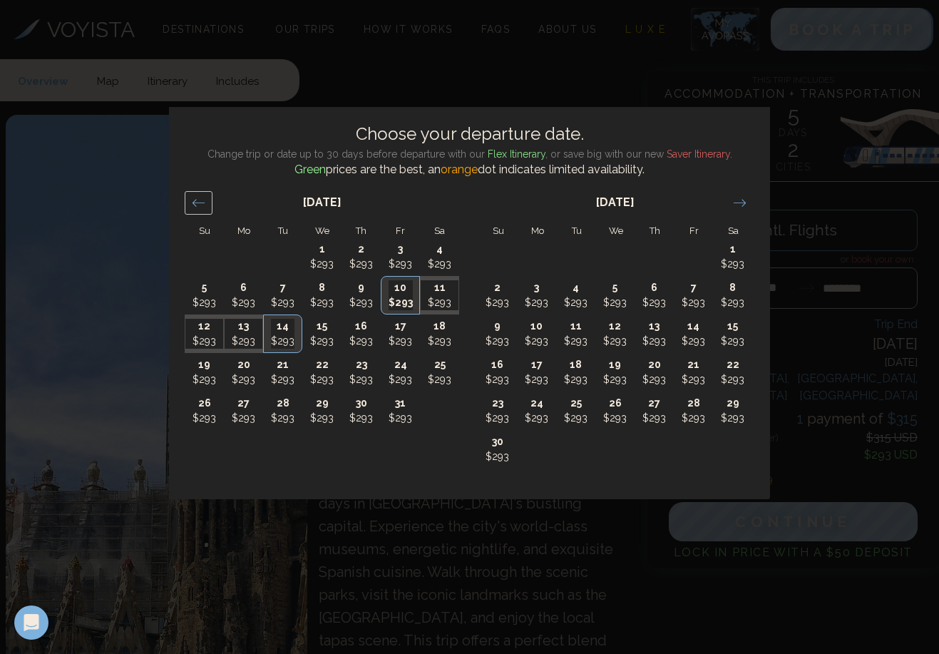
click at [186, 196] on div "Move backward to switch to the previous month." at bounding box center [199, 203] width 28 height 24
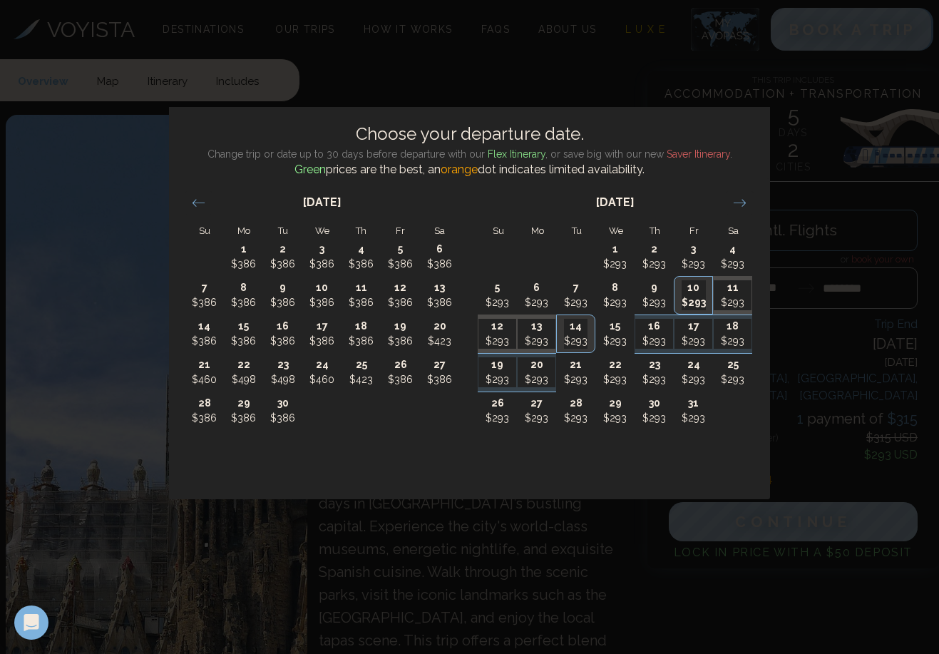
click at [788, 371] on div "Choose your departure date. Change trip or date up to 30 days before departure …" at bounding box center [469, 327] width 939 height 654
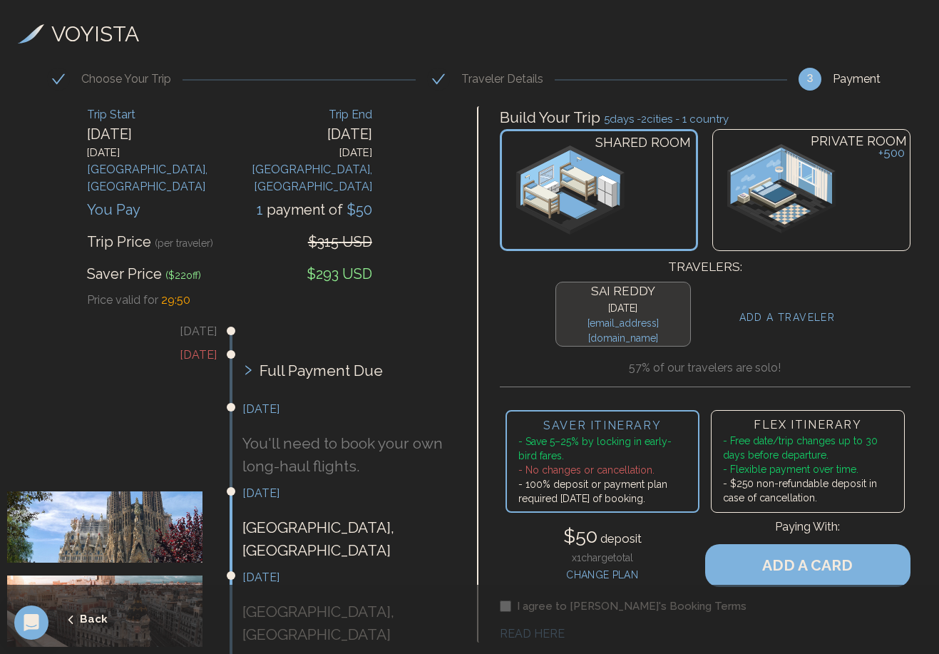
click at [767, 178] on img at bounding box center [781, 188] width 108 height 89
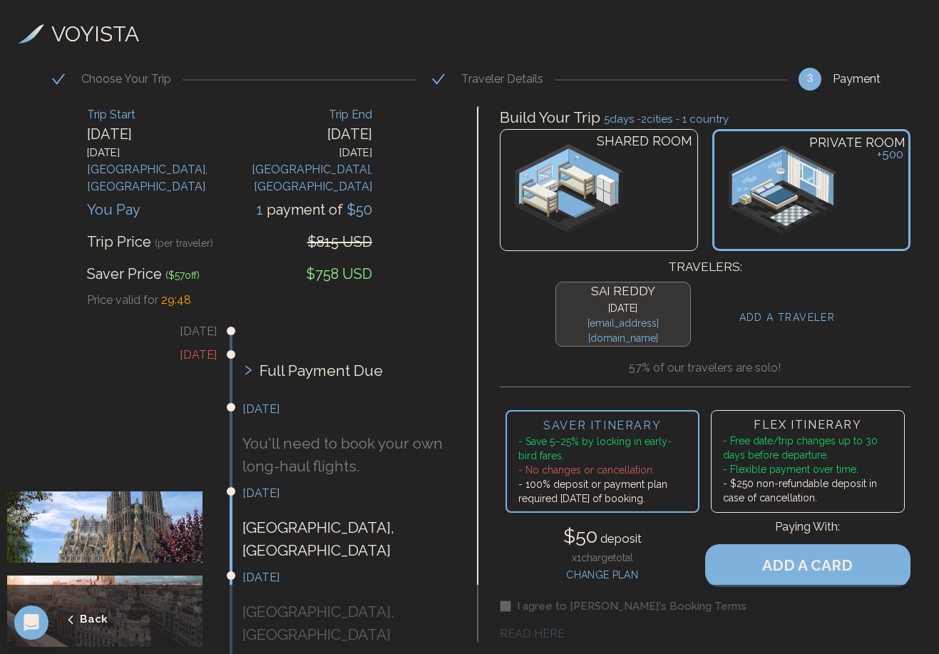
click at [602, 154] on img at bounding box center [569, 188] width 109 height 89
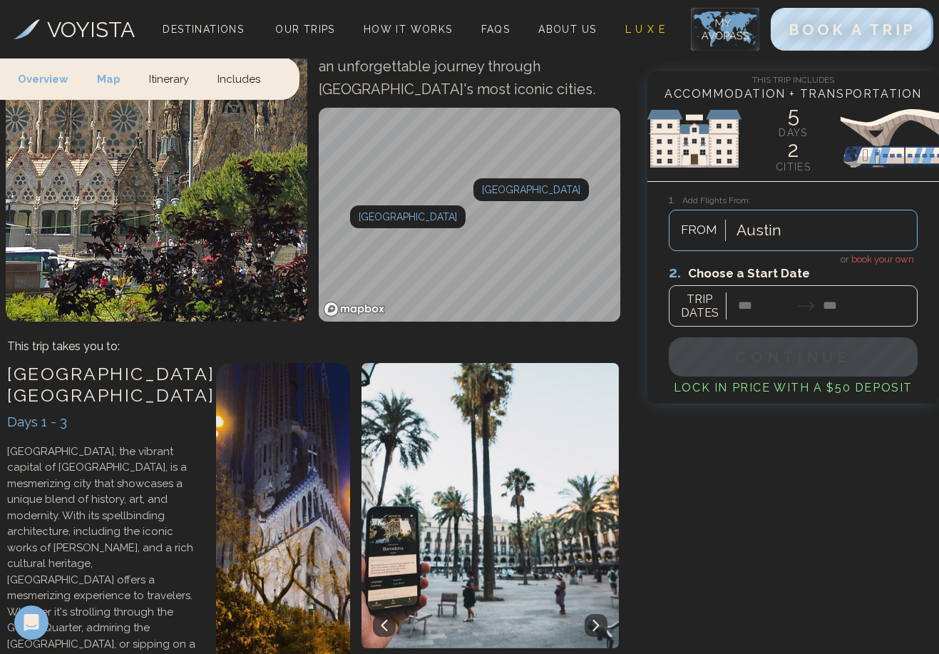
scroll to position [704, 0]
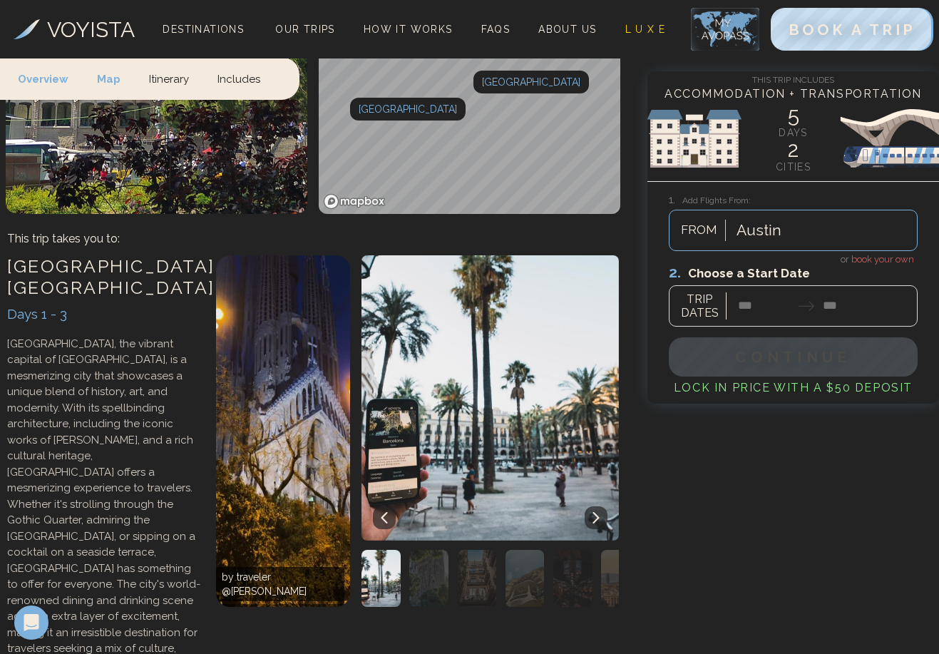
click at [110, 577] on div "[GEOGRAPHIC_DATA] , [GEOGRAPHIC_DATA] Days 1 - 3 [GEOGRAPHIC_DATA], the vibrant…" at bounding box center [104, 515] width 209 height 535
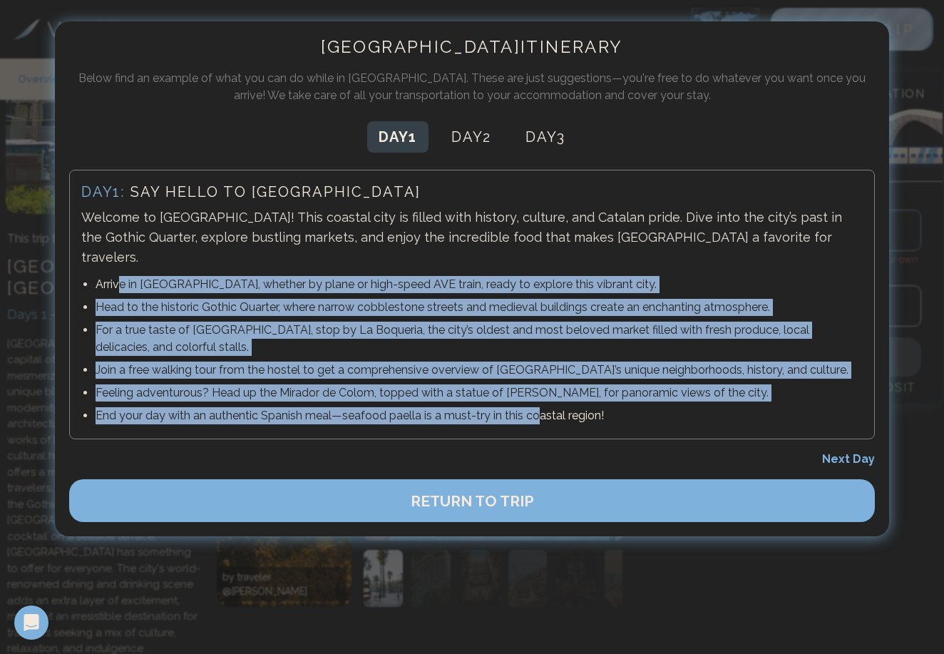
drag, startPoint x: 118, startPoint y: 269, endPoint x: 533, endPoint y: 395, distance: 434.4
click at [533, 395] on ul "Arrive in [GEOGRAPHIC_DATA], whether by plane or high-speed AVE train, ready to…" at bounding box center [471, 350] width 781 height 154
click at [849, 452] on span "Next Day" at bounding box center [848, 459] width 53 height 14
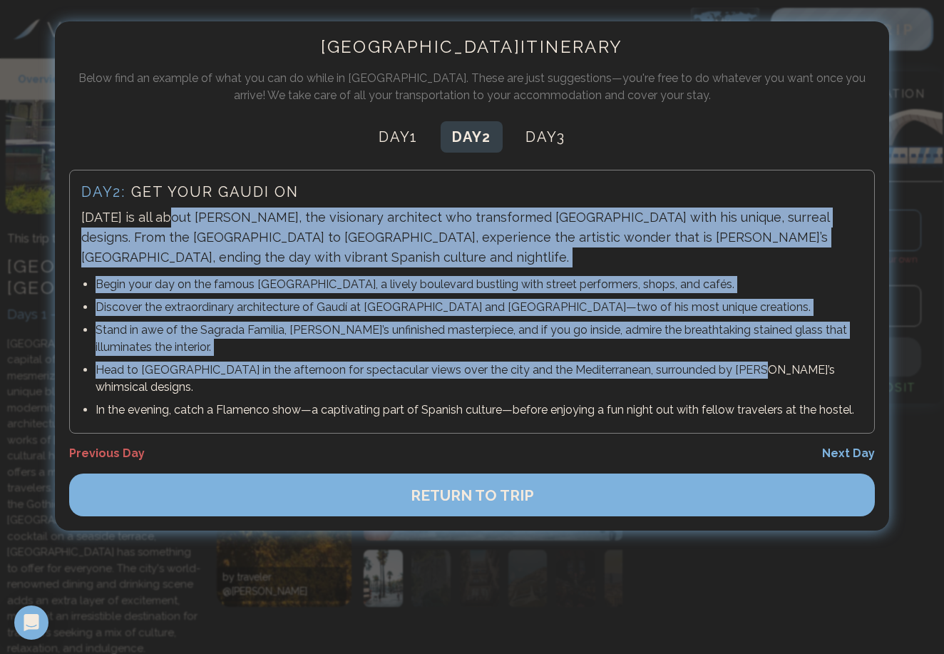
drag, startPoint x: 173, startPoint y: 217, endPoint x: 739, endPoint y: 369, distance: 585.4
click at [738, 369] on div "Day 2 : Get your Gaudi on [DATE] is all about [PERSON_NAME], the visionary arch…" at bounding box center [472, 302] width 806 height 264
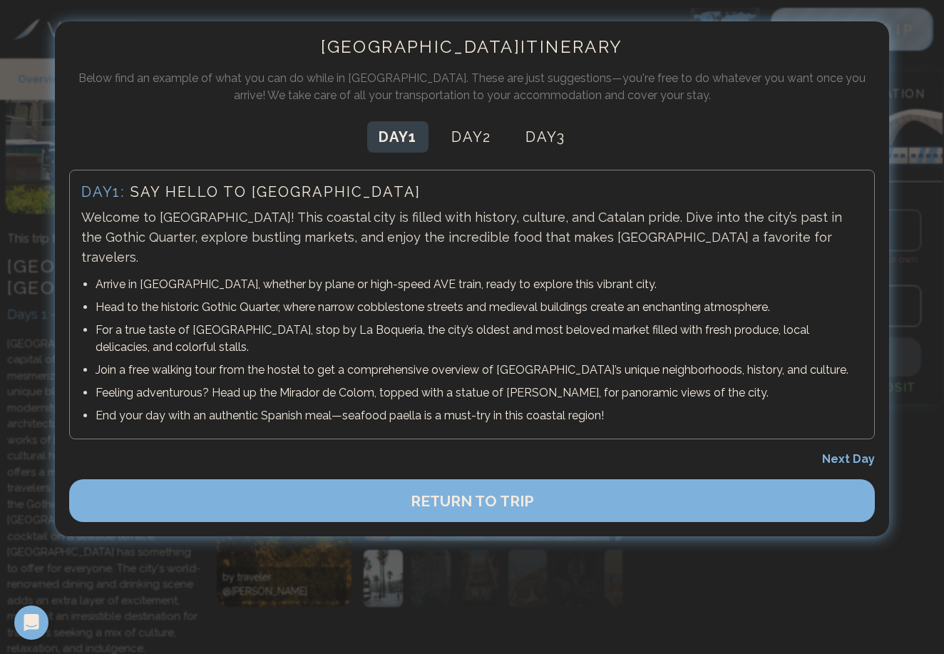
click at [849, 452] on span "Next Day" at bounding box center [848, 459] width 53 height 14
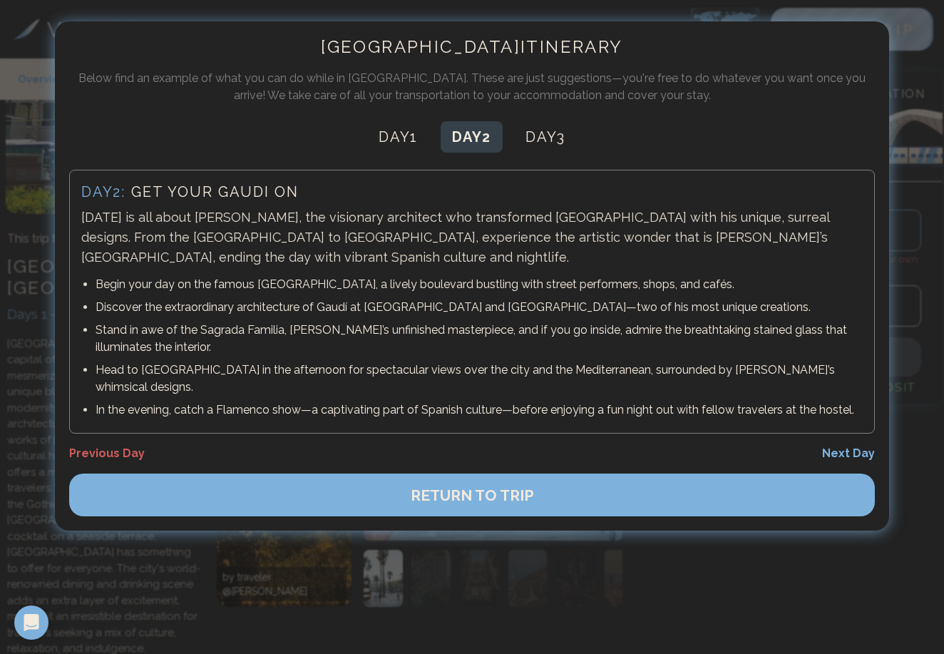
click at [849, 446] on span "Next Day" at bounding box center [848, 453] width 53 height 14
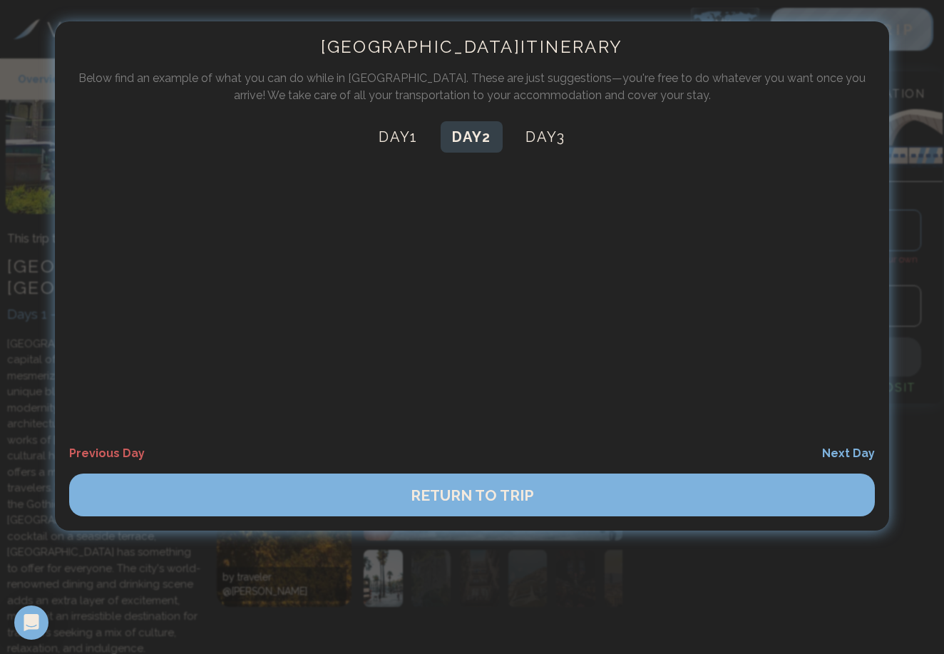
click at [463, 137] on button "Day 2" at bounding box center [472, 136] width 62 height 31
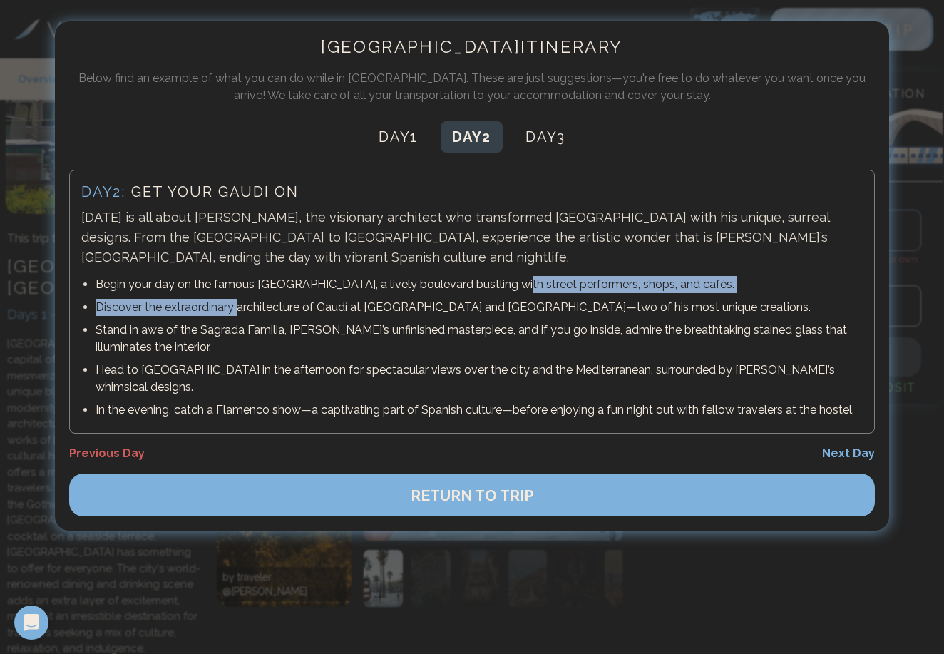
drag, startPoint x: 346, startPoint y: 289, endPoint x: 510, endPoint y: 290, distance: 164.7
click at [510, 290] on ul "Begin your day on the famous [GEOGRAPHIC_DATA], a lively boulevard bustling wit…" at bounding box center [471, 347] width 781 height 148
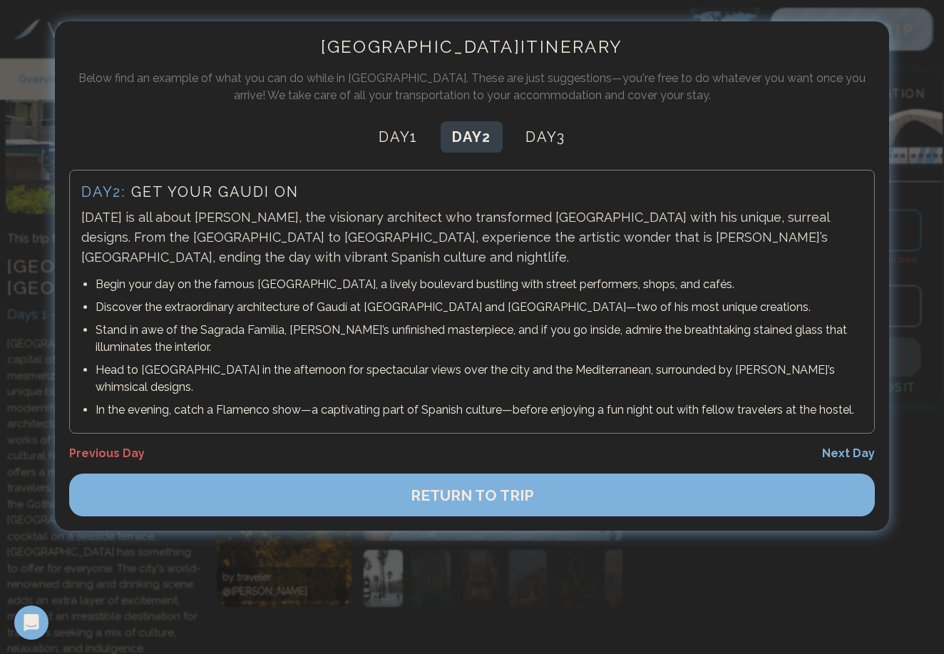
click at [370, 302] on p "Discover the extraordinary architecture of Gaudí at [GEOGRAPHIC_DATA] and [GEOG…" at bounding box center [479, 307] width 767 height 17
drag, startPoint x: 169, startPoint y: 308, endPoint x: 350, endPoint y: 300, distance: 181.3
click at [350, 300] on p "Discover the extraordinary architecture of Gaudí at [GEOGRAPHIC_DATA] and [GEOG…" at bounding box center [479, 307] width 767 height 17
click at [347, 302] on p "Discover the extraordinary architecture of Gaudí at [GEOGRAPHIC_DATA] and [GEOG…" at bounding box center [479, 307] width 767 height 17
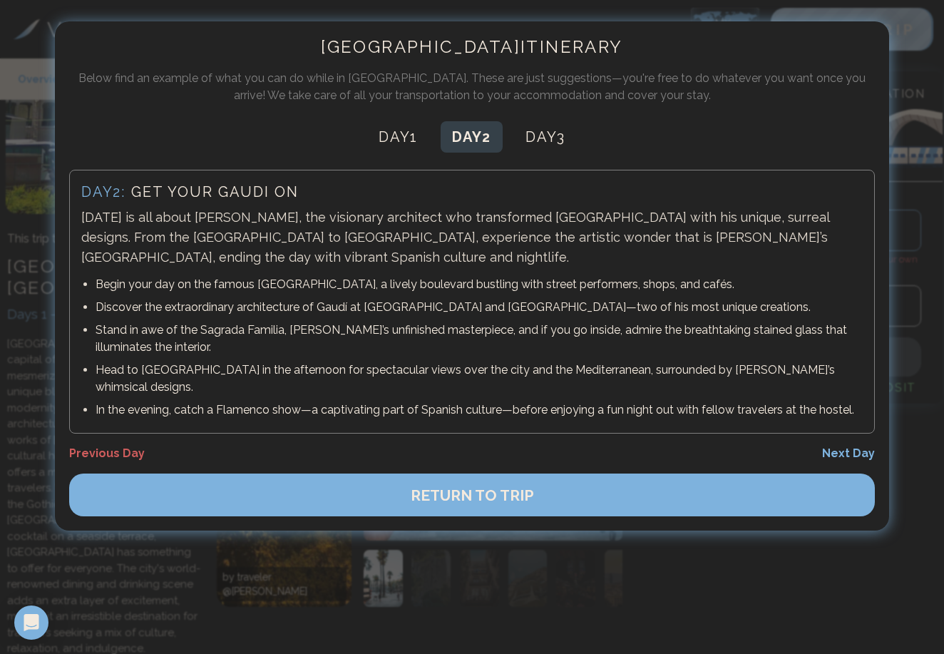
click at [327, 308] on p "Discover the extraordinary architecture of Gaudí at [GEOGRAPHIC_DATA] and [GEOG…" at bounding box center [479, 307] width 767 height 17
click at [327, 307] on p "Discover the extraordinary architecture of Gaudí at [GEOGRAPHIC_DATA] and [GEOG…" at bounding box center [479, 307] width 767 height 17
drag, startPoint x: 446, startPoint y: 307, endPoint x: 498, endPoint y: 308, distance: 51.3
click at [498, 308] on p "Discover the extraordinary architecture of Gaudí at [GEOGRAPHIC_DATA] and [GEOG…" at bounding box center [479, 307] width 767 height 17
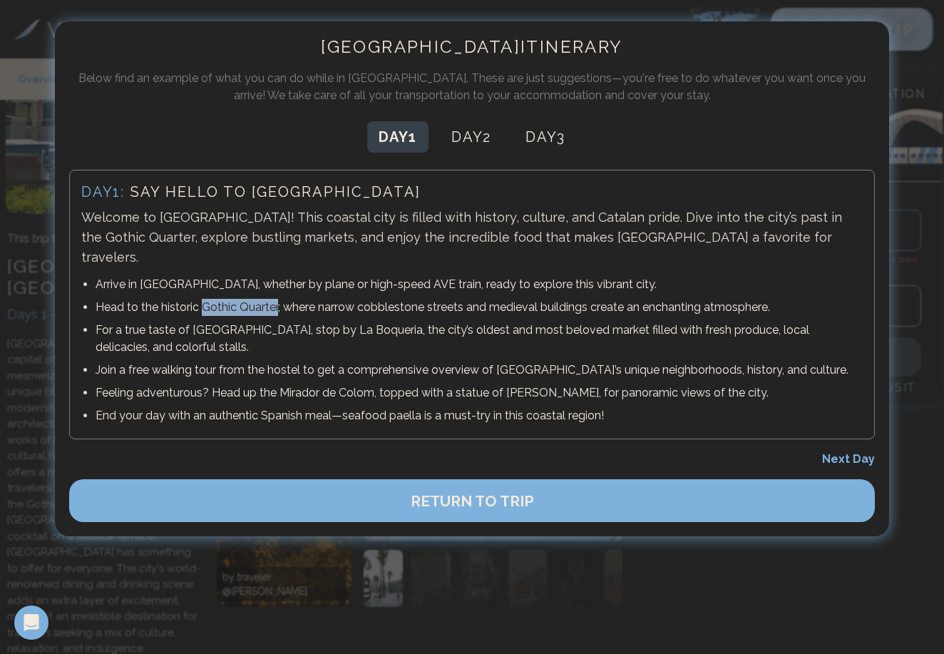
drag, startPoint x: 203, startPoint y: 288, endPoint x: 277, endPoint y: 287, distance: 74.2
click at [277, 299] on p "Head to the historic Gothic Quarter, where narrow cobblestone streets and medie…" at bounding box center [479, 307] width 767 height 17
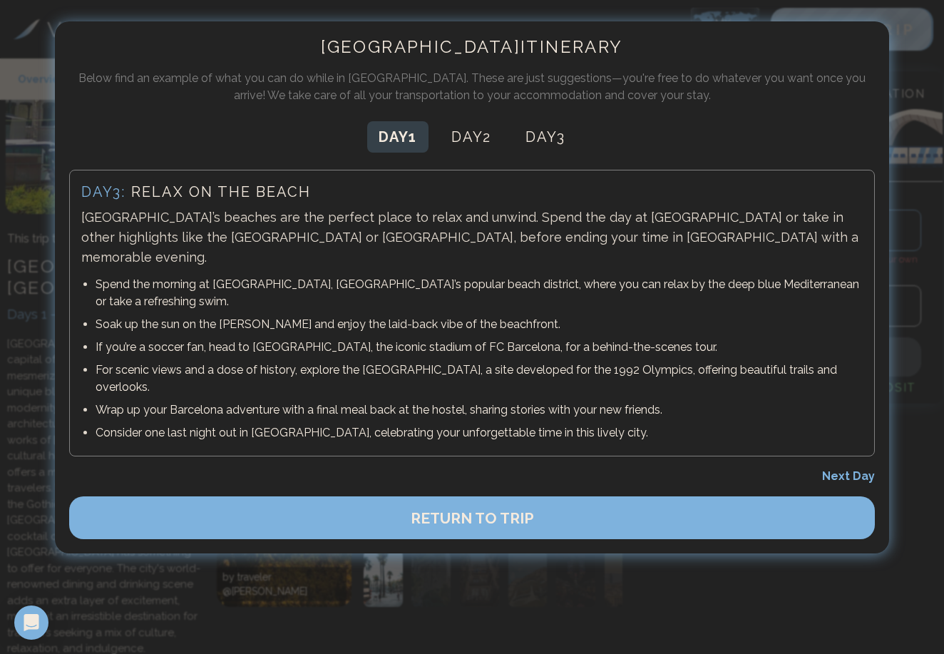
click at [394, 126] on button "Day 1" at bounding box center [397, 136] width 61 height 31
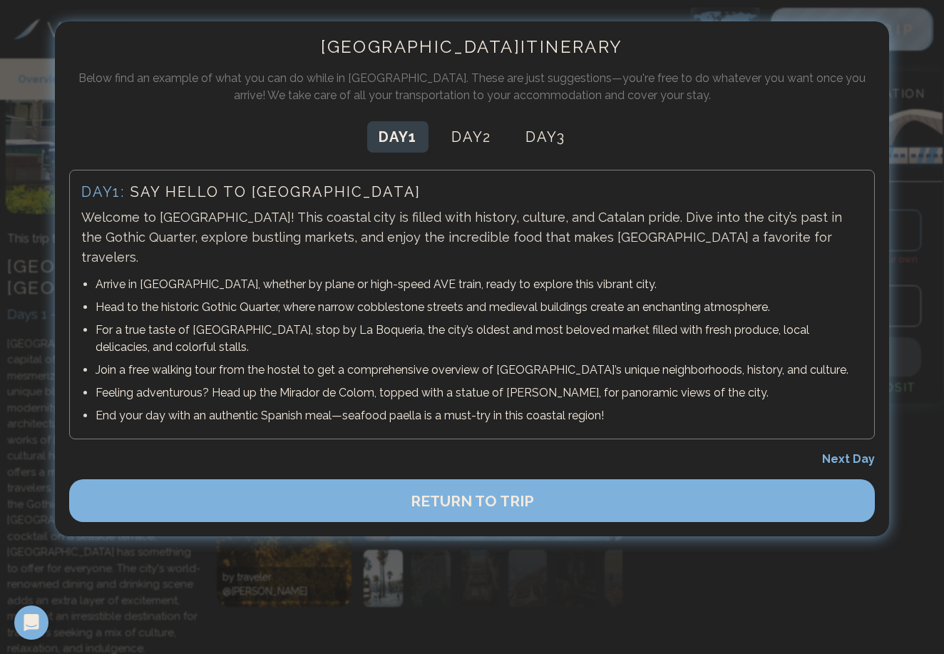
click at [885, 0] on div at bounding box center [472, 327] width 944 height 654
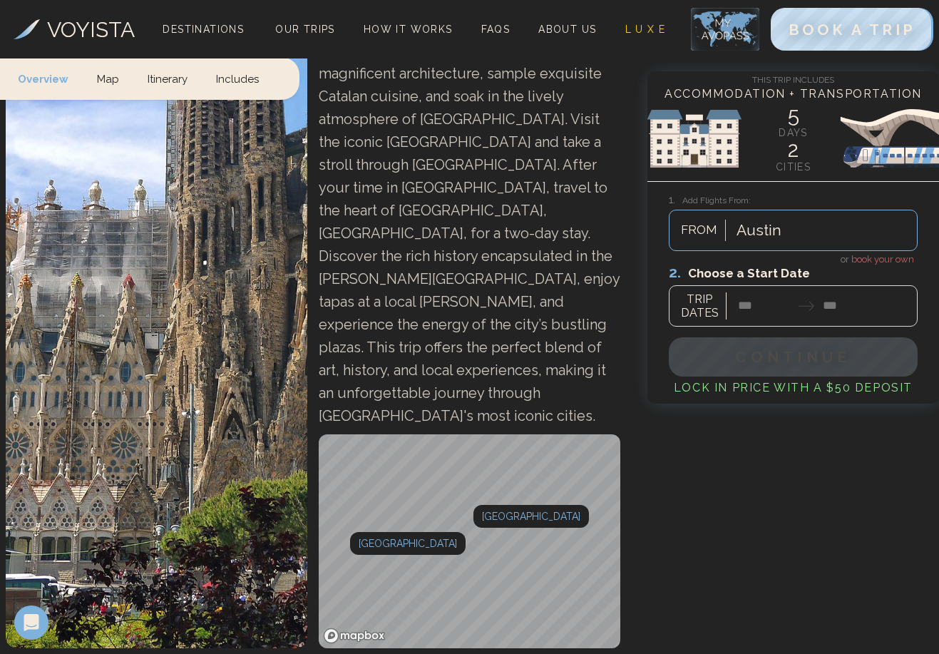
scroll to position [556, 0]
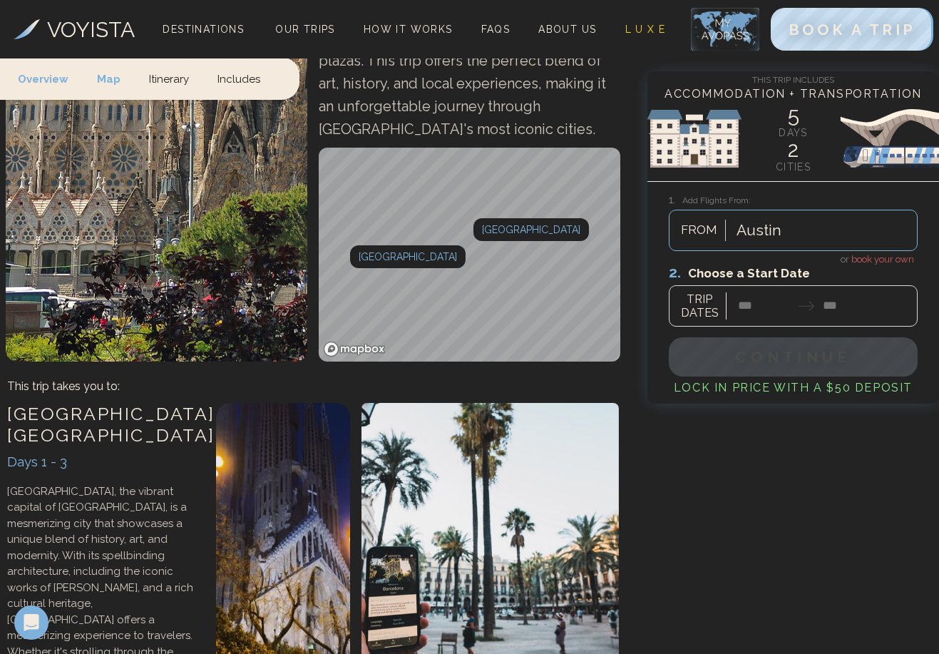
click at [26, 451] on div "Days 1 - 3" at bounding box center [104, 461] width 195 height 21
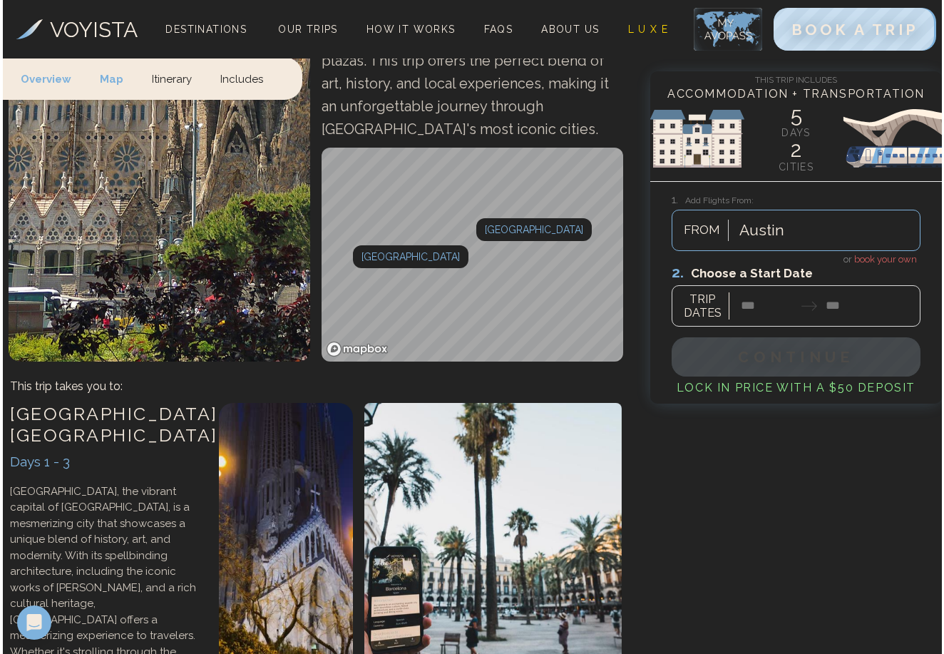
scroll to position [816, 0]
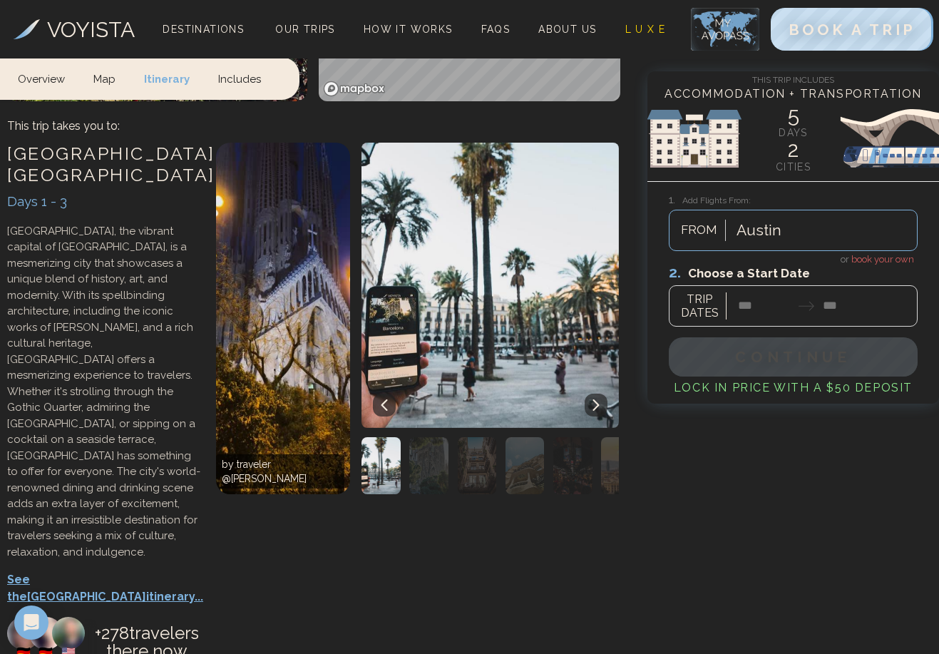
click at [125, 571] on p "See the Barcelona itinerary..." at bounding box center [104, 588] width 195 height 34
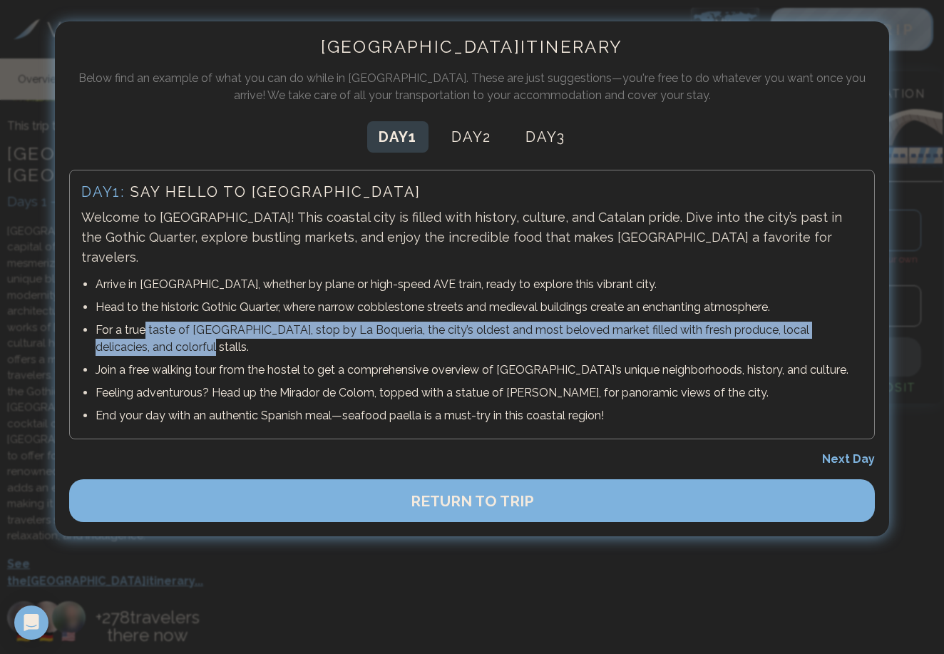
drag, startPoint x: 145, startPoint y: 315, endPoint x: 302, endPoint y: 311, distance: 156.9
click at [304, 322] on p "For a true taste of [GEOGRAPHIC_DATA], stop by La Boqueria, the city’s oldest a…" at bounding box center [479, 339] width 767 height 34
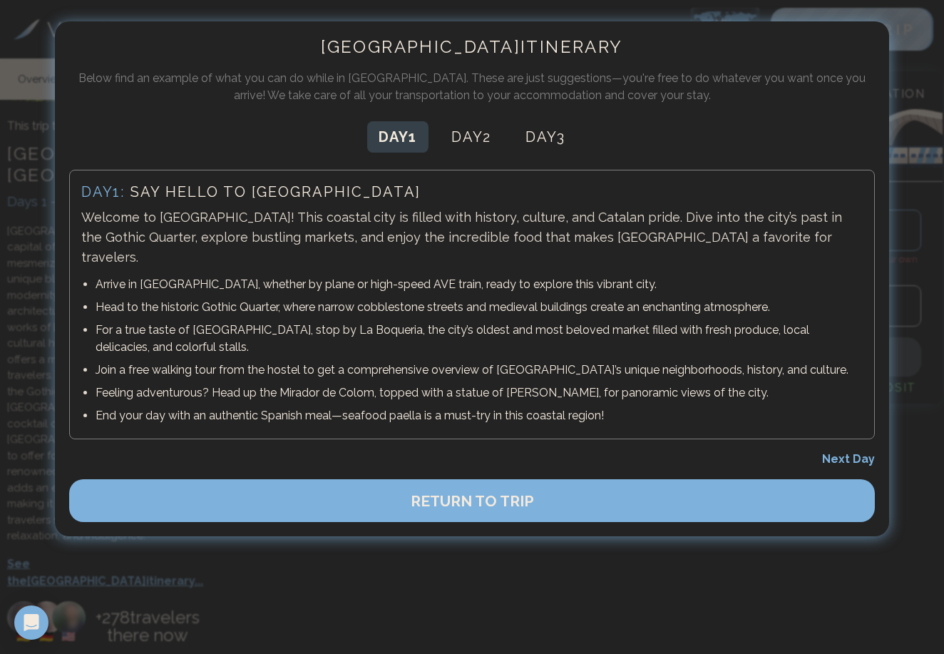
click at [299, 322] on p "For a true taste of [GEOGRAPHIC_DATA], stop by La Boqueria, the city’s oldest a…" at bounding box center [479, 339] width 767 height 34
drag, startPoint x: 291, startPoint y: 310, endPoint x: 354, endPoint y: 309, distance: 63.5
click at [354, 322] on p "For a true taste of [GEOGRAPHIC_DATA], stop by La Boqueria, the city’s oldest a…" at bounding box center [479, 339] width 767 height 34
drag, startPoint x: 292, startPoint y: 311, endPoint x: 354, endPoint y: 307, distance: 61.4
click at [354, 322] on p "For a true taste of [GEOGRAPHIC_DATA], stop by La Boqueria, the city’s oldest a…" at bounding box center [479, 339] width 767 height 34
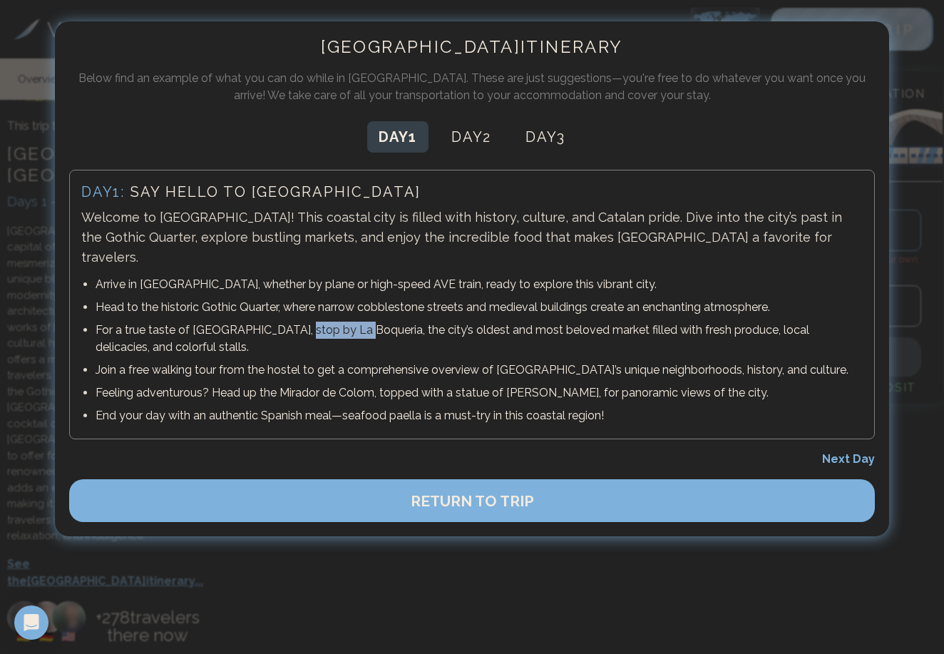
copy p "La Boqueria"
drag, startPoint x: 282, startPoint y: 372, endPoint x: 374, endPoint y: 369, distance: 92.0
click at [374, 384] on p "Feeling adventurous? Head up the Mirador de Colom, topped with a statue of [PER…" at bounding box center [479, 392] width 767 height 17
copy p "Mirador de Colom"
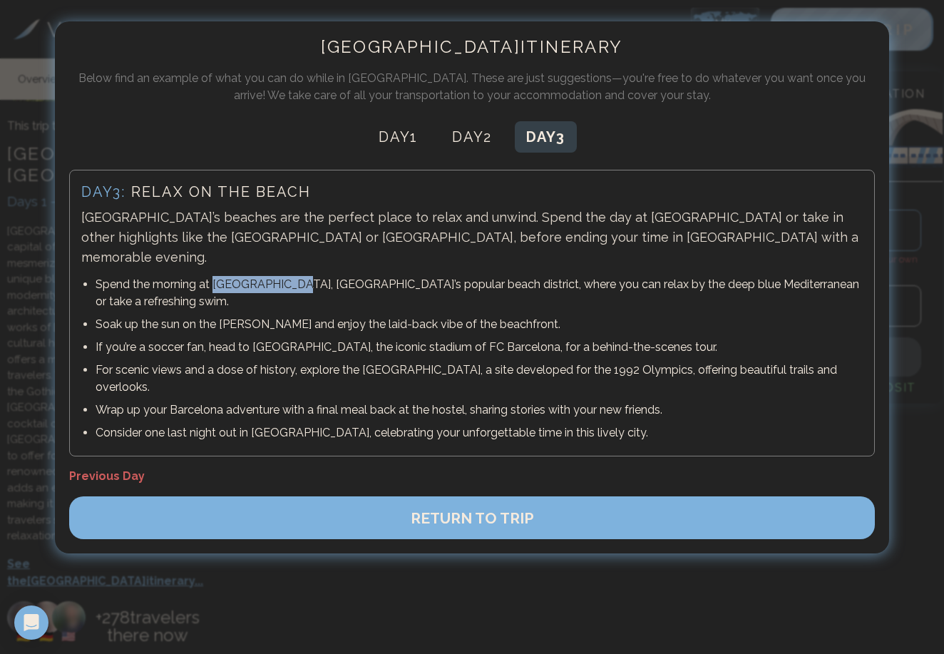
drag, startPoint x: 213, startPoint y: 263, endPoint x: 290, endPoint y: 264, distance: 77.0
click at [290, 276] on p "Spend the morning at [GEOGRAPHIC_DATA], [GEOGRAPHIC_DATA]’s popular beach distr…" at bounding box center [479, 293] width 767 height 34
copy p "La Barceloneta"
drag, startPoint x: 364, startPoint y: 348, endPoint x: 431, endPoint y: 349, distance: 67.0
click at [431, 361] on p "For scenic views and a dose of history, explore the [GEOGRAPHIC_DATA], a site d…" at bounding box center [479, 378] width 767 height 34
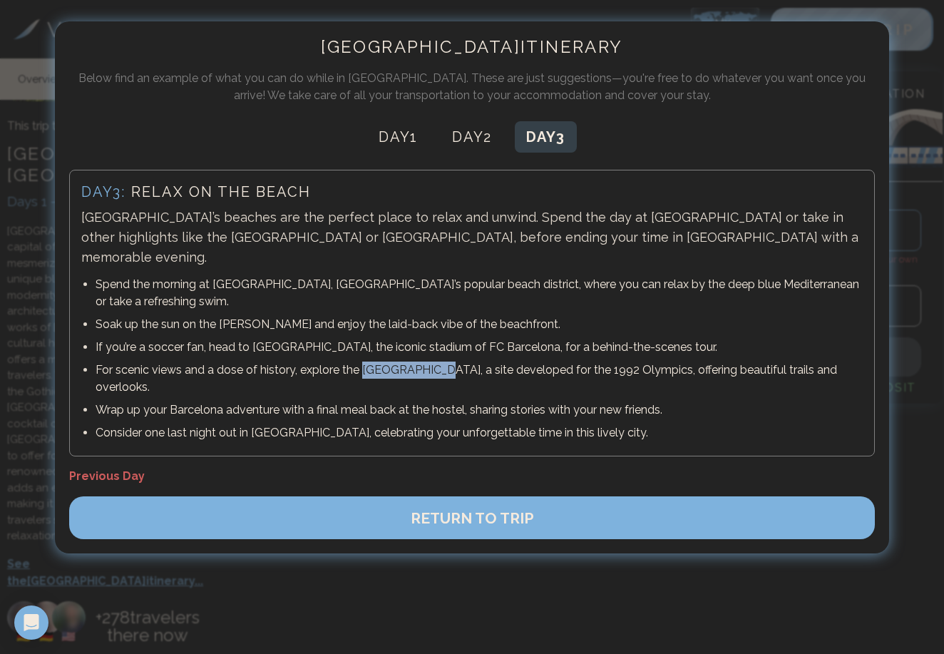
copy p "[GEOGRAPHIC_DATA]"
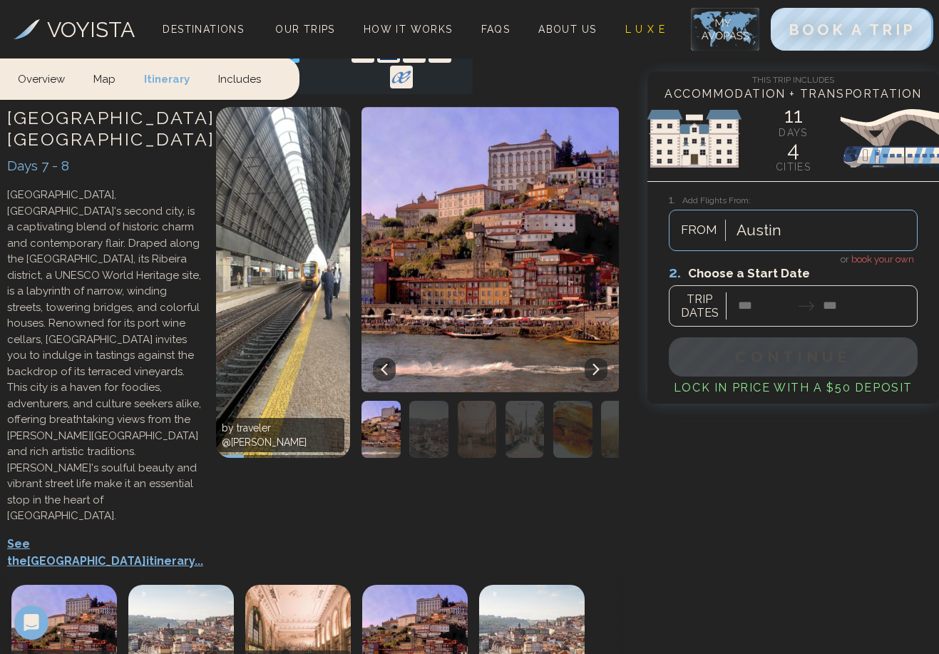
scroll to position [2140, 0]
